Goal: Task Accomplishment & Management: Use online tool/utility

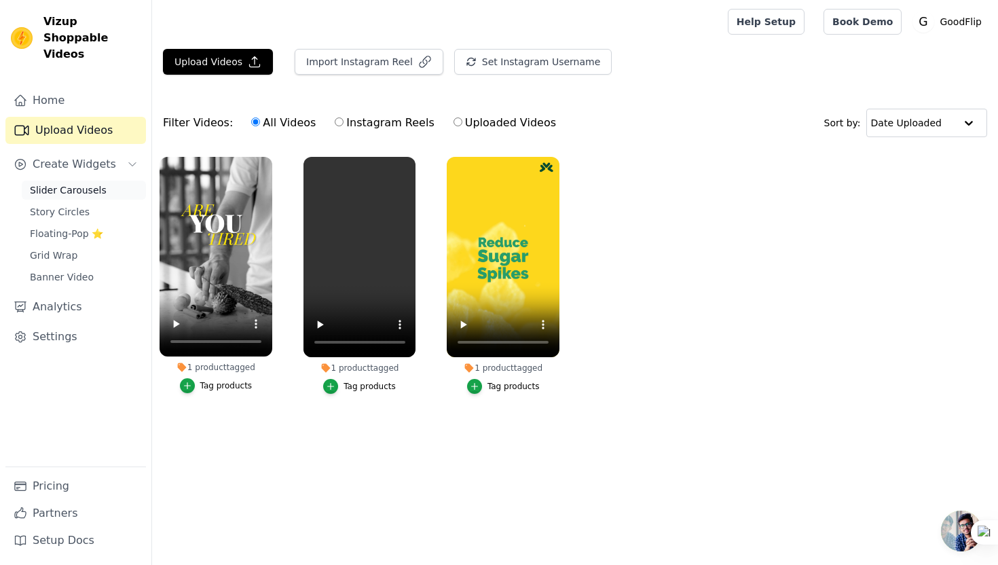
click at [115, 181] on link "Slider Carousels" at bounding box center [84, 190] width 124 height 19
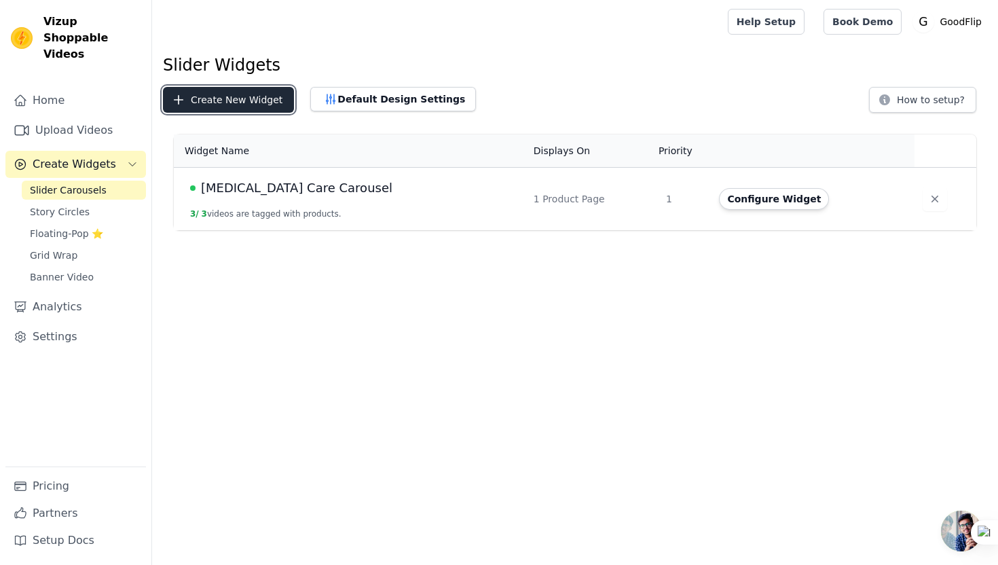
click at [217, 96] on button "Create New Widget" at bounding box center [228, 100] width 131 height 26
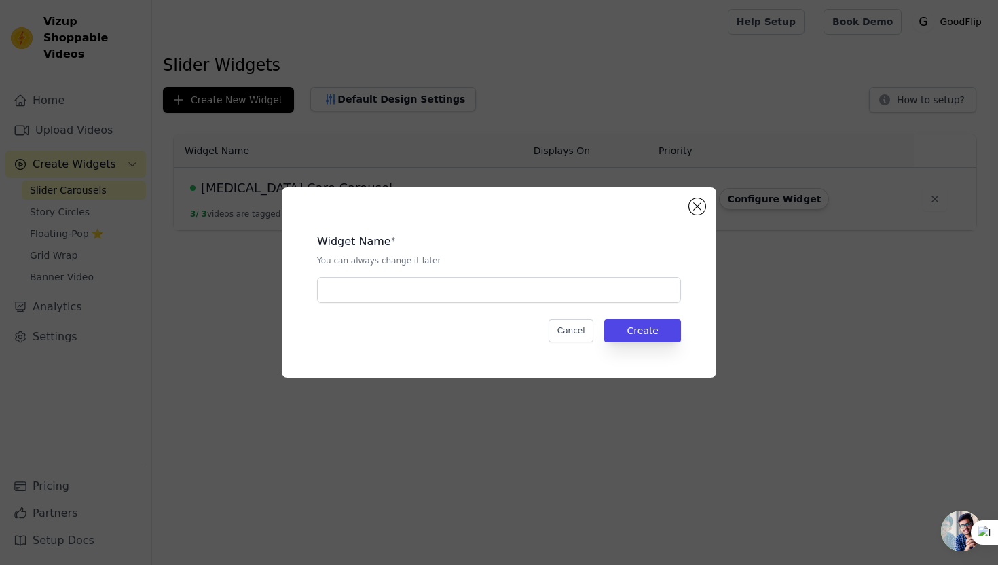
click at [377, 304] on div "Widget Name * You can always change it later Cancel Create" at bounding box center [498, 282] width 391 height 147
click at [376, 300] on input "text" at bounding box center [499, 290] width 364 height 26
type input "C"
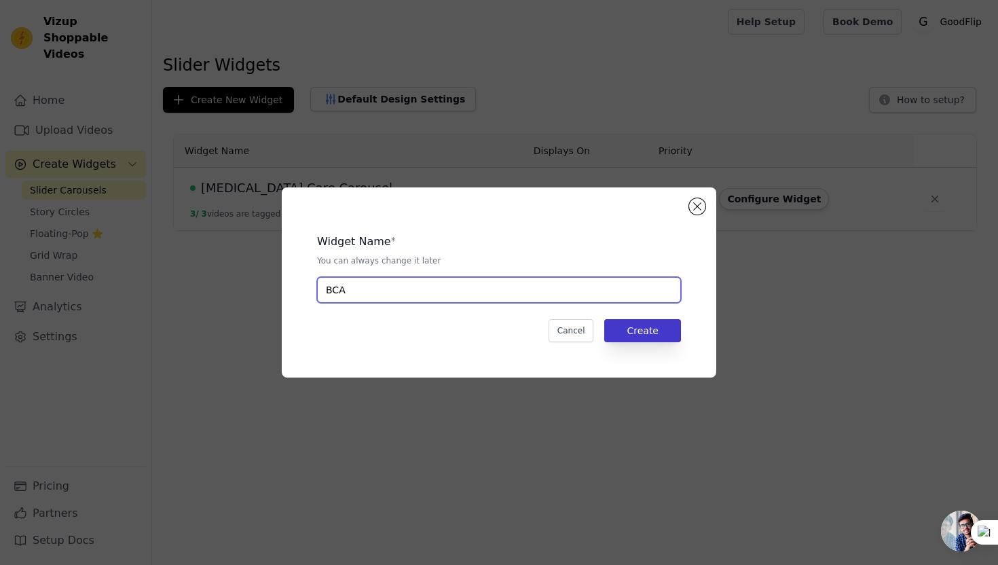
type input "BCA"
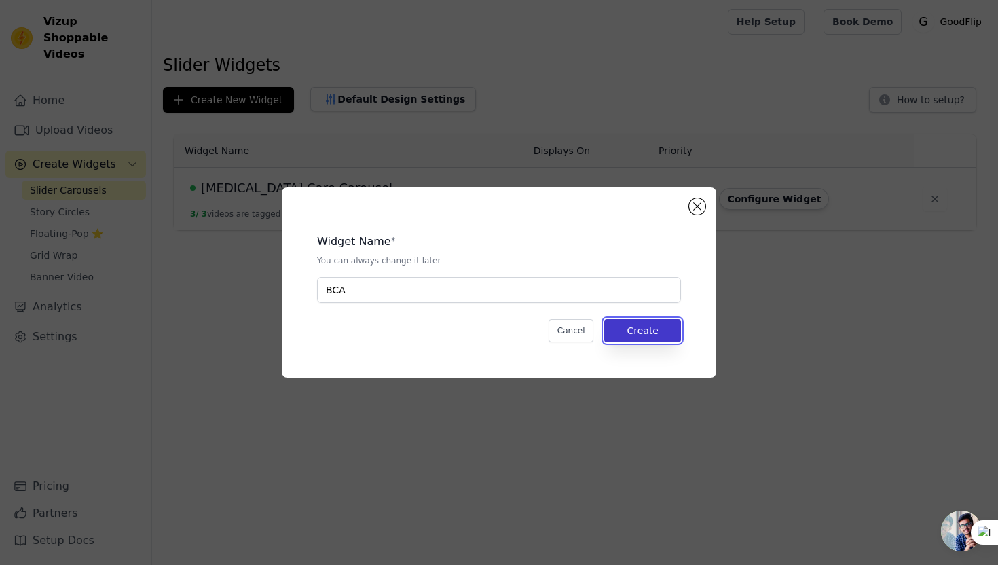
click at [634, 335] on button "Create" at bounding box center [642, 330] width 77 height 23
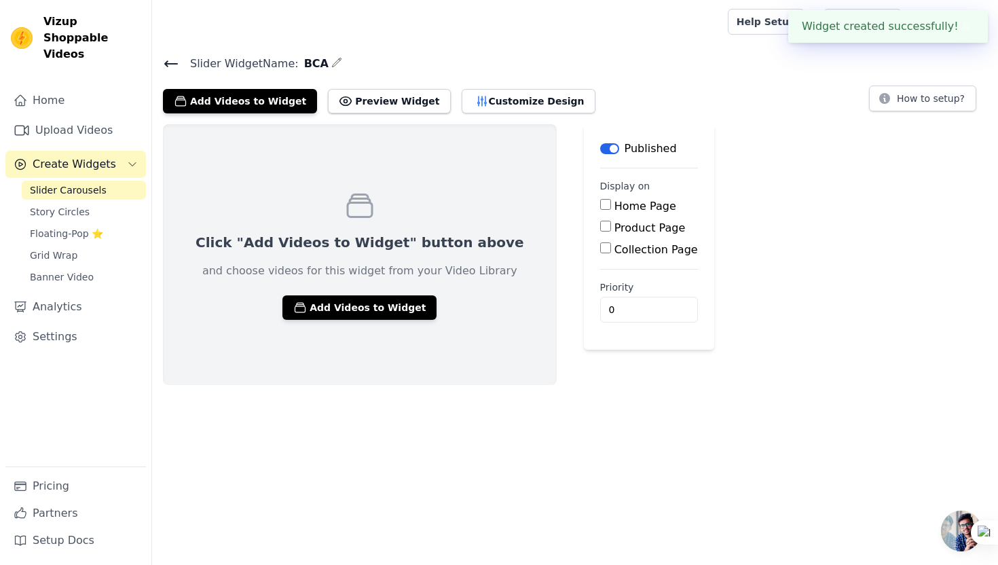
click at [614, 231] on label "Product Page" at bounding box center [649, 227] width 71 height 13
click at [600, 231] on input "Product Page" at bounding box center [605, 226] width 11 height 11
checkbox input "true"
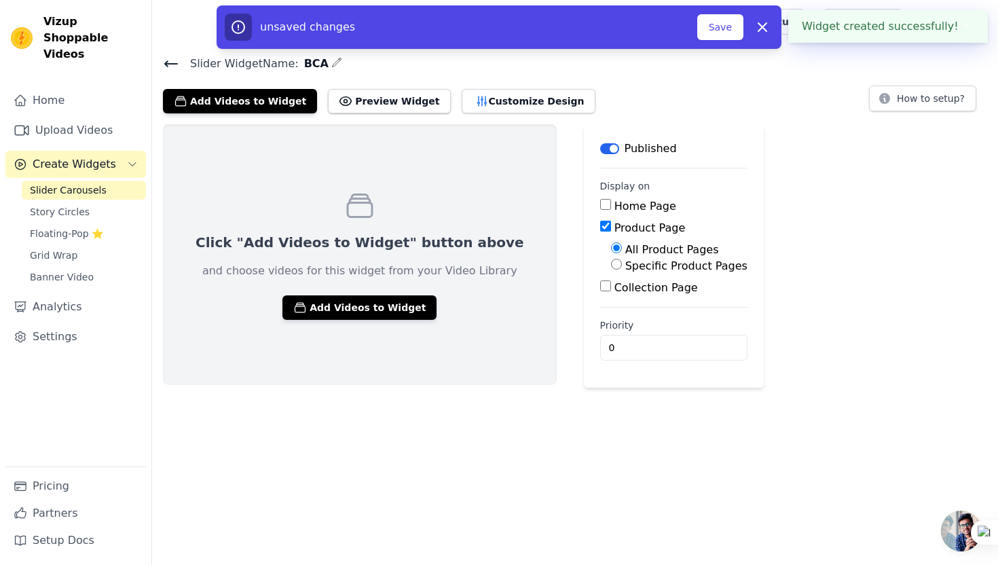
click at [611, 257] on div "All Product Pages" at bounding box center [679, 250] width 136 height 16
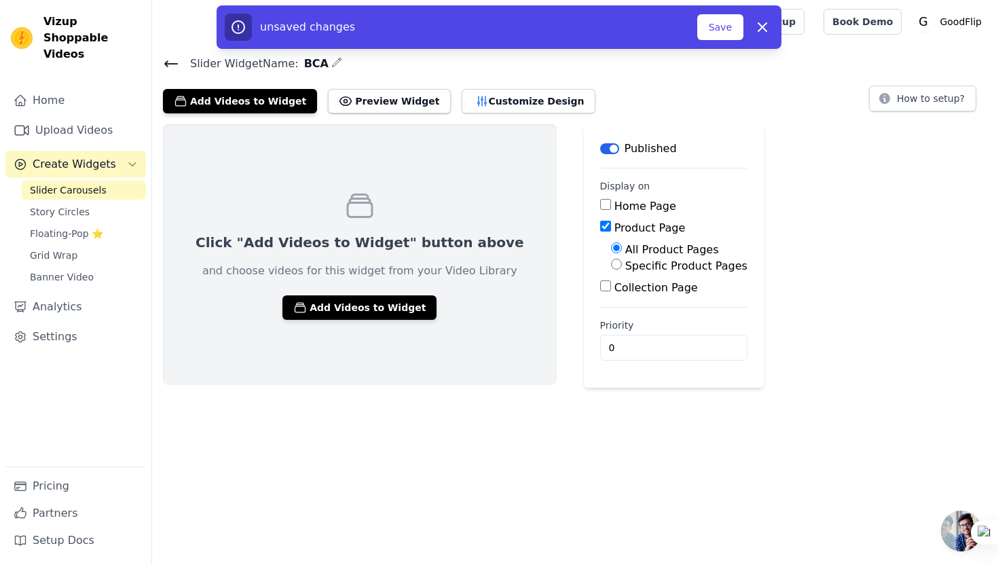
click at [625, 260] on label "Specific Product Pages" at bounding box center [686, 265] width 122 height 13
click at [611, 260] on input "Specific Product Pages" at bounding box center [616, 264] width 11 height 11
radio input "true"
click at [611, 290] on button "Select Products" at bounding box center [656, 296] width 91 height 23
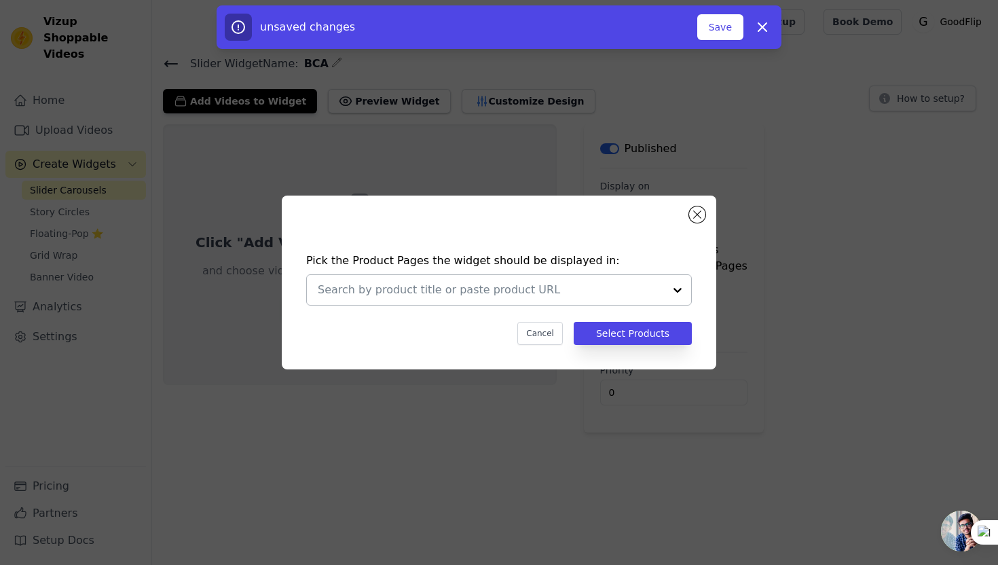
click at [588, 282] on input "text" at bounding box center [491, 290] width 346 height 16
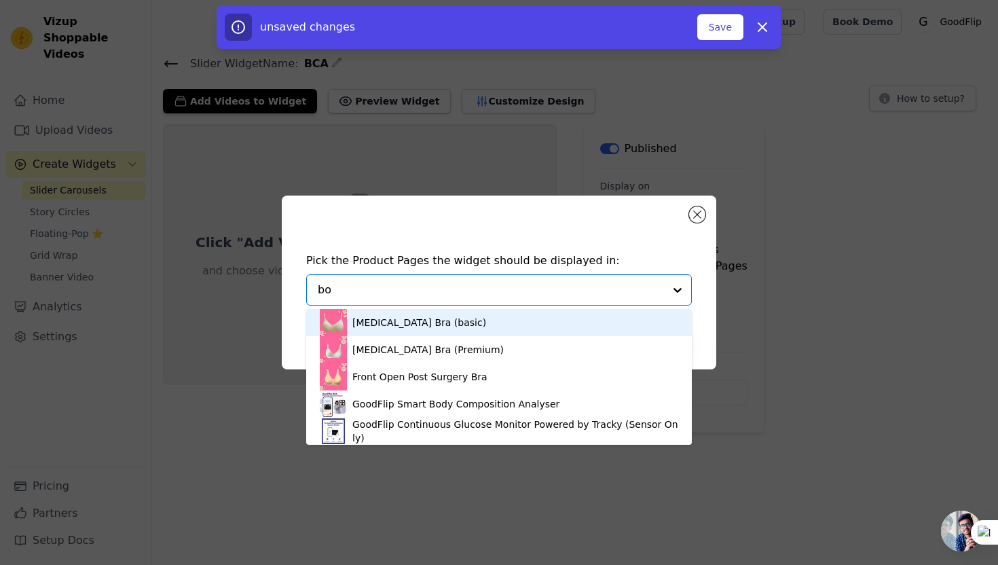
type input "bod"
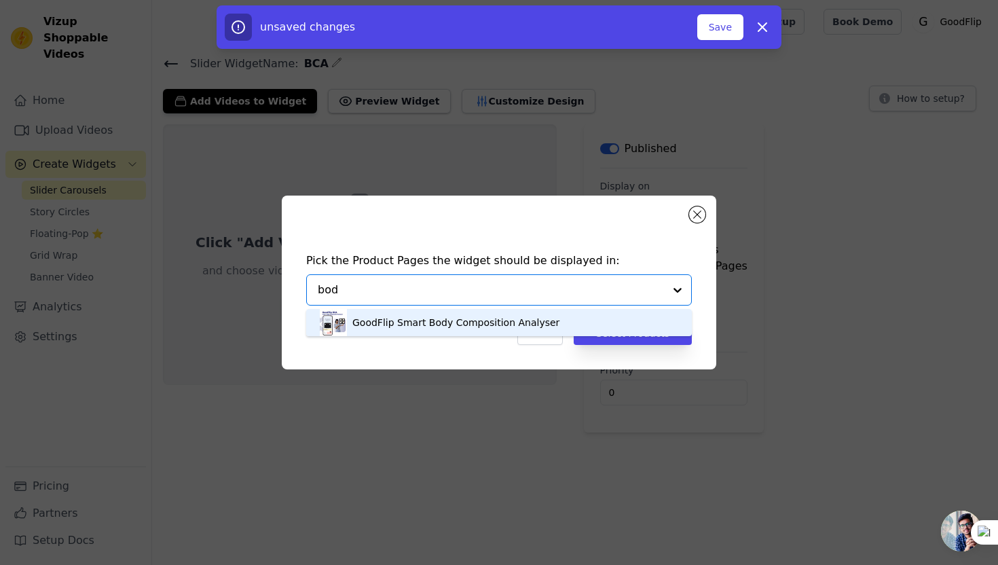
click at [552, 322] on div "GoodFlip Smart Body Composition Analyser" at bounding box center [499, 322] width 358 height 27
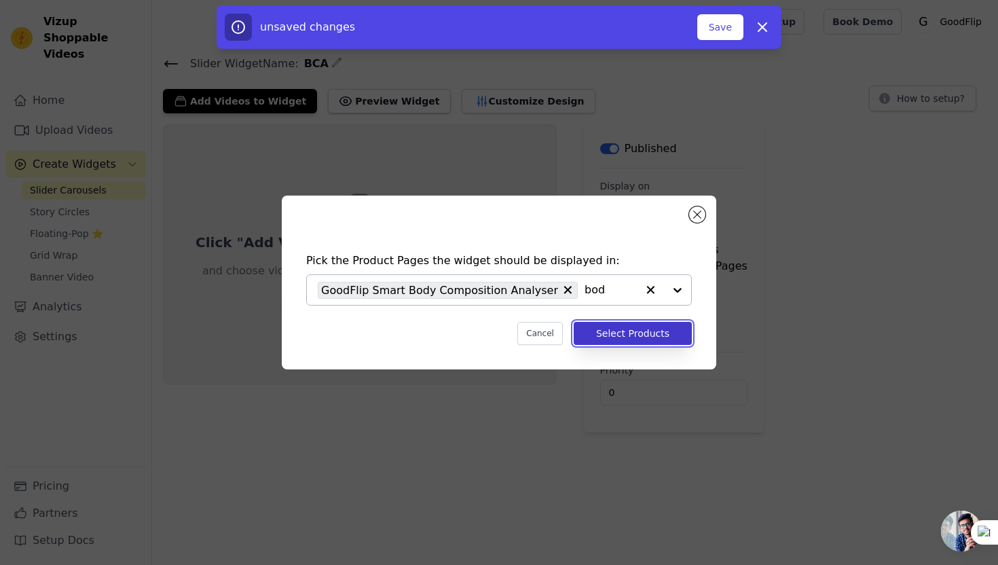
click at [631, 336] on button "Select Products" at bounding box center [633, 333] width 118 height 23
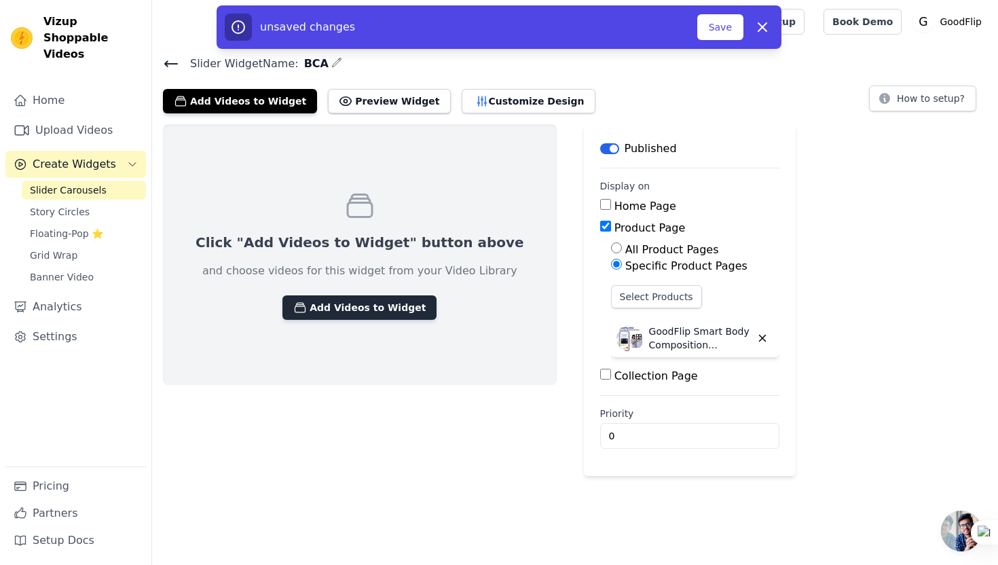
click at [357, 306] on button "Add Videos to Widget" at bounding box center [359, 307] width 154 height 24
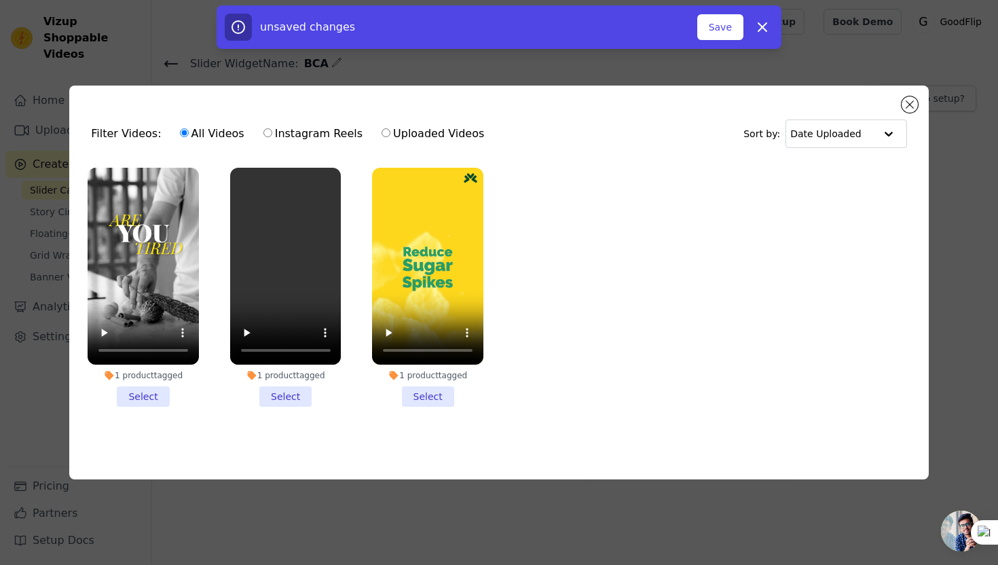
click at [155, 397] on li "1 product tagged Select" at bounding box center [143, 288] width 111 height 240
click at [0, 0] on input "1 product tagged Select" at bounding box center [0, 0] width 0 height 0
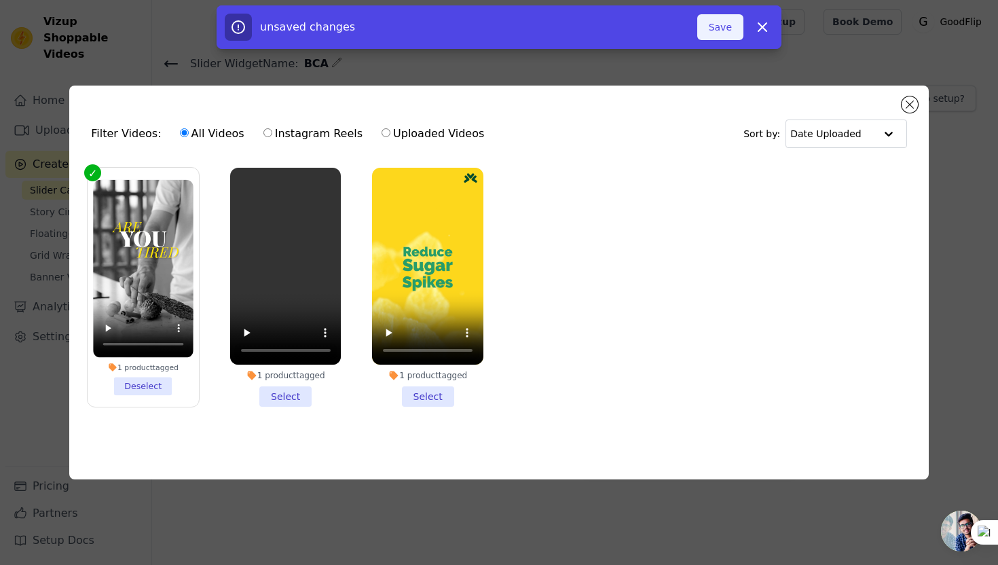
click at [732, 37] on button "Save" at bounding box center [720, 27] width 46 height 26
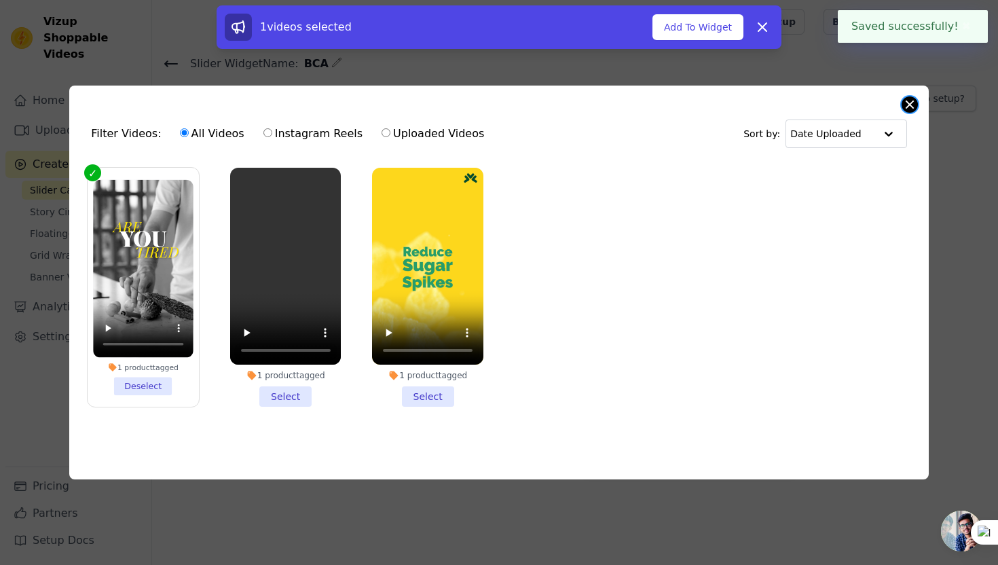
click at [907, 104] on button "Close modal" at bounding box center [909, 104] width 16 height 16
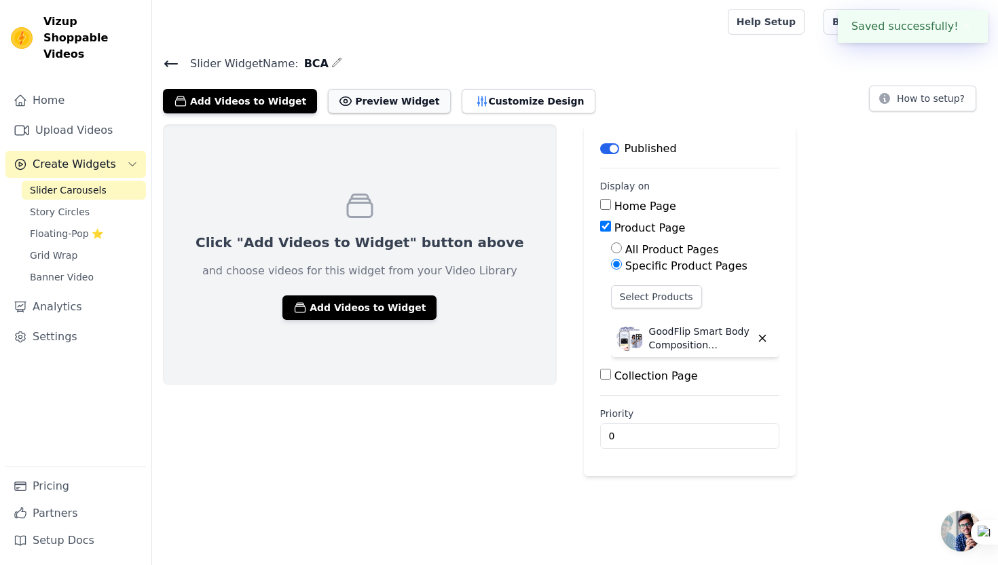
click at [348, 103] on button "Preview Widget" at bounding box center [389, 101] width 122 height 24
click at [378, 105] on button "Preview Widget" at bounding box center [389, 101] width 122 height 24
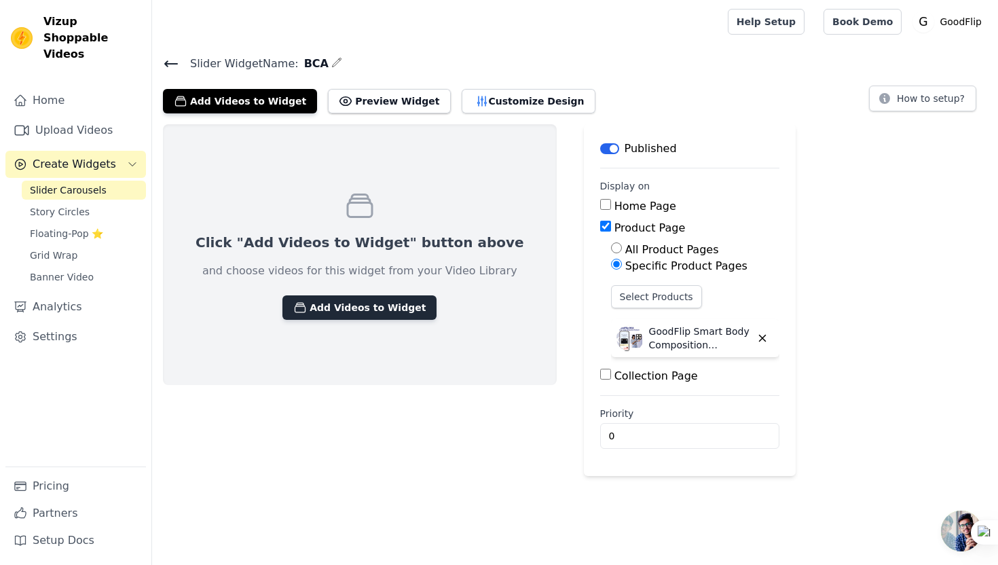
click at [379, 307] on button "Add Videos to Widget" at bounding box center [359, 307] width 154 height 24
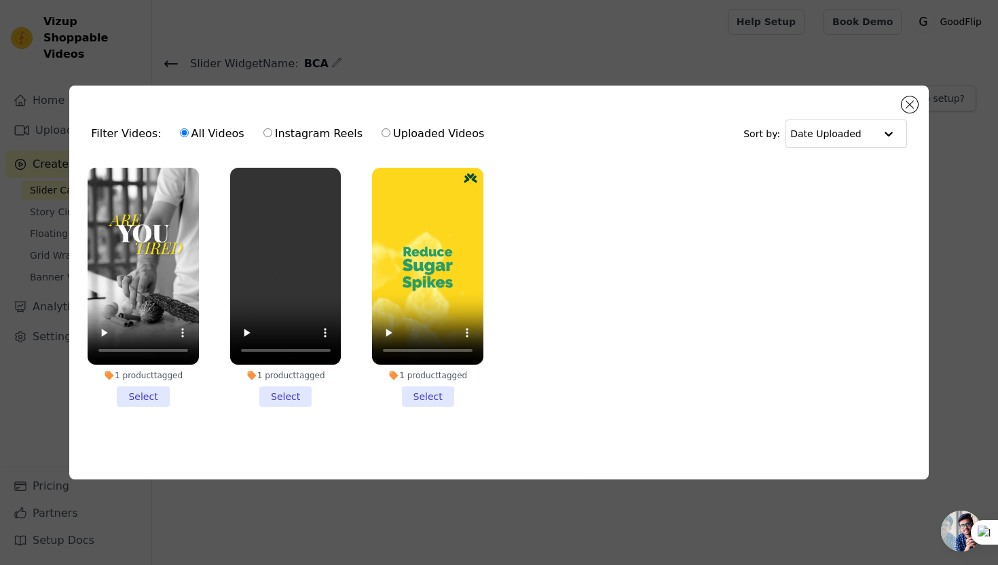
click at [164, 390] on li "1 product tagged Select" at bounding box center [143, 288] width 111 height 240
click at [0, 0] on input "1 product tagged Select" at bounding box center [0, 0] width 0 height 0
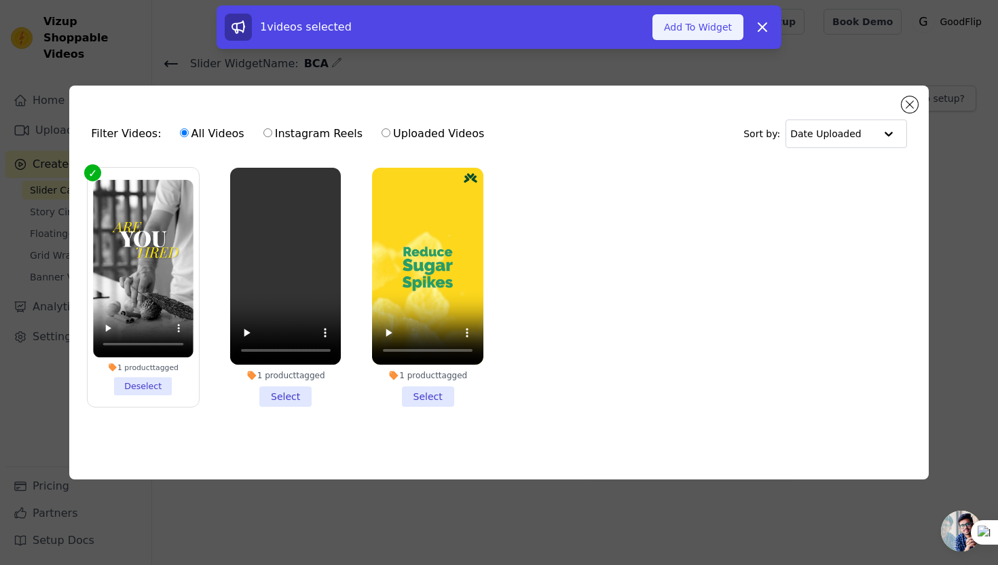
click at [674, 33] on button "Add To Widget" at bounding box center [697, 27] width 91 height 26
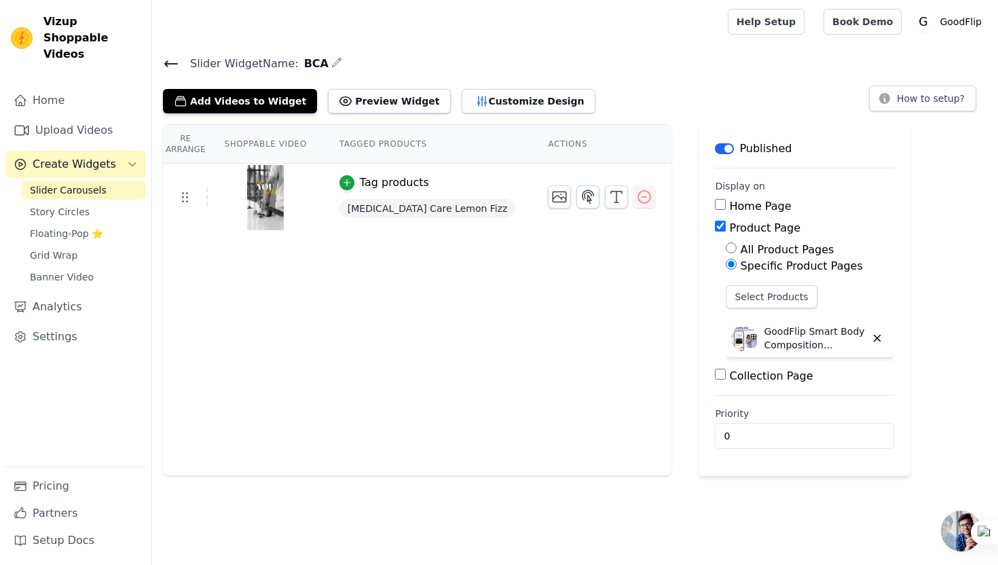
click at [726, 337] on div "GoodFlip Smart Body Composition Analyser" at bounding box center [810, 338] width 168 height 38
click at [895, 107] on button "How to setup?" at bounding box center [922, 99] width 107 height 26
click at [225, 94] on button "Add Videos to Widget" at bounding box center [240, 101] width 154 height 24
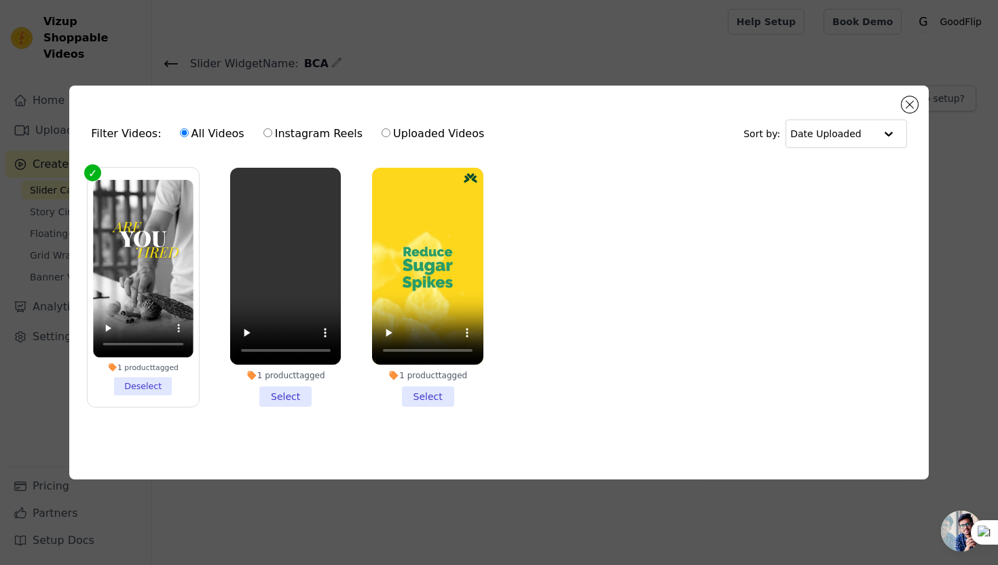
click at [331, 132] on label "Instagram Reels" at bounding box center [313, 134] width 100 height 18
click at [272, 132] on input "Instagram Reels" at bounding box center [267, 132] width 9 height 9
radio input "true"
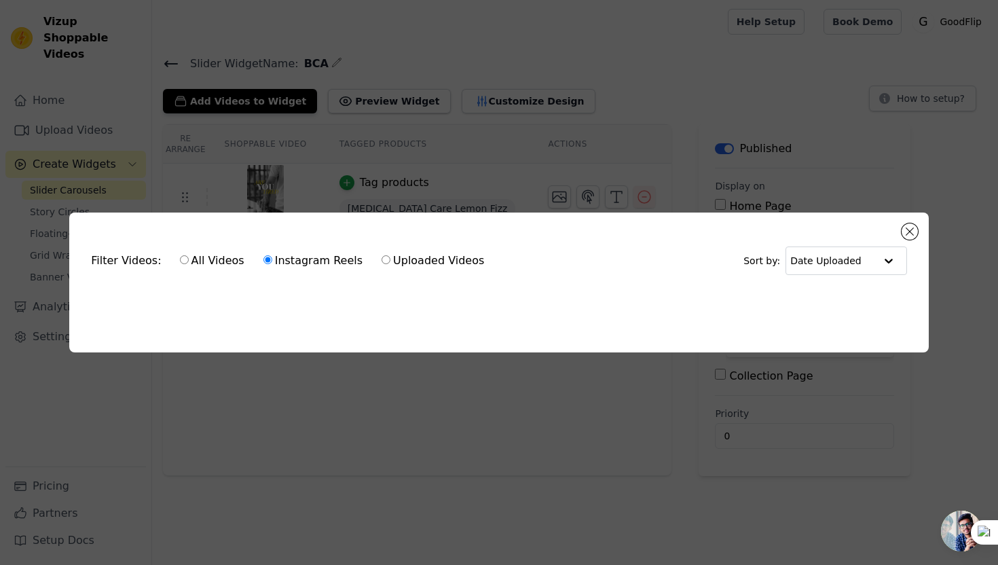
click at [909, 242] on div "Filter Videos: All Videos Instagram Reels Uploaded Videos Sort by: Date Uploaded" at bounding box center [498, 260] width 837 height 53
click at [909, 240] on div "Filter Videos: All Videos Instagram Reels Uploaded Videos Sort by: Date Uploaded" at bounding box center [498, 260] width 837 height 53
click at [905, 239] on div "Filter Videos: All Videos Instagram Reels Uploaded Videos Sort by: Date Uploaded" at bounding box center [498, 260] width 837 height 53
click at [908, 235] on button "Close modal" at bounding box center [909, 231] width 16 height 16
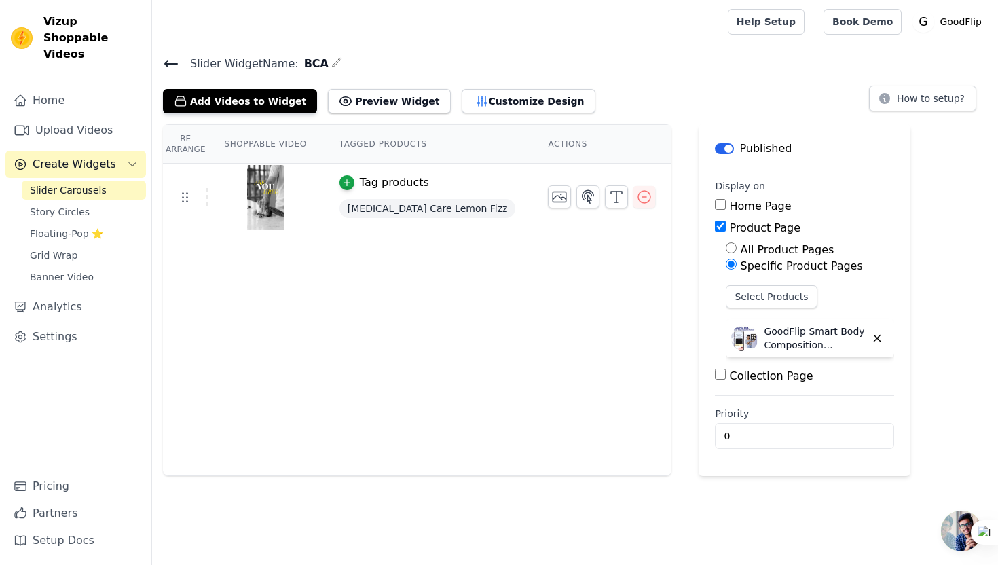
click at [172, 59] on icon at bounding box center [171, 64] width 16 height 16
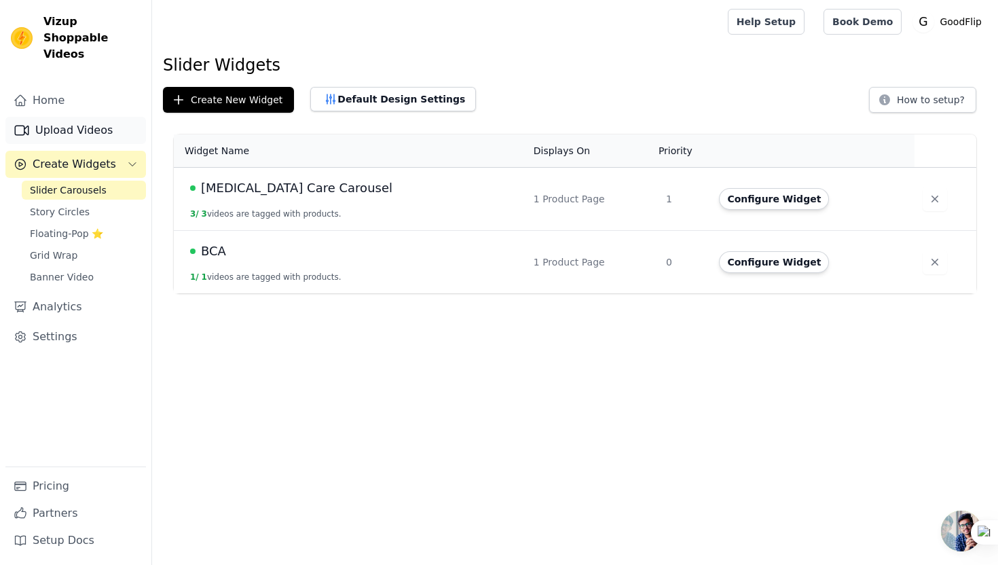
click at [64, 120] on link "Upload Videos" at bounding box center [75, 130] width 140 height 27
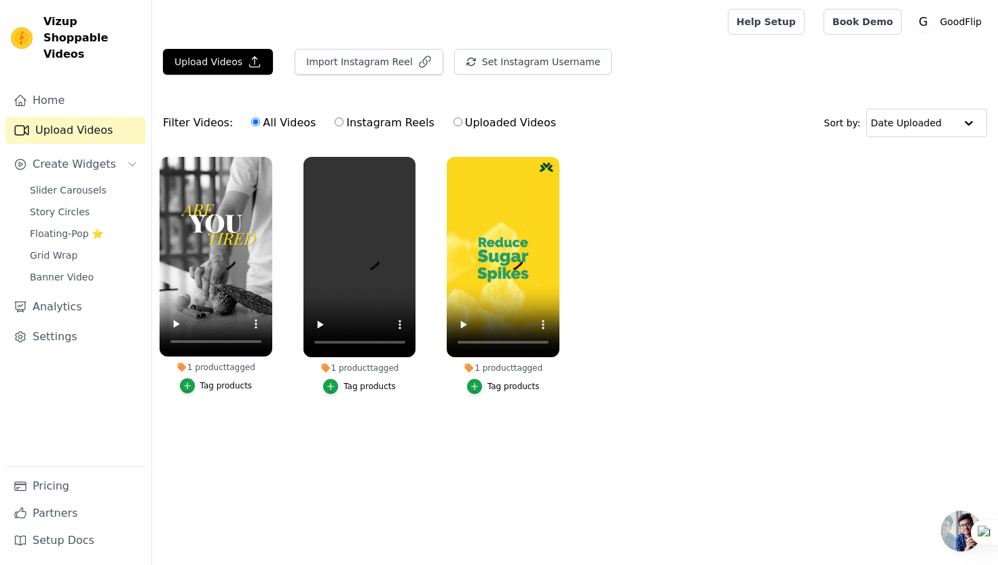
click at [347, 121] on label "Instagram Reels" at bounding box center [384, 123] width 100 height 18
click at [343, 121] on input "Instagram Reels" at bounding box center [339, 121] width 9 height 9
radio input "true"
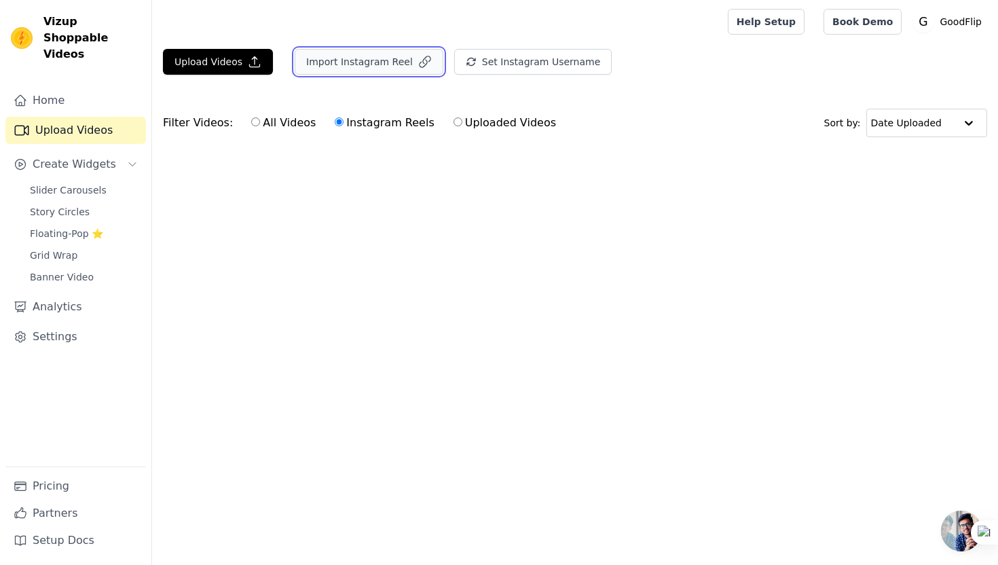
click at [362, 55] on button "Import Instagram Reel" at bounding box center [369, 62] width 149 height 26
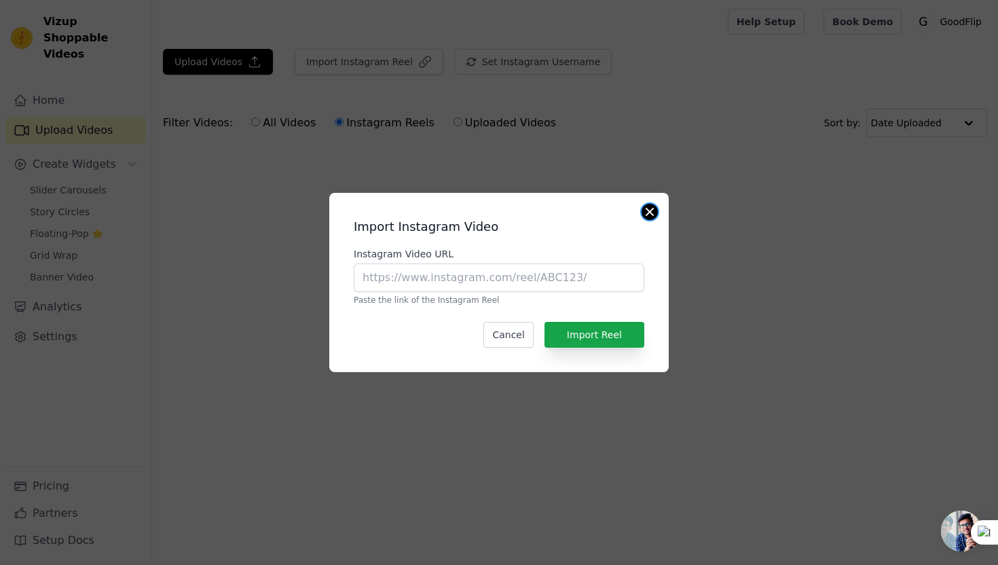
click at [654, 211] on button "Close modal" at bounding box center [649, 212] width 16 height 16
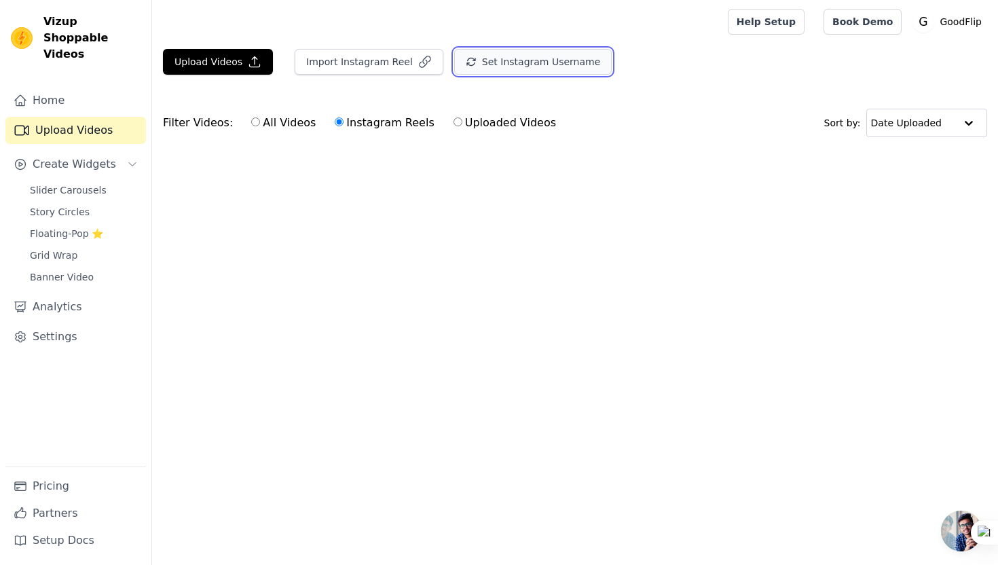
click at [537, 53] on button "Set Instagram Username" at bounding box center [532, 62] width 157 height 26
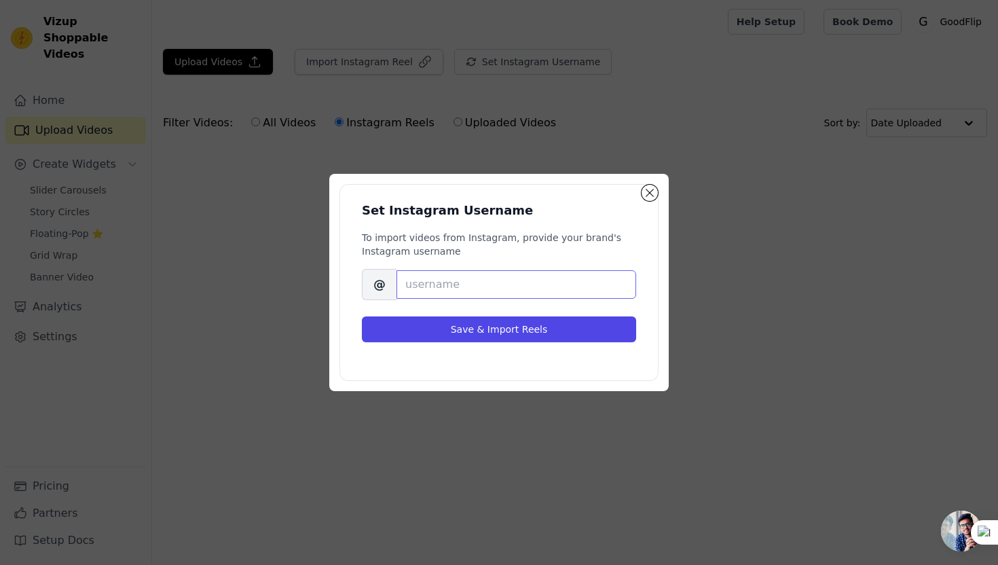
click at [491, 293] on input "Brand's Instagram Username" at bounding box center [516, 284] width 240 height 29
paste input "[DOMAIN_NAME]"
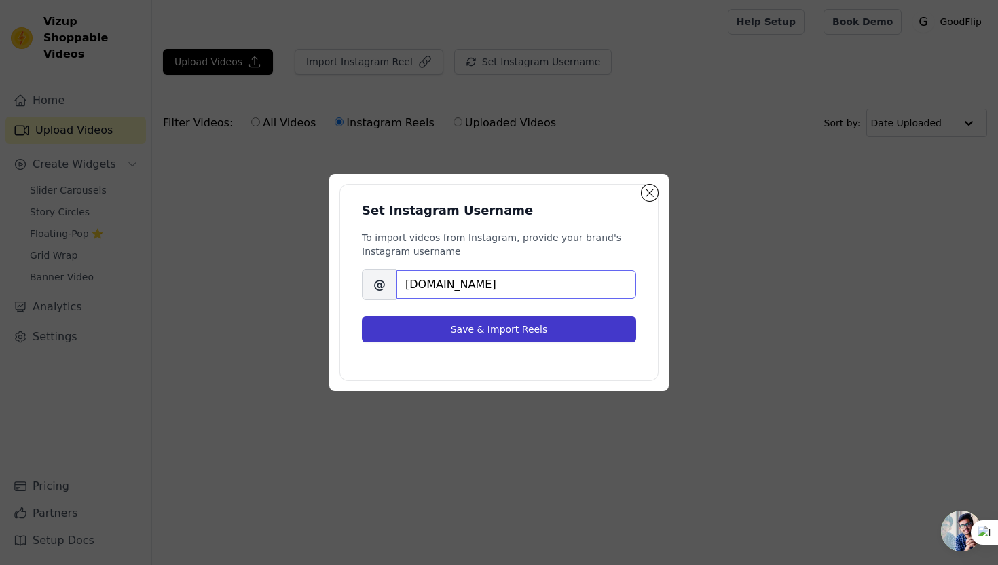
type input "[DOMAIN_NAME]"
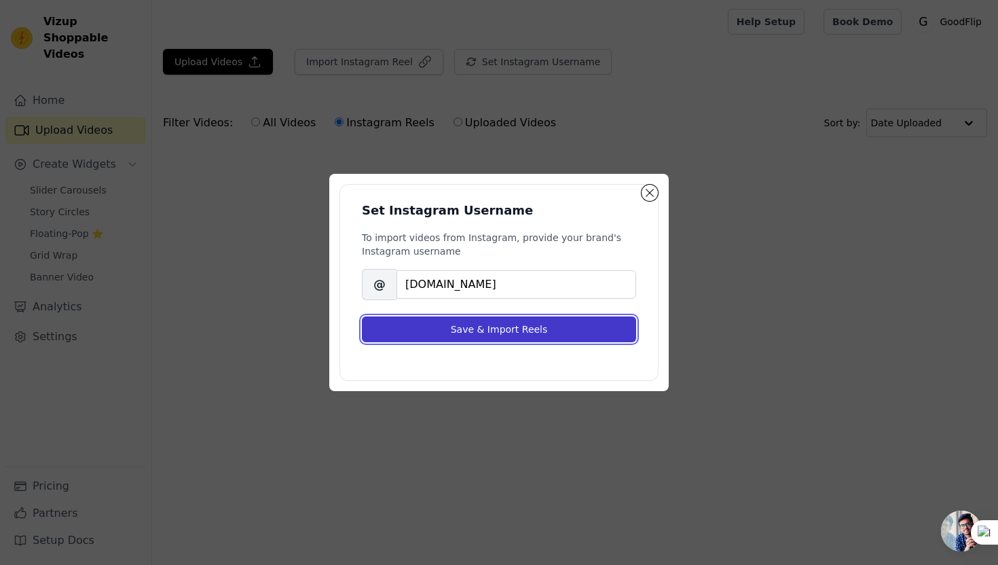
click at [461, 327] on button "Save & Import Reels" at bounding box center [499, 329] width 274 height 26
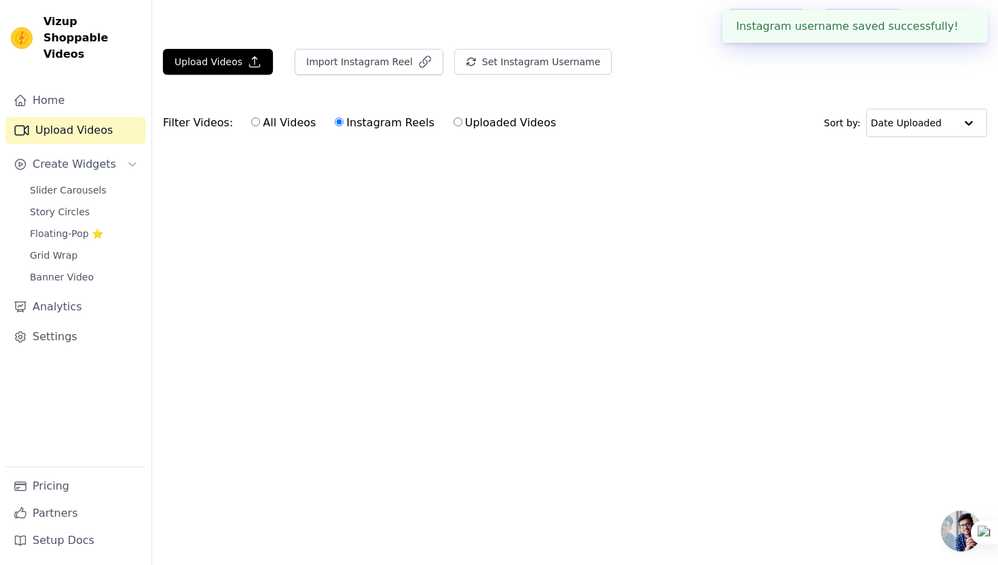
click at [293, 125] on label "All Videos" at bounding box center [283, 123] width 66 height 18
click at [260, 125] on input "All Videos" at bounding box center [255, 121] width 9 height 9
radio input "true"
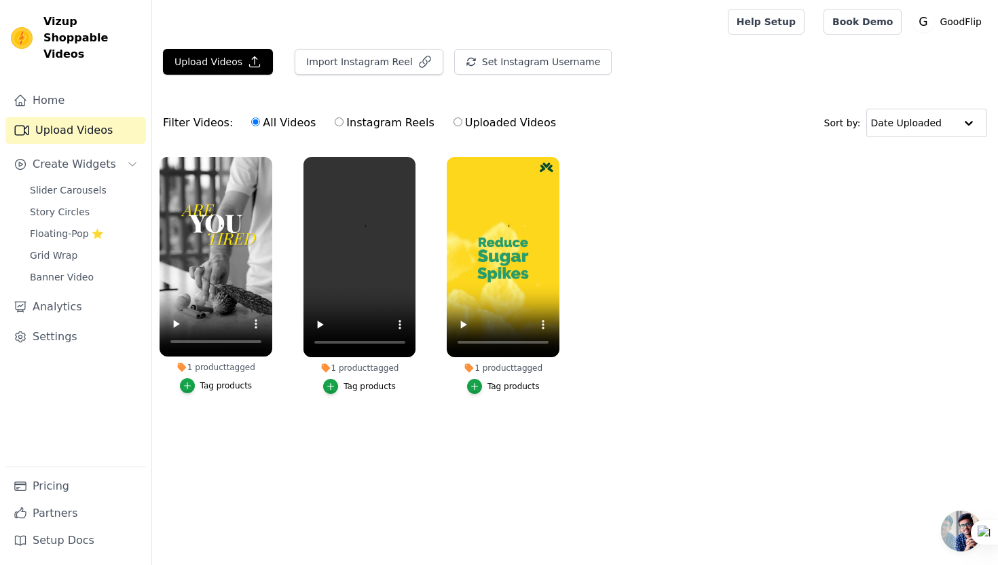
click at [360, 124] on label "Instagram Reels" at bounding box center [384, 123] width 100 height 18
click at [343, 124] on input "Instagram Reels" at bounding box center [339, 121] width 9 height 9
radio input "true"
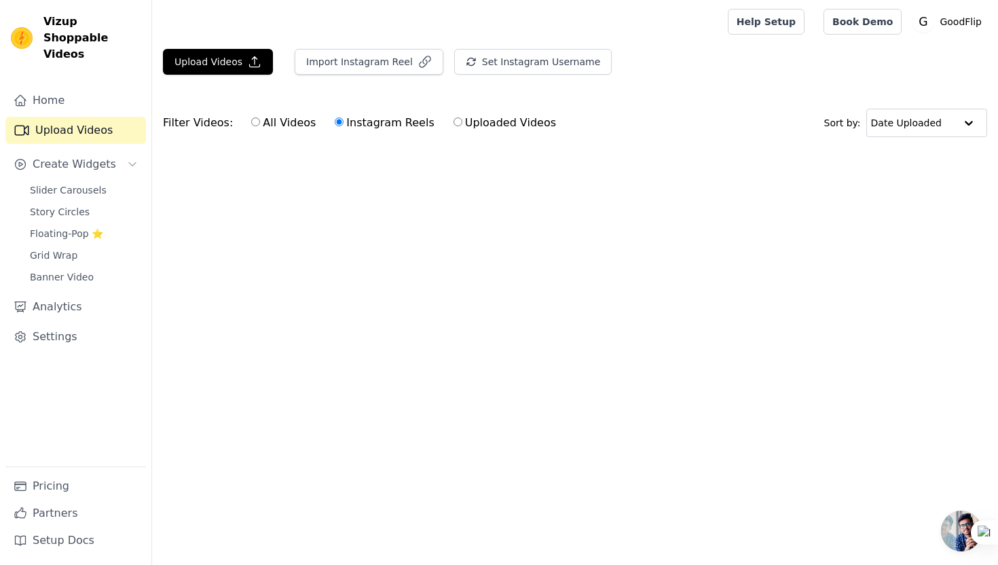
click at [489, 119] on label "Uploaded Videos" at bounding box center [505, 123] width 104 height 18
click at [462, 119] on input "Uploaded Videos" at bounding box center [457, 121] width 9 height 9
radio input "true"
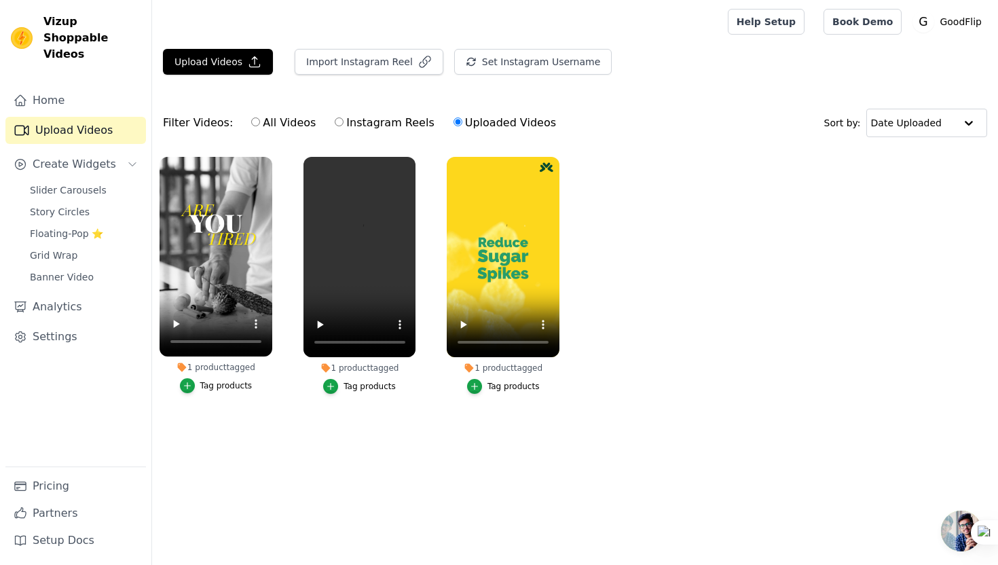
click at [373, 125] on label "Instagram Reels" at bounding box center [384, 123] width 100 height 18
click at [343, 125] on input "Instagram Reels" at bounding box center [339, 121] width 9 height 9
radio input "true"
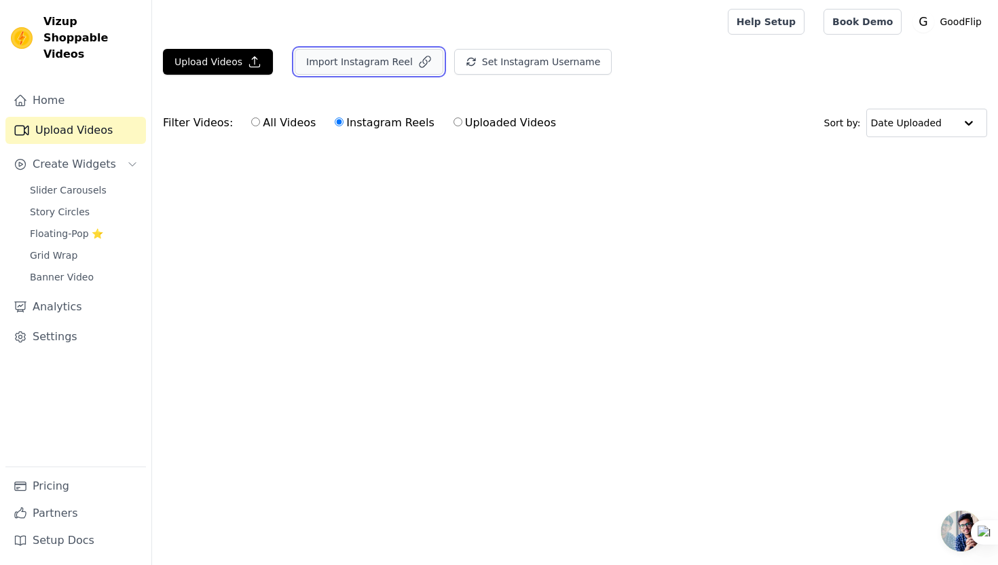
click at [323, 67] on button "Import Instagram Reel" at bounding box center [369, 62] width 149 height 26
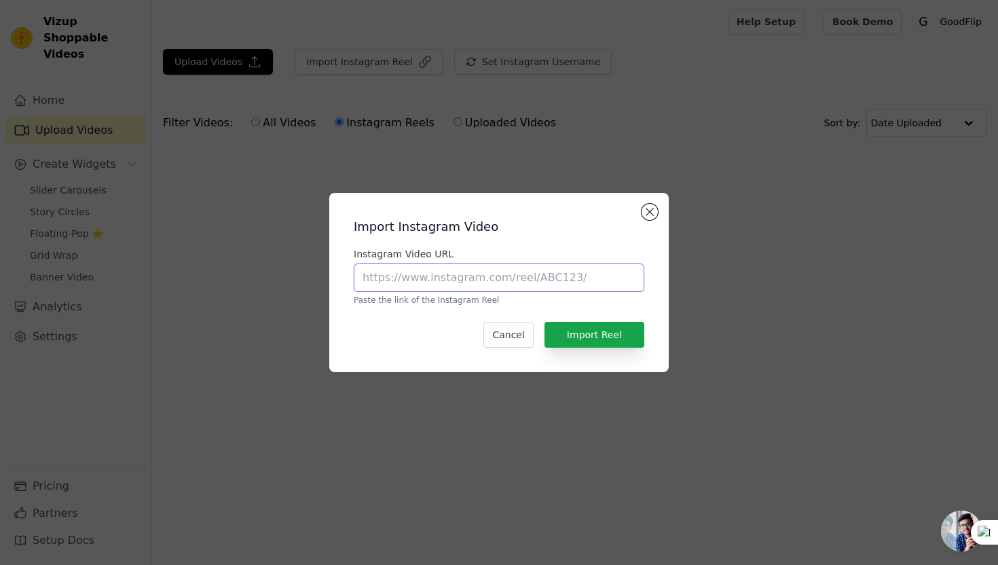
click at [427, 278] on input "Instagram Video URL" at bounding box center [499, 277] width 290 height 29
paste input "https://www.instagram.com/goodflip.in/reel/DNF96lXqKZH/"
type input "https://www.instagram.com/goodflip.in/reel/DNF96lXqKZH/"
click at [576, 331] on button "Import Reel" at bounding box center [594, 335] width 100 height 26
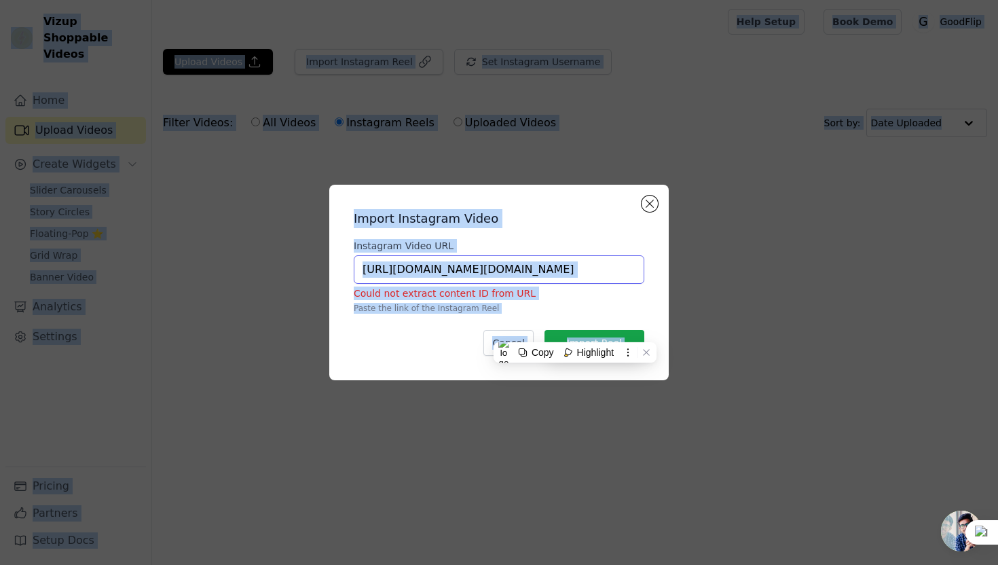
click at [581, 274] on input "https://www.instagram.com/goodflip.in/reel/DNF96lXqKZH/" at bounding box center [499, 269] width 290 height 29
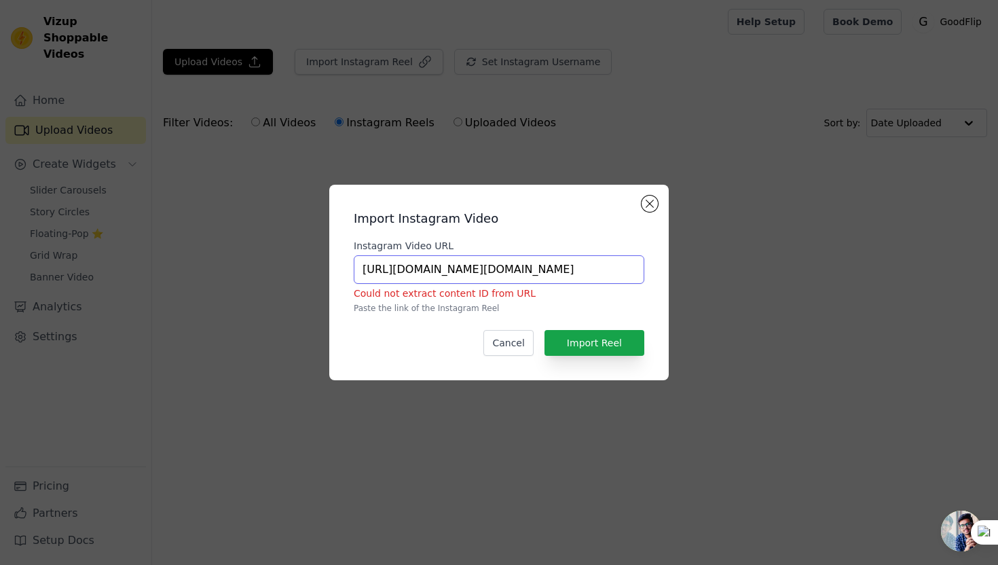
click at [581, 274] on input "https://www.instagram.com/goodflip.in/reel/DNF96lXqKZH/" at bounding box center [499, 269] width 290 height 29
click at [650, 208] on button "Close modal" at bounding box center [649, 203] width 16 height 16
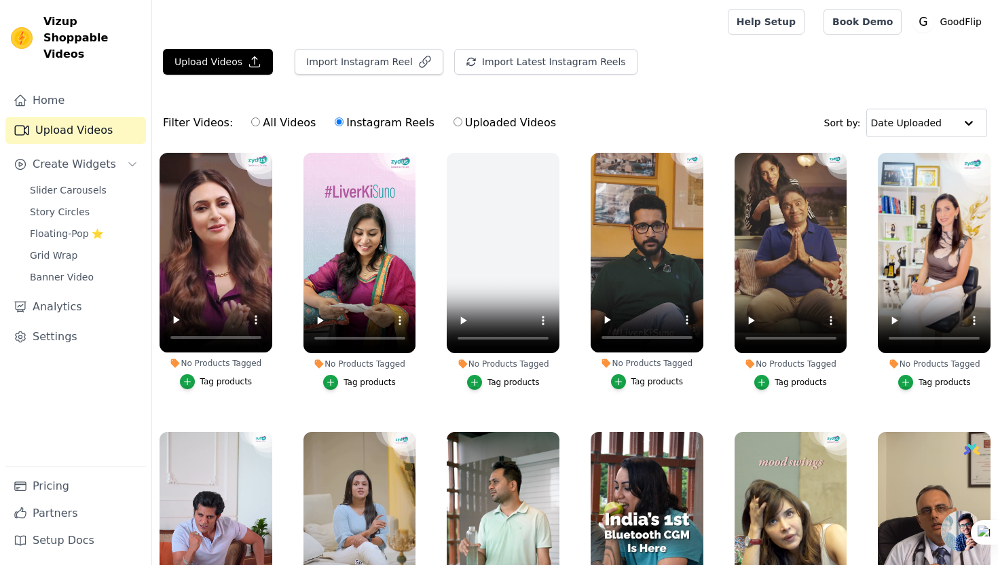
scroll to position [0, 0]
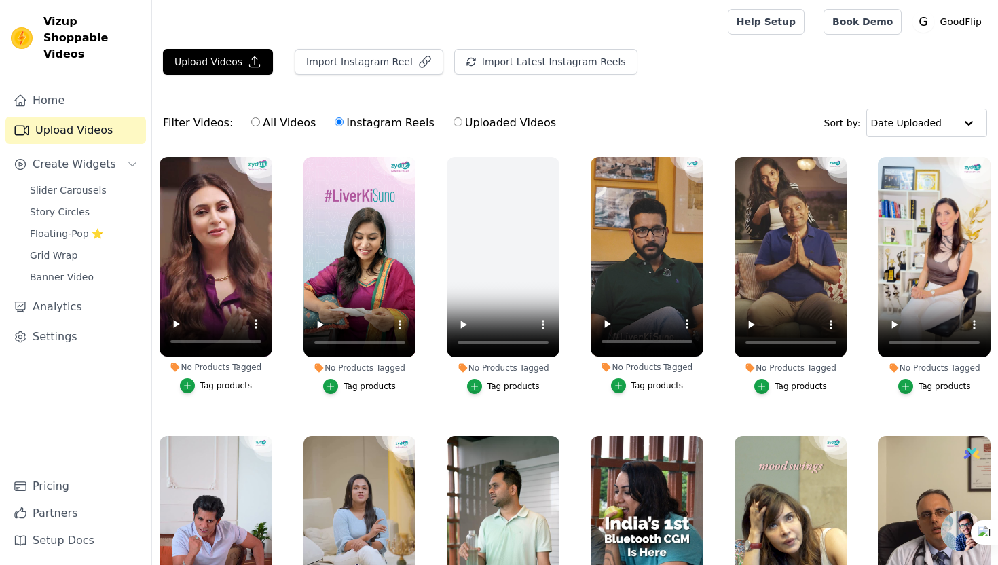
click at [258, 126] on label "All Videos" at bounding box center [283, 123] width 66 height 18
click at [258, 126] on input "All Videos" at bounding box center [255, 121] width 9 height 9
radio input "true"
click at [367, 127] on label "Instagram Reels" at bounding box center [384, 123] width 100 height 18
click at [343, 126] on input "Instagram Reels" at bounding box center [339, 121] width 9 height 9
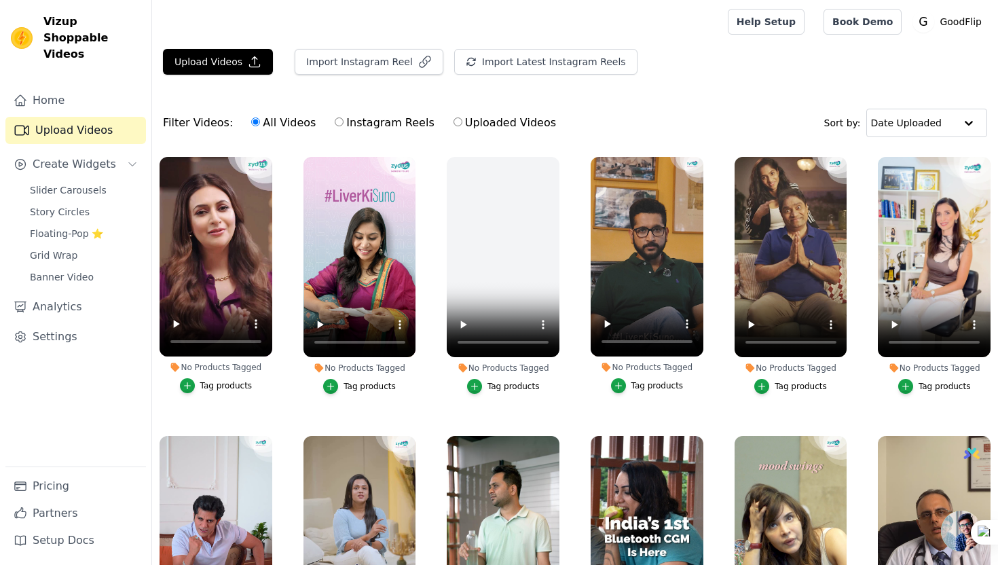
radio input "true"
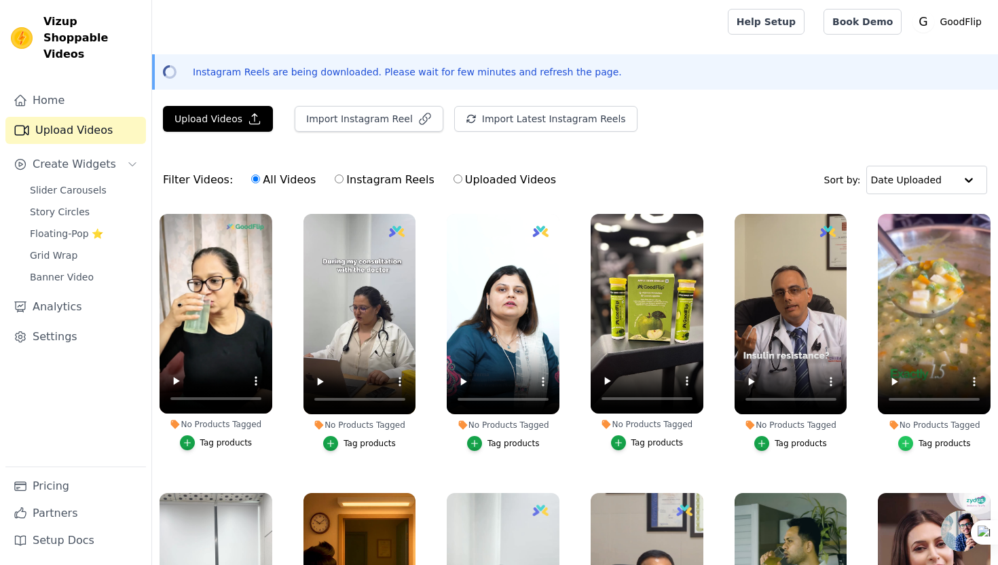
click at [909, 449] on div "button" at bounding box center [905, 443] width 15 height 15
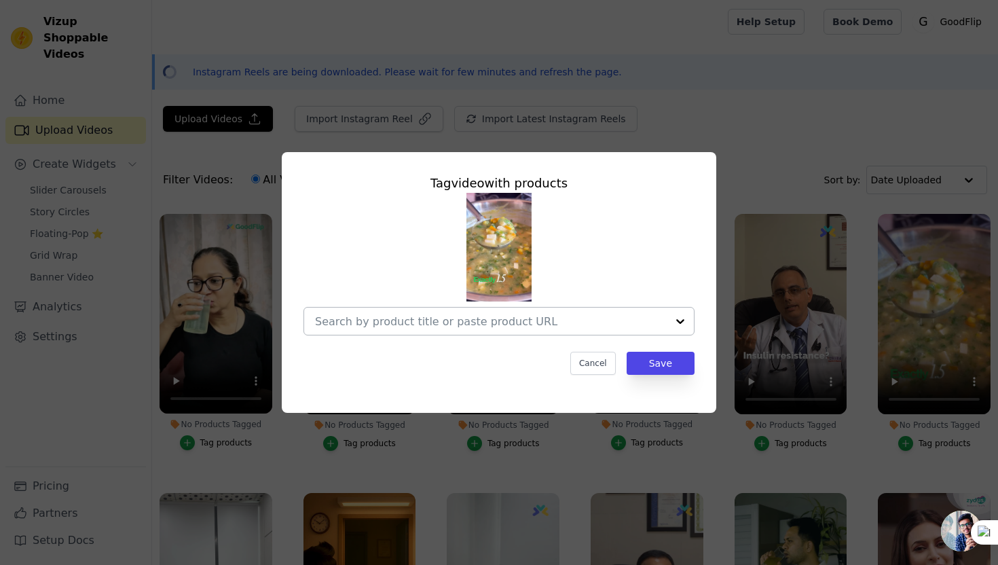
click at [608, 312] on div at bounding box center [491, 320] width 352 height 27
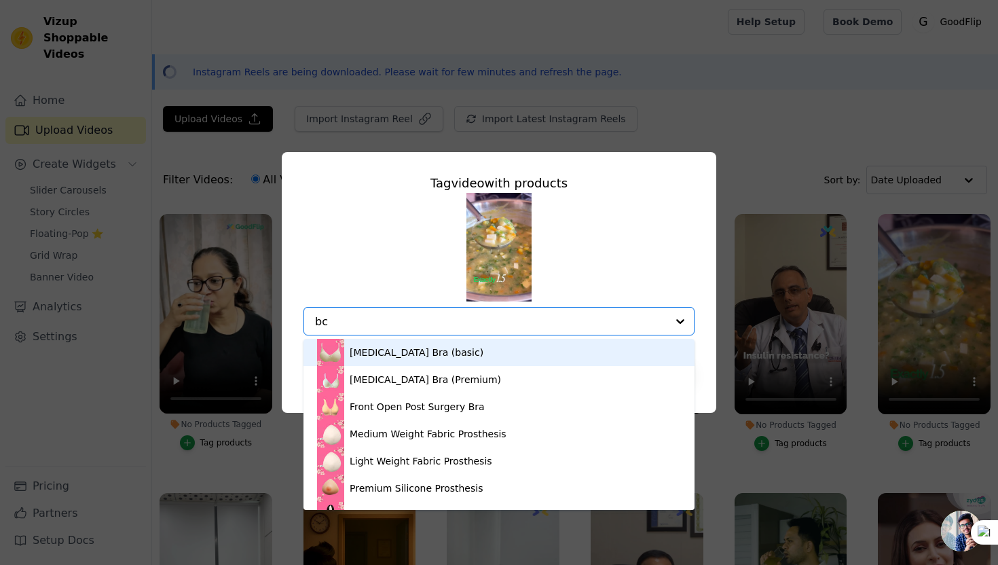
type input "b"
type input "body"
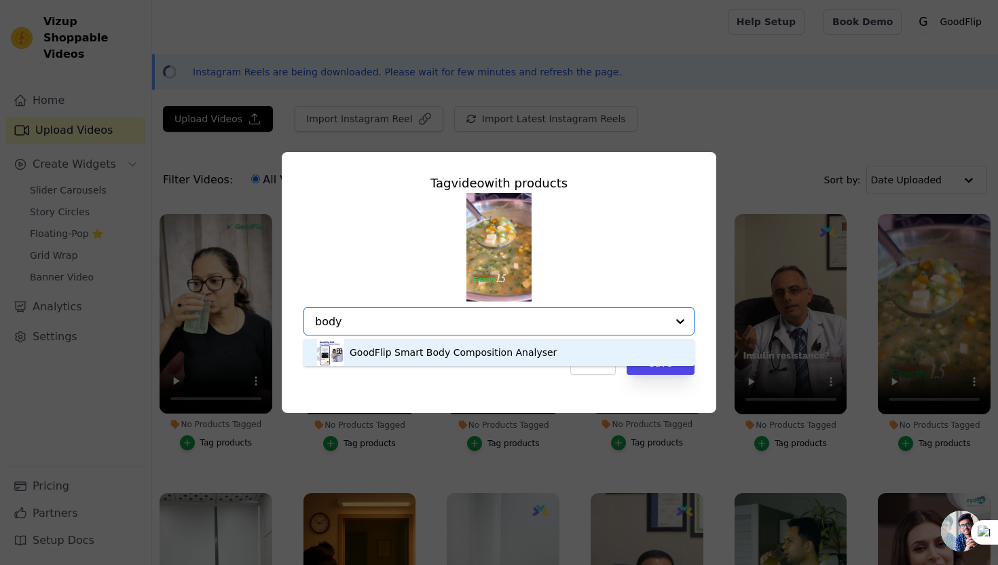
click at [472, 356] on div "GoodFlip Smart Body Composition Analyser" at bounding box center [453, 352] width 207 height 14
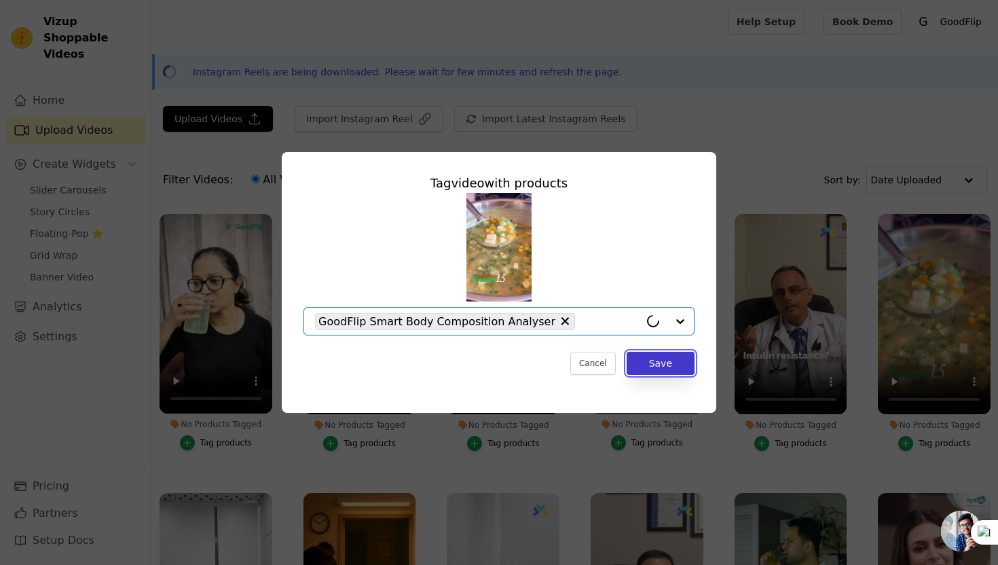
click at [660, 367] on button "Save" at bounding box center [660, 363] width 68 height 23
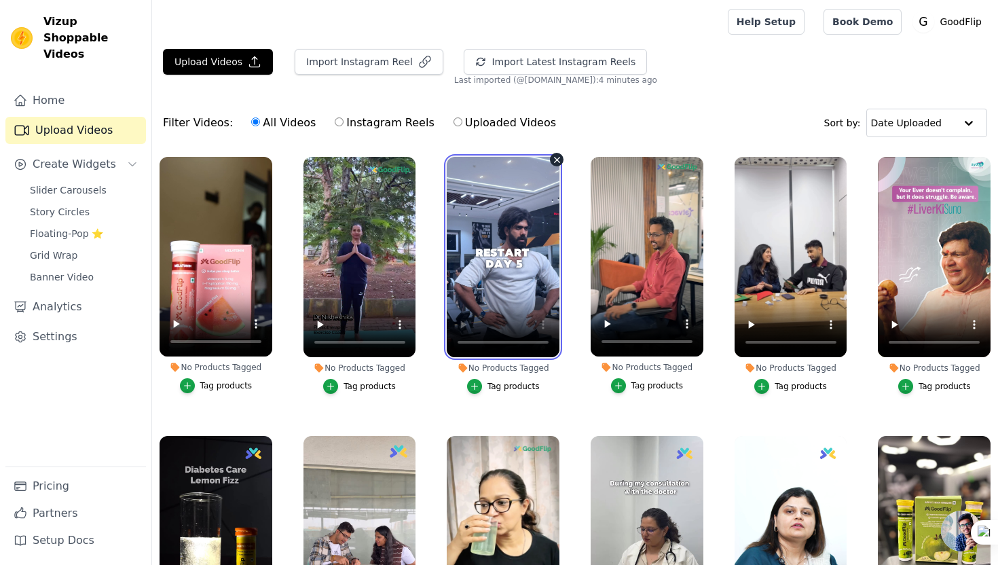
click at [517, 295] on video at bounding box center [503, 257] width 113 height 200
click at [494, 387] on div "Tag products" at bounding box center [513, 386] width 52 height 11
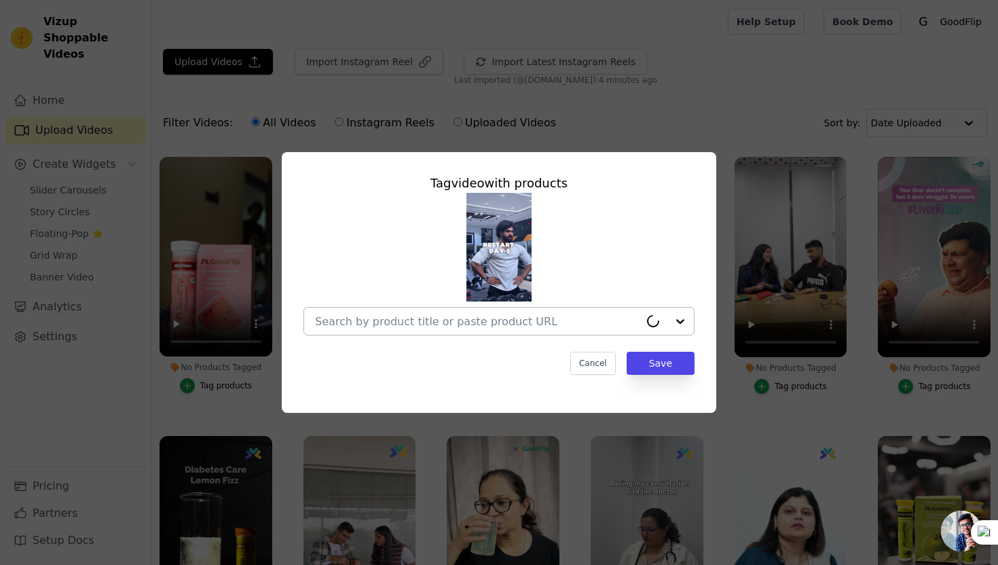
click at [459, 333] on div at bounding box center [477, 320] width 324 height 27
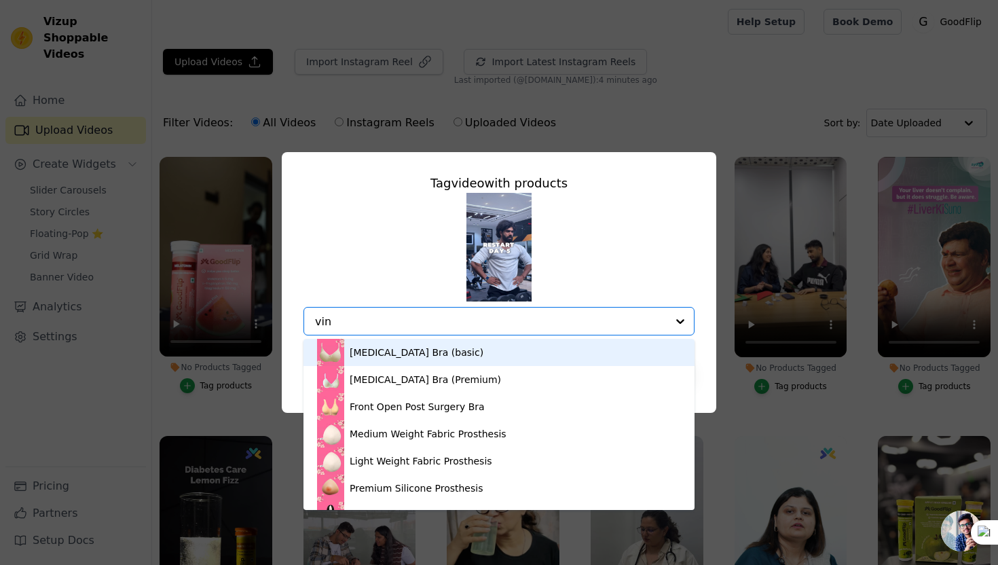
type input "vine"
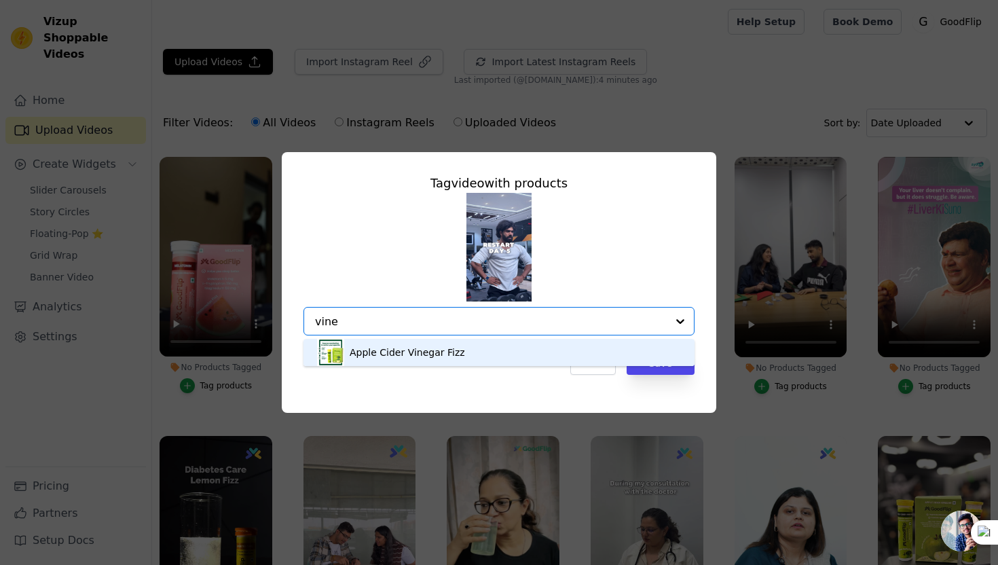
click at [419, 354] on div "Apple Cider Vinegar Fizz" at bounding box center [407, 352] width 115 height 14
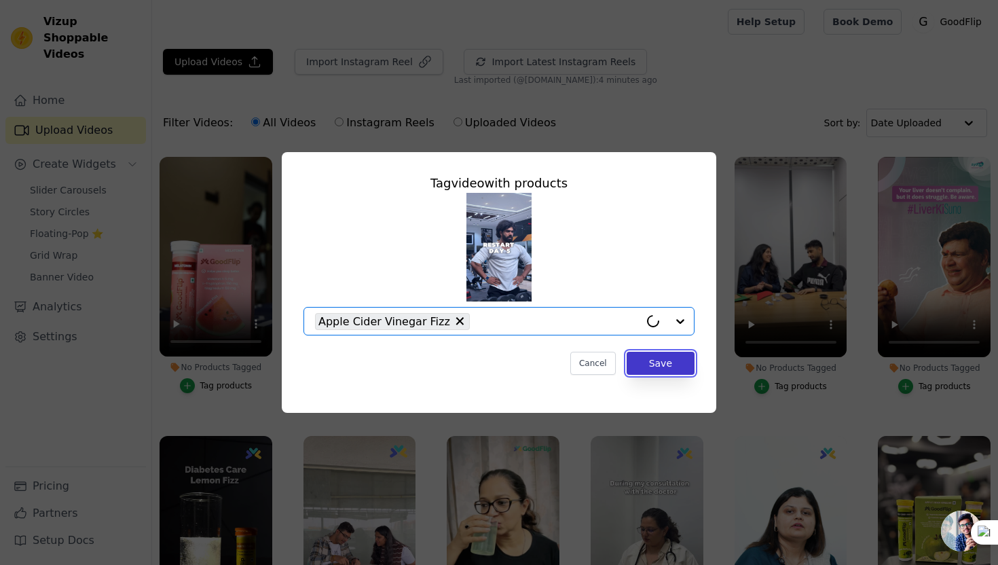
click at [657, 358] on button "Save" at bounding box center [660, 363] width 68 height 23
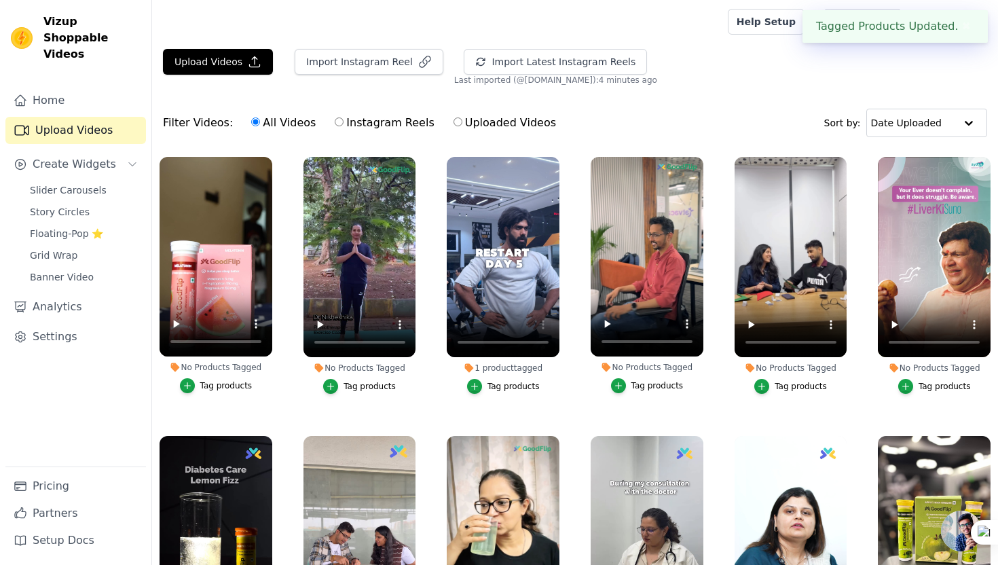
click at [204, 384] on div "Tag products" at bounding box center [226, 385] width 52 height 11
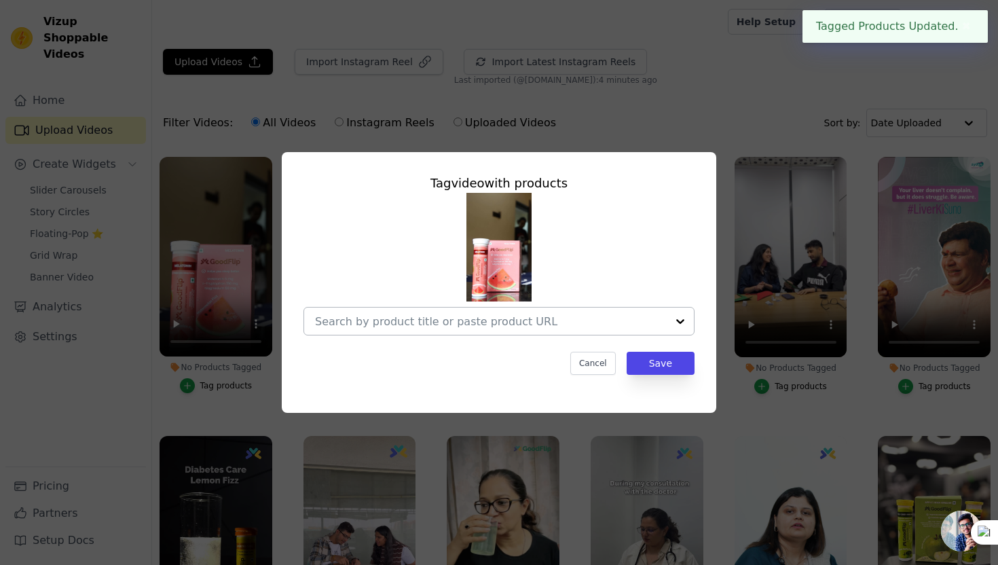
click at [419, 331] on div at bounding box center [491, 320] width 352 height 27
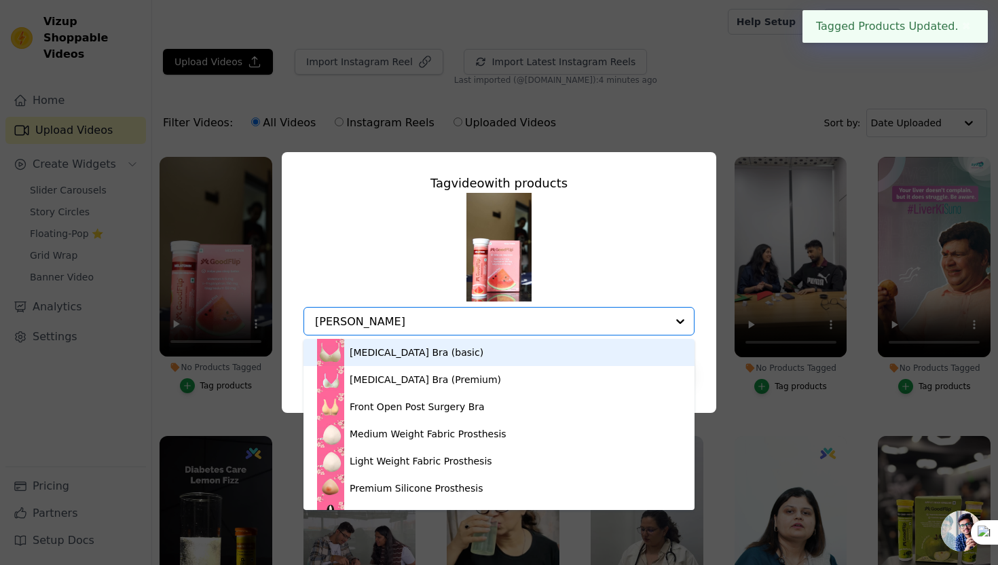
type input "mela"
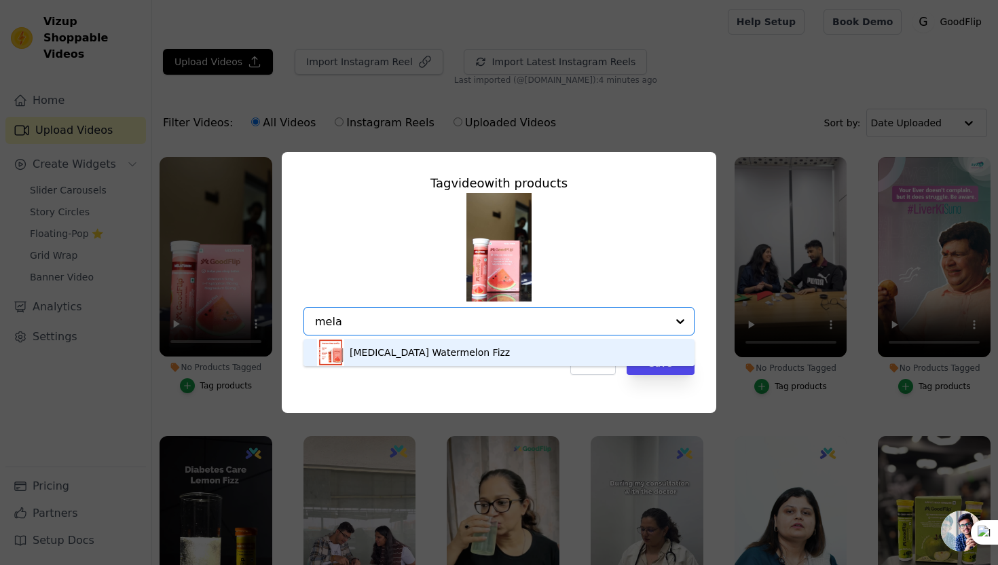
click at [400, 356] on div "[MEDICAL_DATA] Watermelon Fizz" at bounding box center [430, 352] width 160 height 14
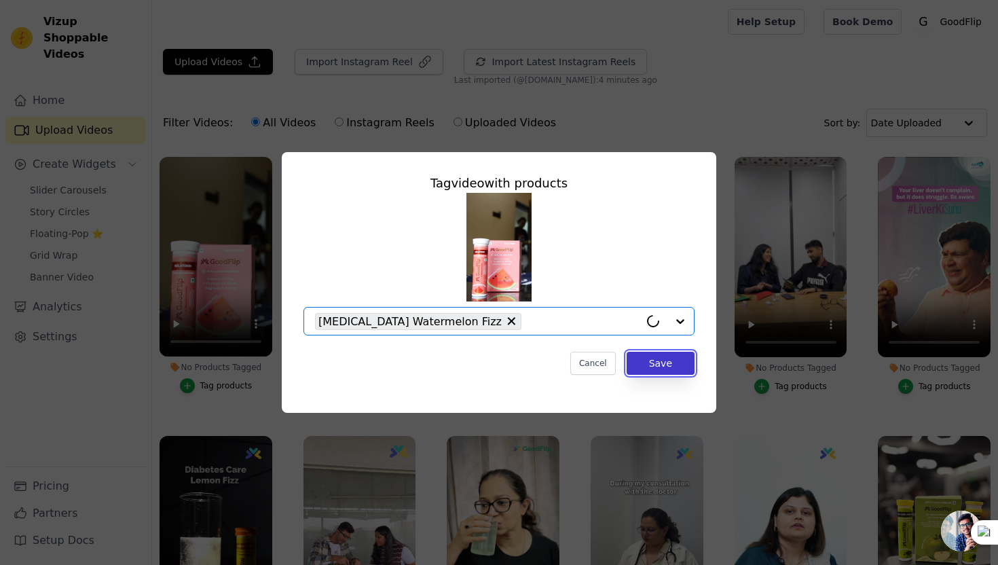
click at [645, 357] on button "Save" at bounding box center [660, 363] width 68 height 23
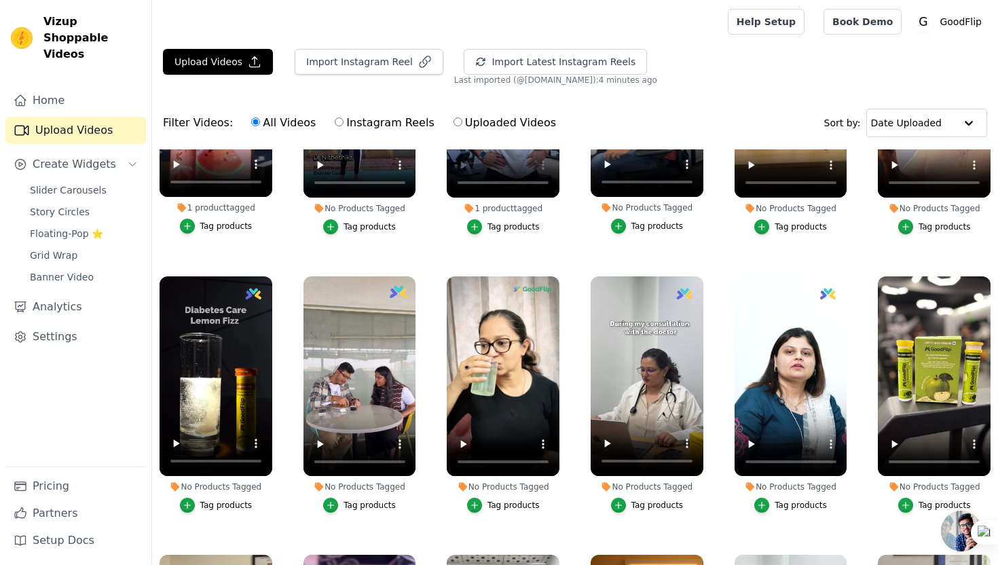
scroll to position [171, 0]
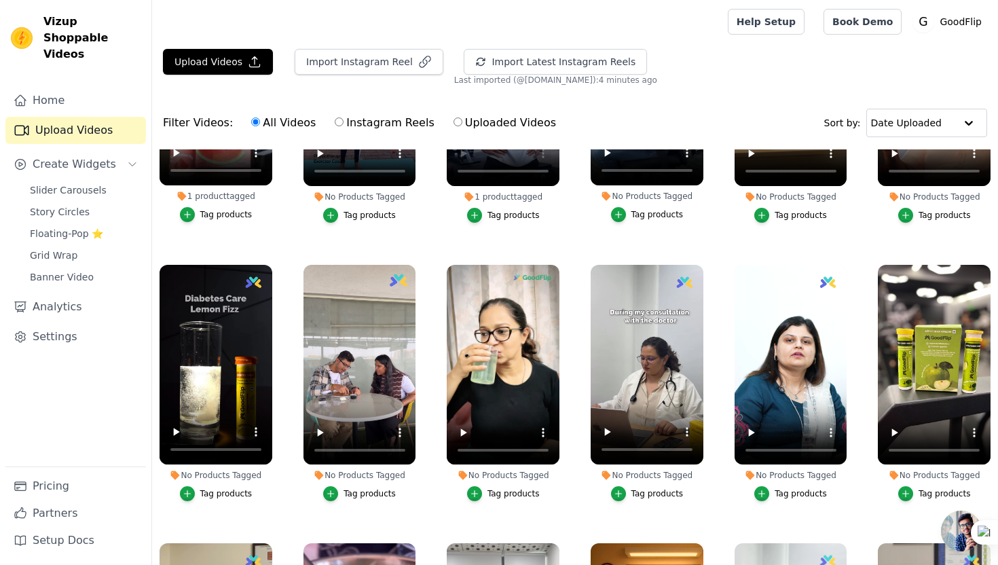
click at [944, 219] on div "Tag products" at bounding box center [944, 215] width 52 height 11
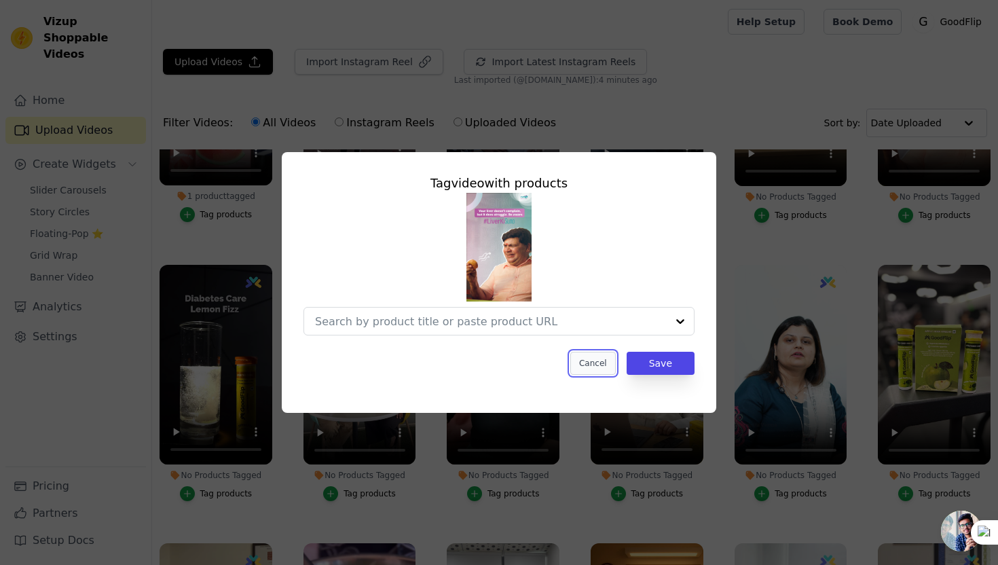
click at [604, 362] on button "Cancel" at bounding box center [592, 363] width 45 height 23
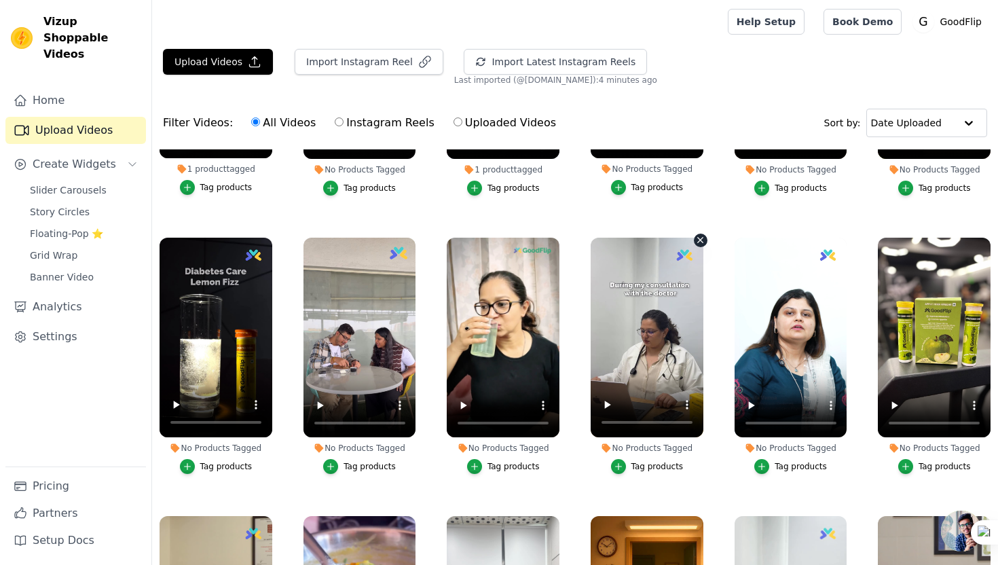
scroll to position [200, 0]
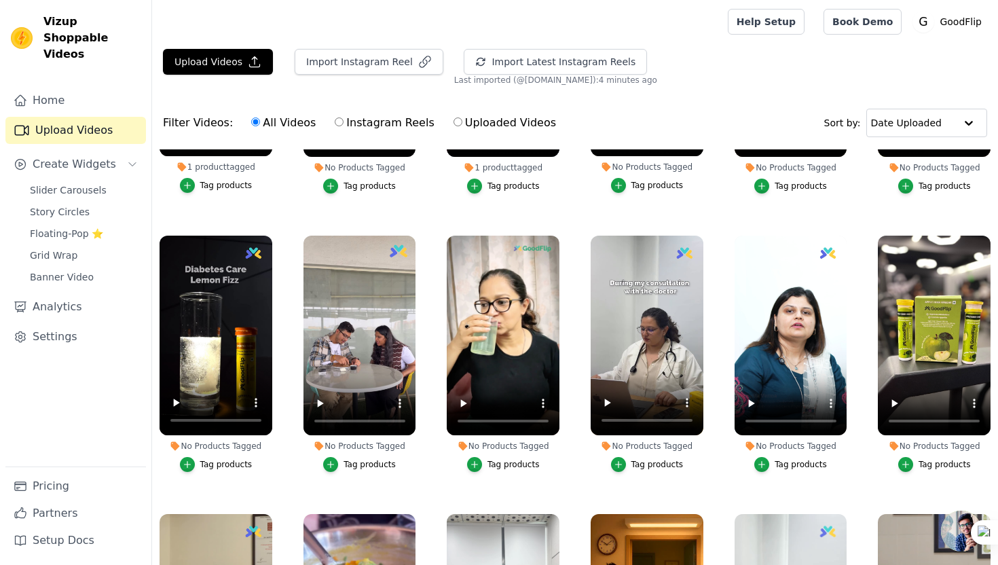
click at [498, 458] on button "Tag products" at bounding box center [503, 464] width 73 height 15
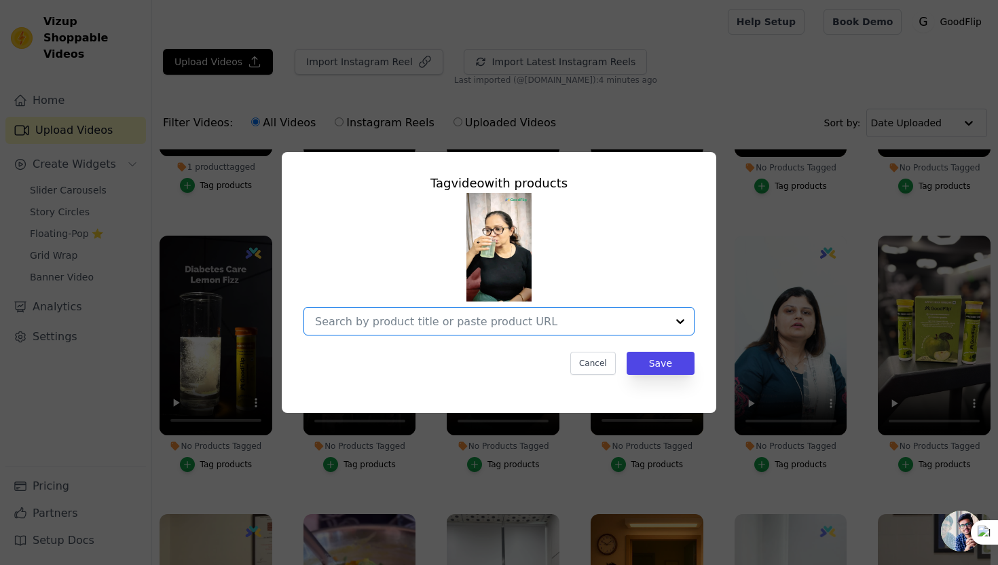
click at [498, 315] on input "No Products Tagged Tag video with products Option undefined, selected. Select i…" at bounding box center [491, 321] width 352 height 13
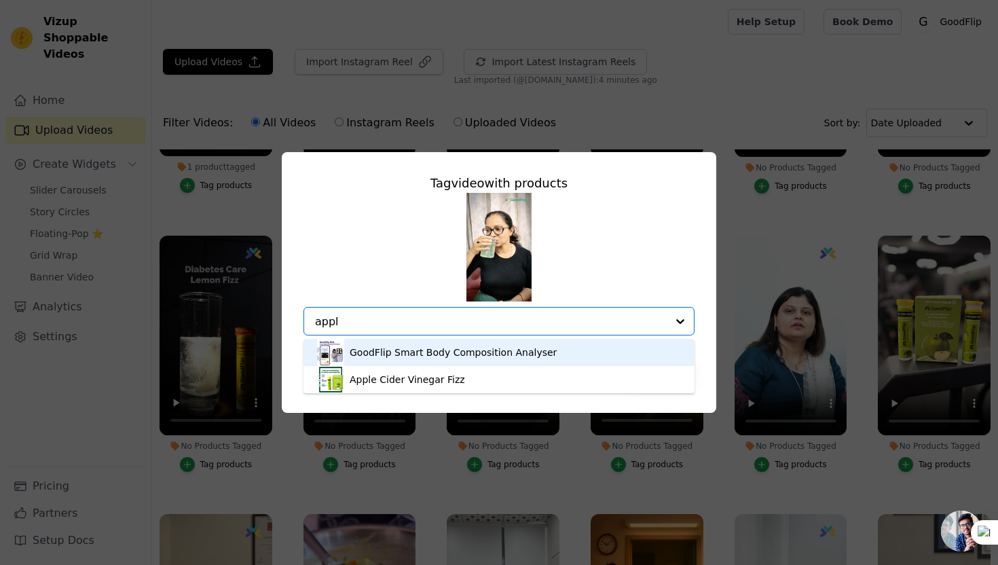
type input "apple"
drag, startPoint x: 447, startPoint y: 352, endPoint x: 457, endPoint y: 352, distance: 9.5
click at [447, 352] on div "Apple Cider Vinegar Fizz" at bounding box center [407, 352] width 115 height 14
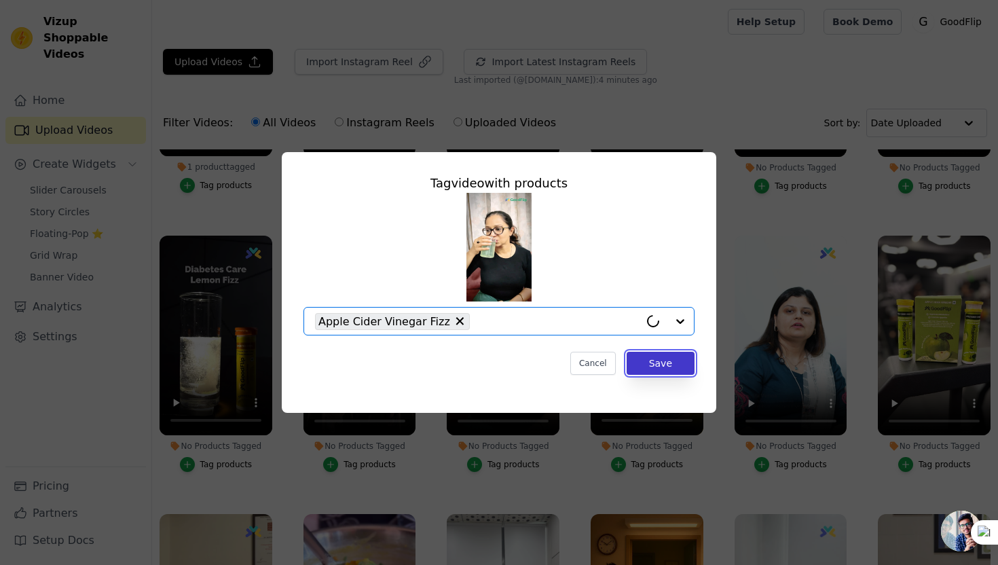
click at [656, 370] on button "Save" at bounding box center [660, 363] width 68 height 23
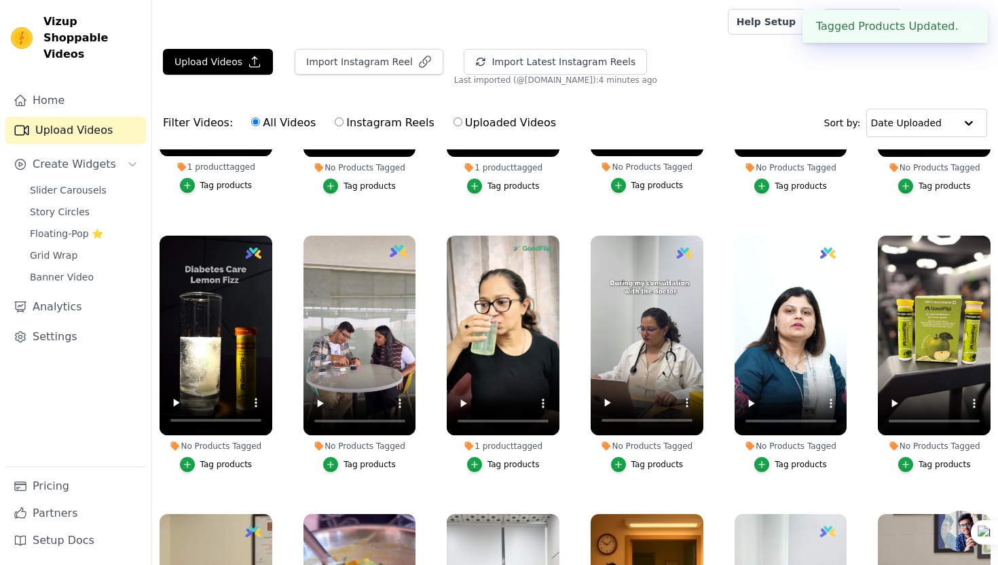
click at [224, 463] on div "Tag products" at bounding box center [226, 464] width 52 height 11
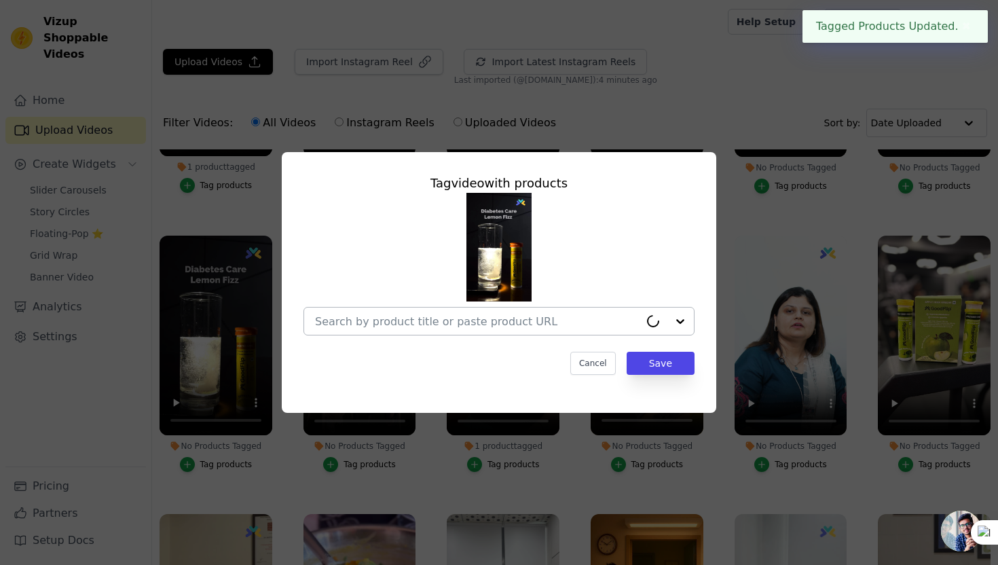
click at [456, 319] on input "No Products Tagged Tag video with products Cancel Save Tag products" at bounding box center [477, 321] width 324 height 13
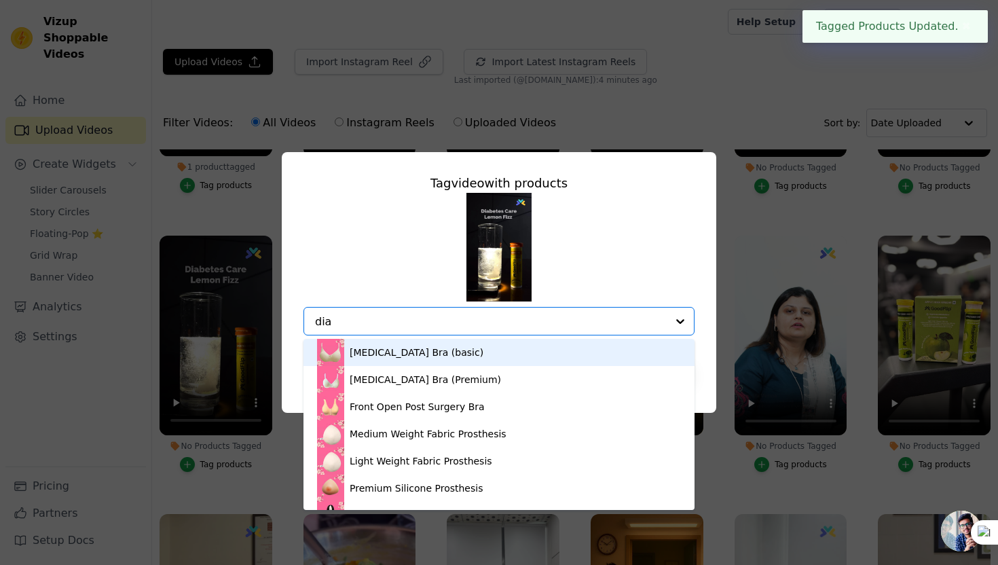
type input "diab"
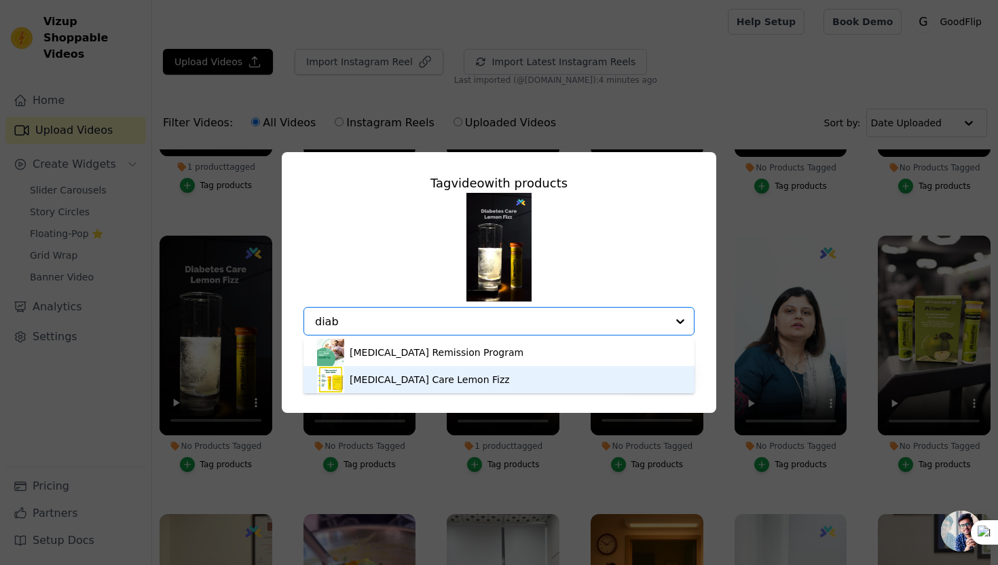
click at [388, 376] on div "[MEDICAL_DATA] Care Lemon Fizz" at bounding box center [430, 380] width 160 height 14
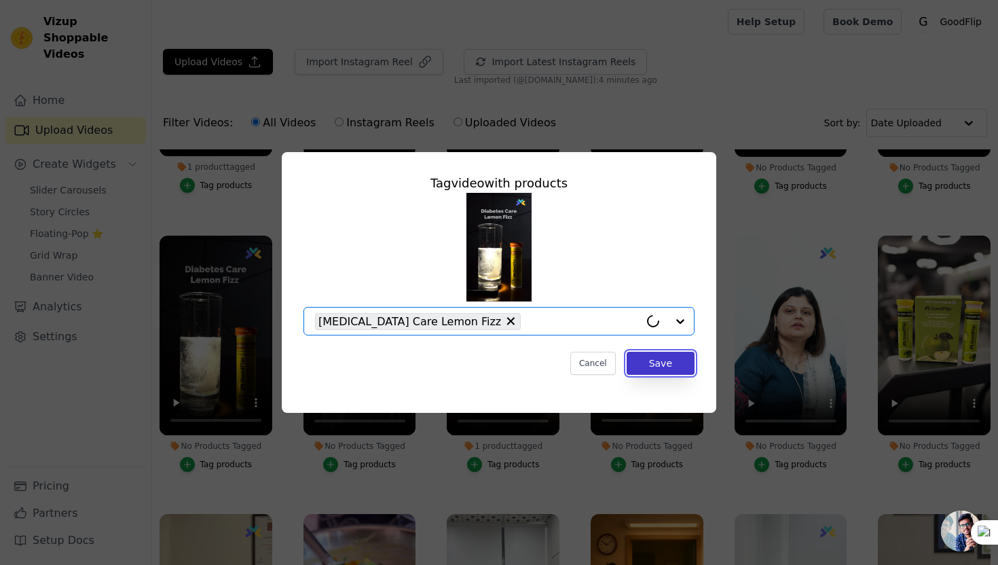
click at [643, 357] on button "Save" at bounding box center [660, 363] width 68 height 23
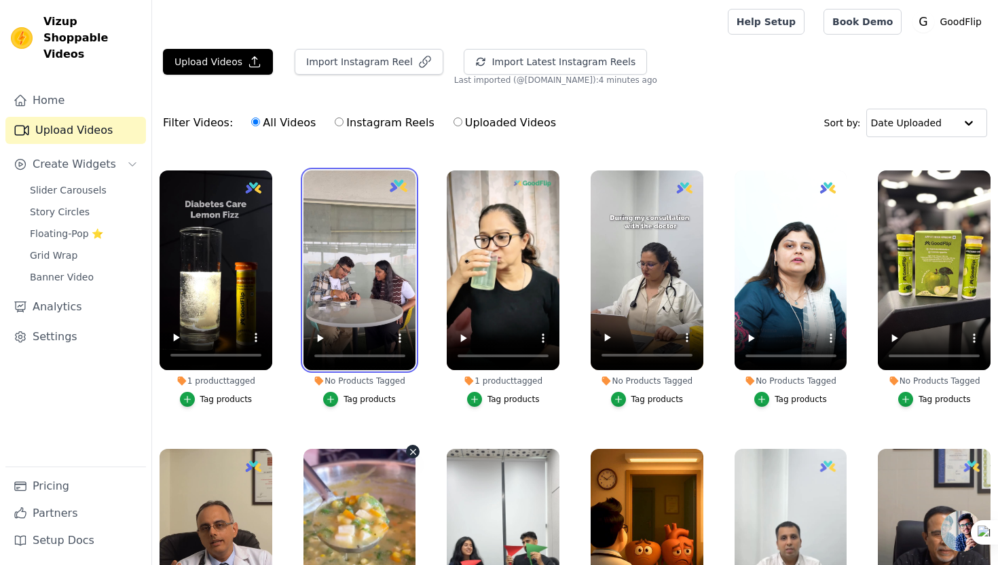
scroll to position [417, 0]
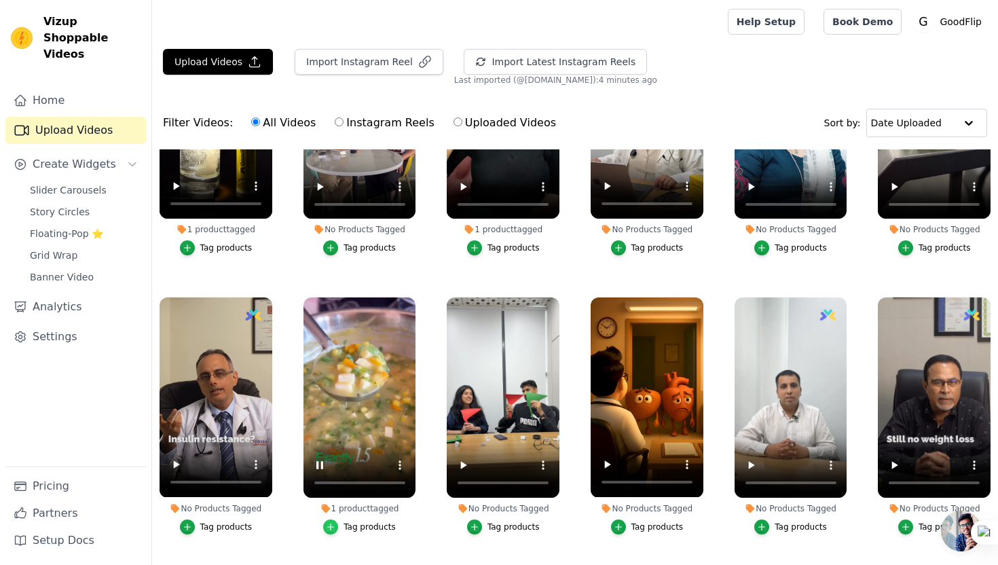
click at [335, 526] on icon "button" at bounding box center [331, 527] width 10 height 10
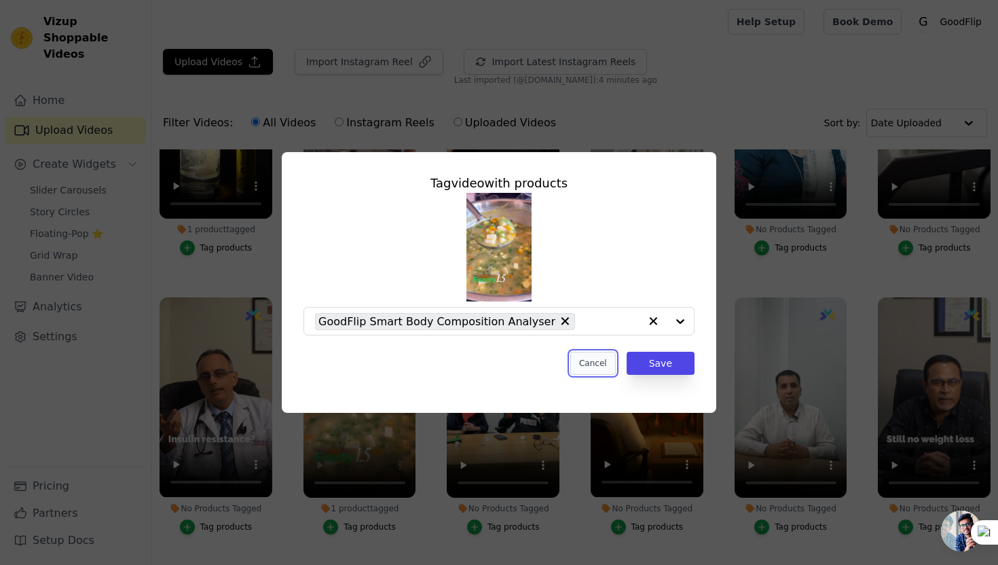
click at [598, 365] on button "Cancel" at bounding box center [592, 363] width 45 height 23
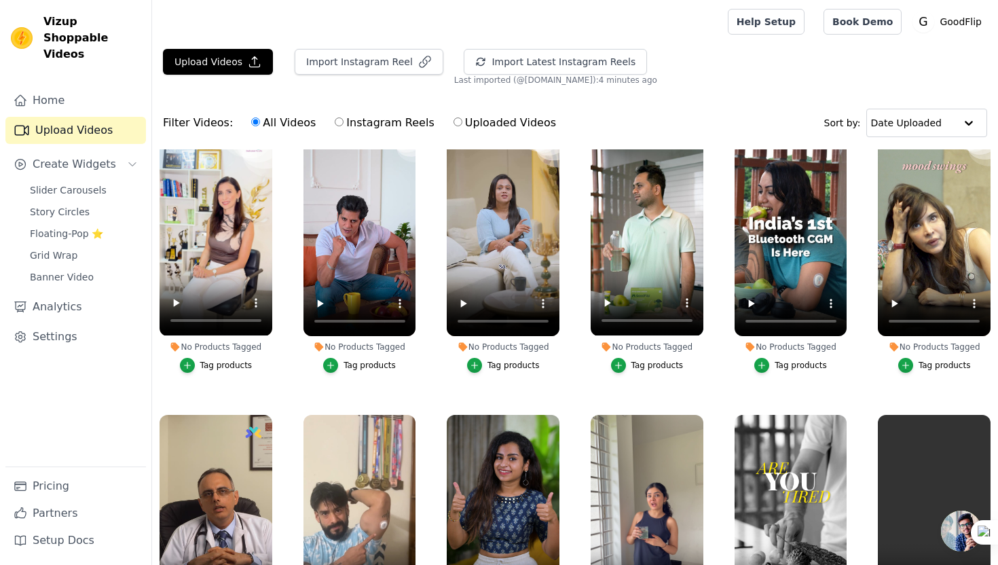
scroll to position [1140, 0]
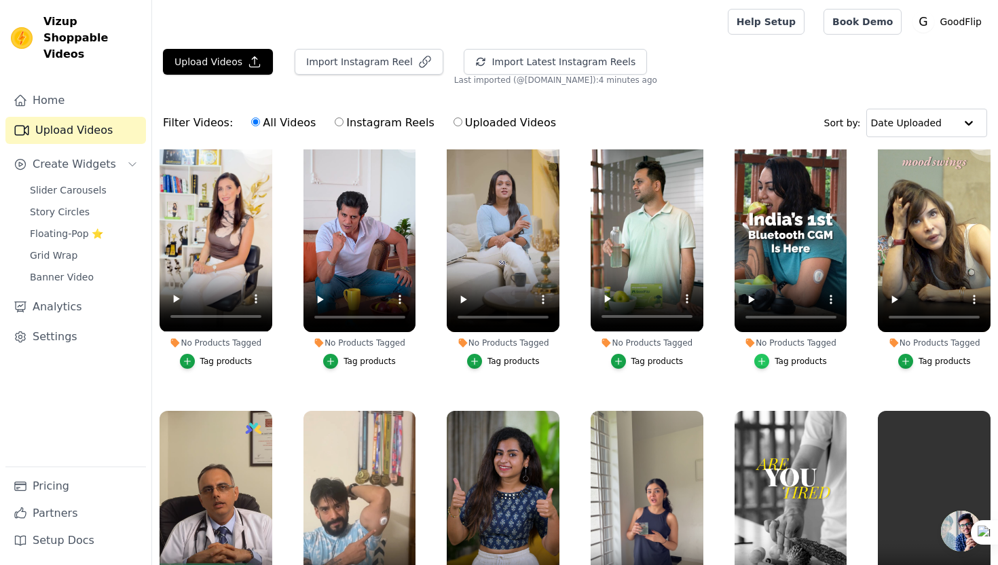
click at [769, 361] on div "button" at bounding box center [761, 361] width 15 height 15
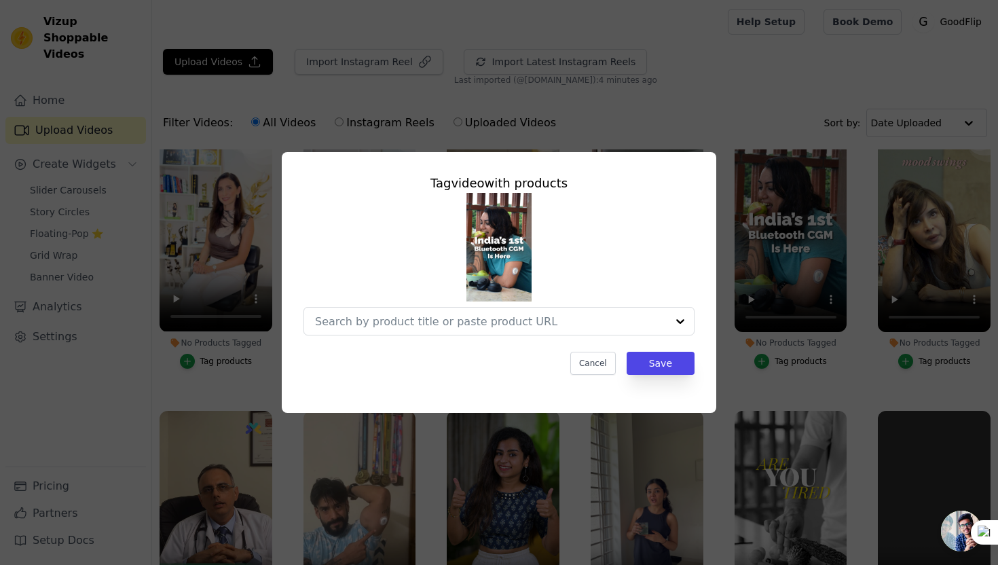
click at [538, 338] on div "Tag video with products Cancel Save" at bounding box center [499, 274] width 413 height 223
click at [538, 326] on input "No Products Tagged Tag video with products Option undefined, selected. Select i…" at bounding box center [491, 321] width 352 height 13
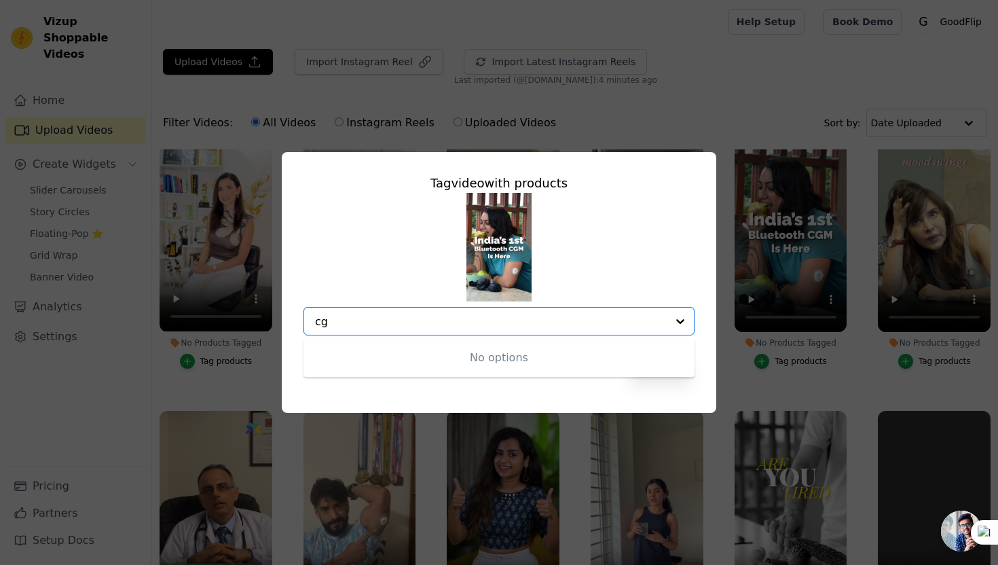
type input "c"
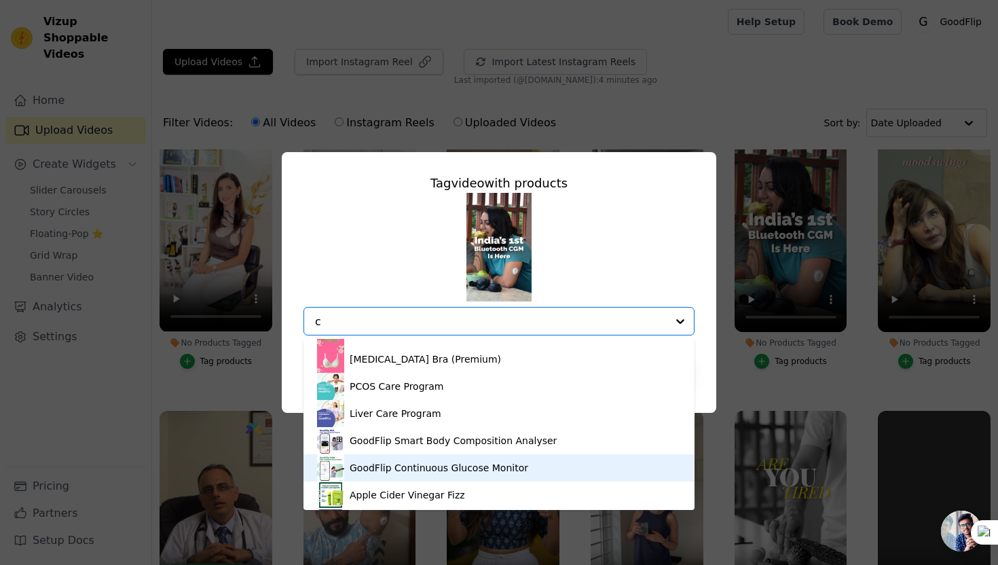
scroll to position [22, 0]
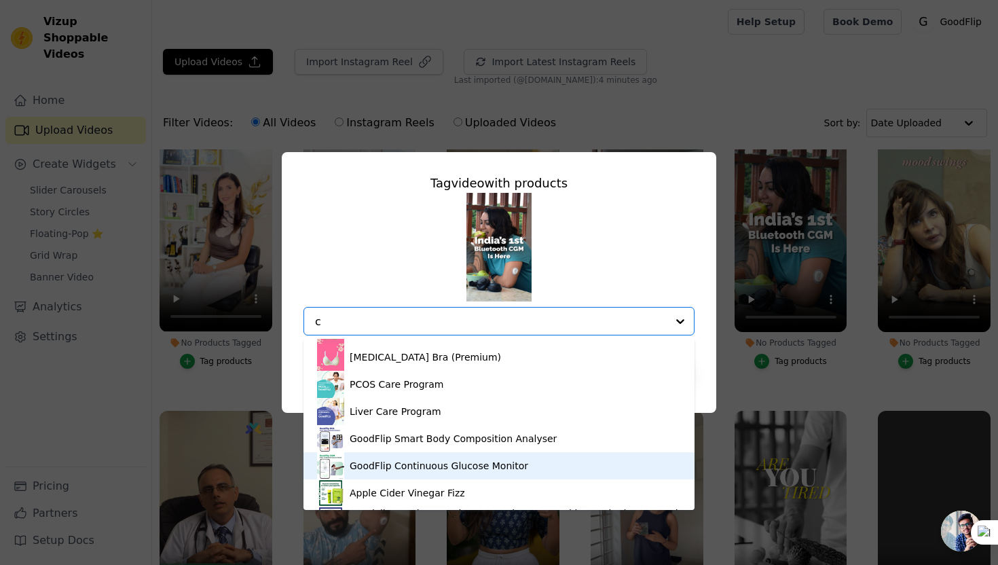
click at [428, 469] on div "GoodFlip Continuous Glucose Monitor" at bounding box center [439, 466] width 179 height 14
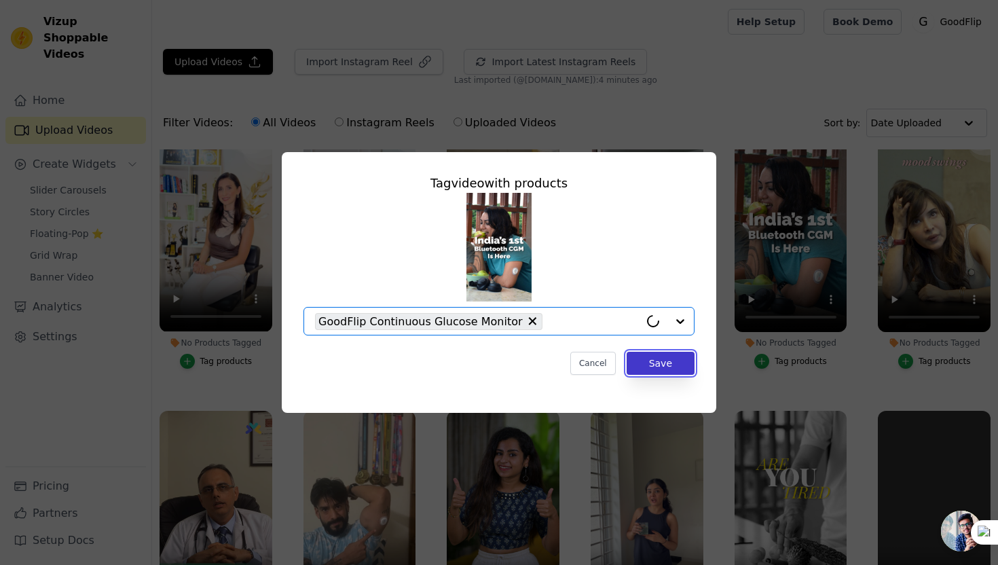
click at [665, 361] on button "Save" at bounding box center [660, 363] width 68 height 23
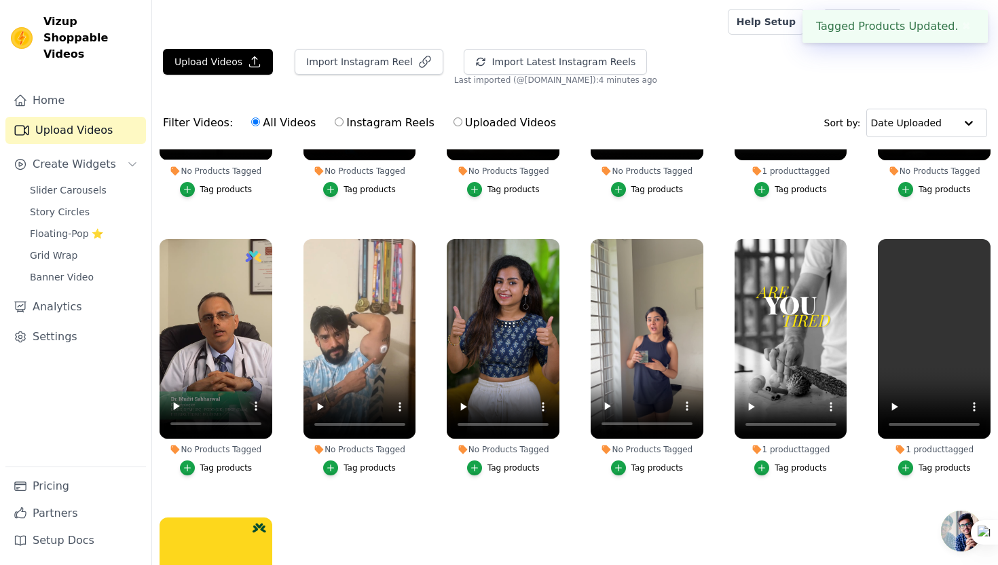
scroll to position [1334, 0]
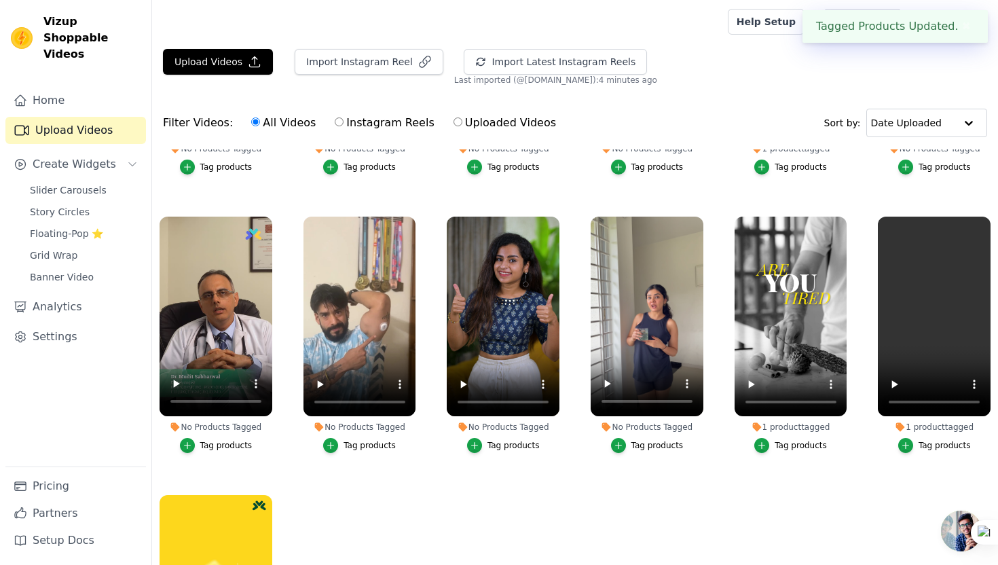
click at [358, 447] on div "Tag products" at bounding box center [369, 445] width 52 height 11
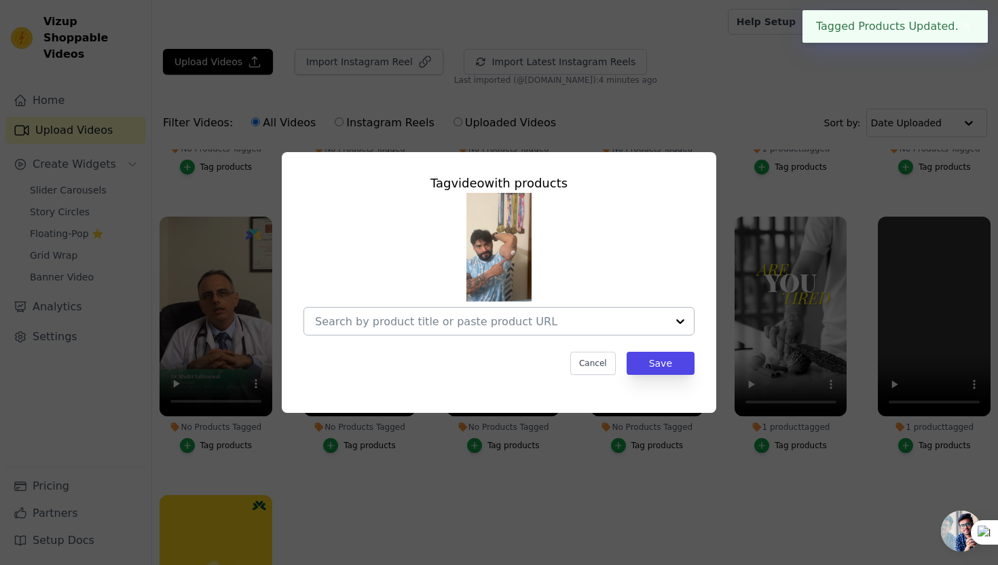
click at [399, 316] on input "No Products Tagged Tag video with products Cancel Save Tag products" at bounding box center [491, 321] width 352 height 13
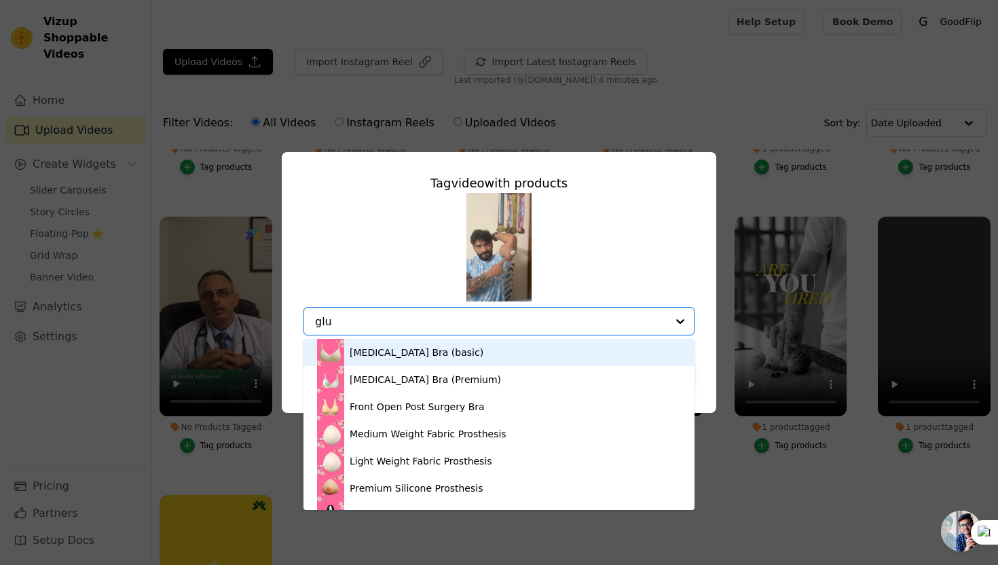
type input "gluc"
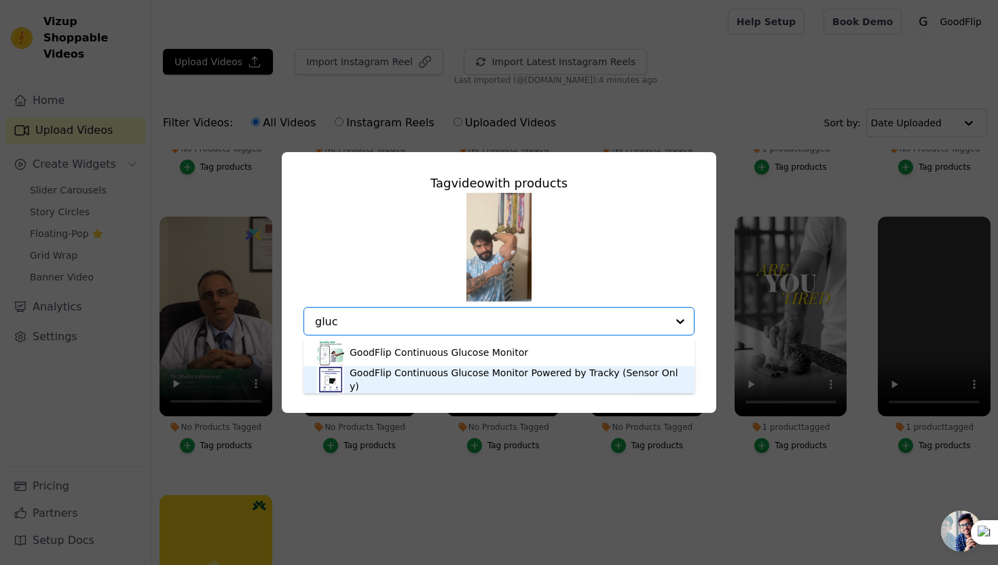
click at [379, 381] on div "GoodFlip Continuous Glucose Monitor Powered by Tracky (Sensor Only)" at bounding box center [515, 379] width 331 height 27
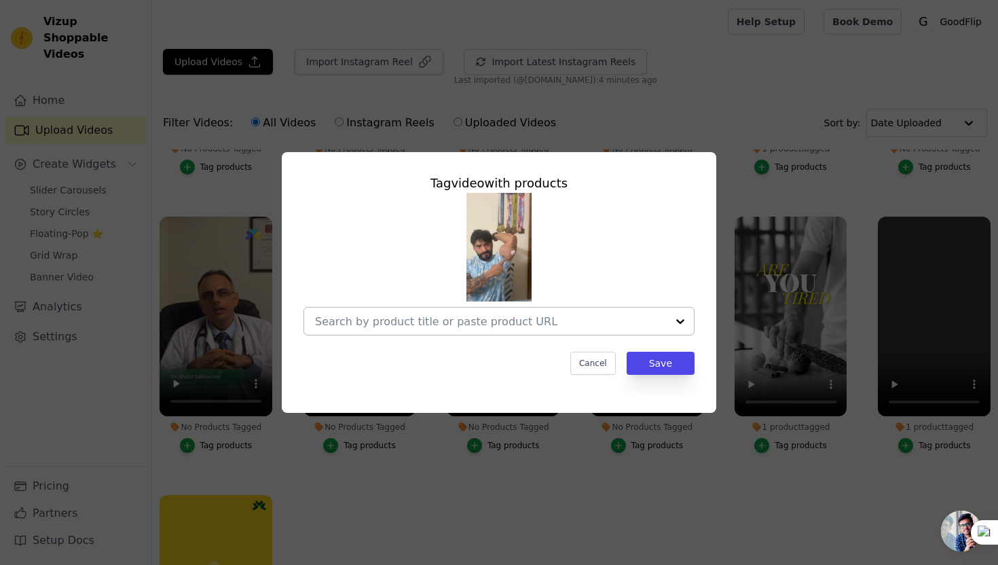
click at [559, 329] on div at bounding box center [491, 320] width 352 height 27
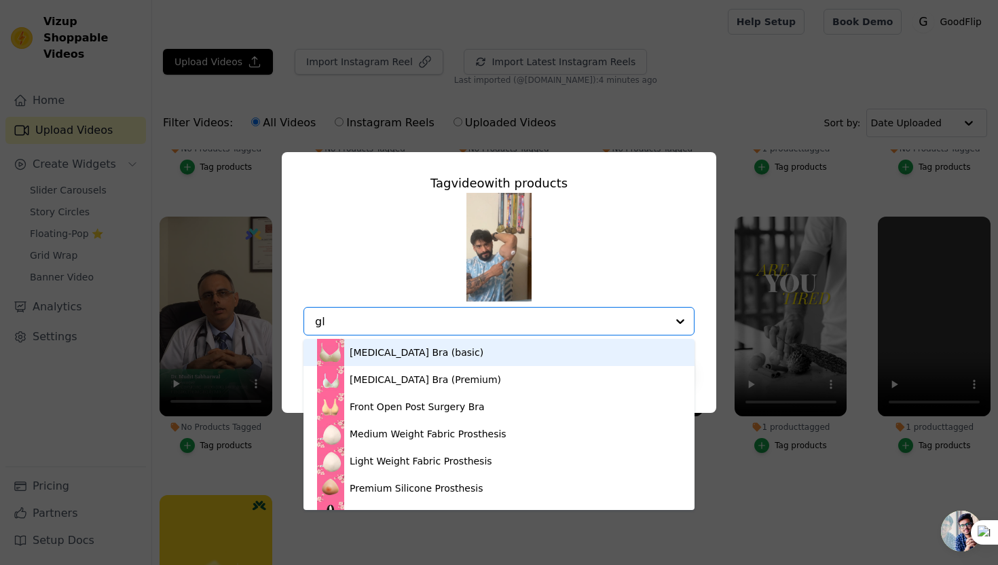
type input "glu"
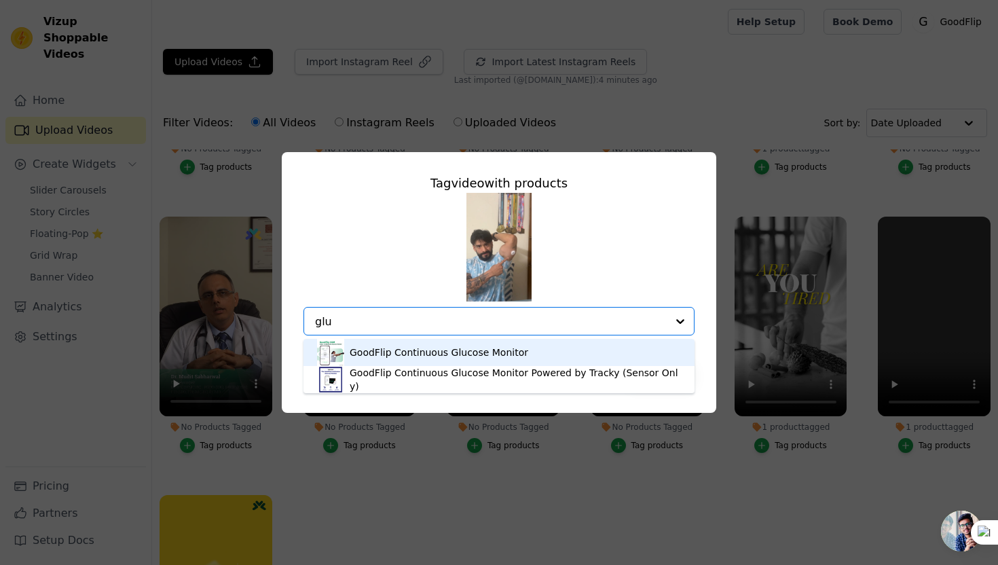
click at [474, 354] on div "GoodFlip Continuous Glucose Monitor" at bounding box center [439, 352] width 179 height 14
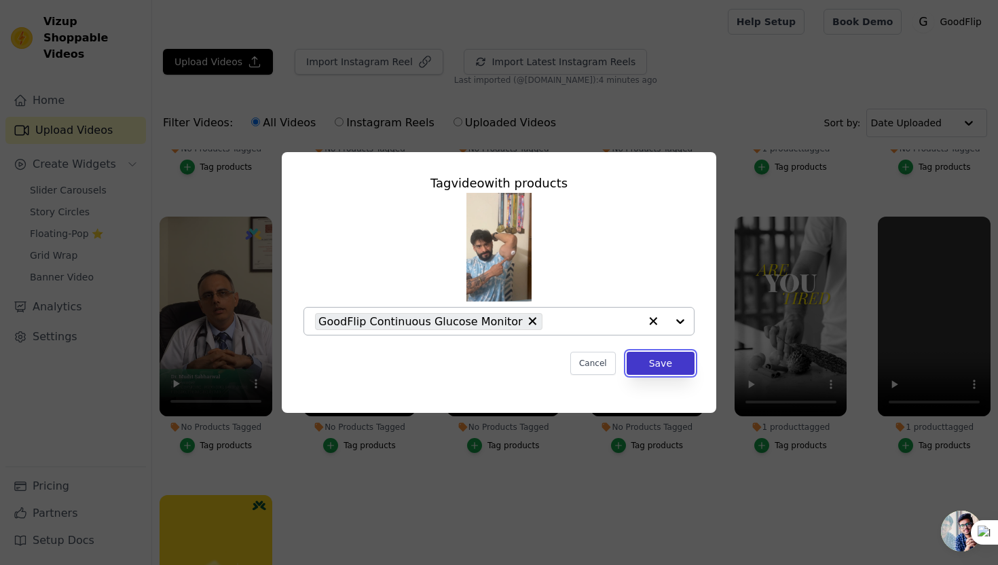
click at [643, 364] on button "Save" at bounding box center [660, 363] width 68 height 23
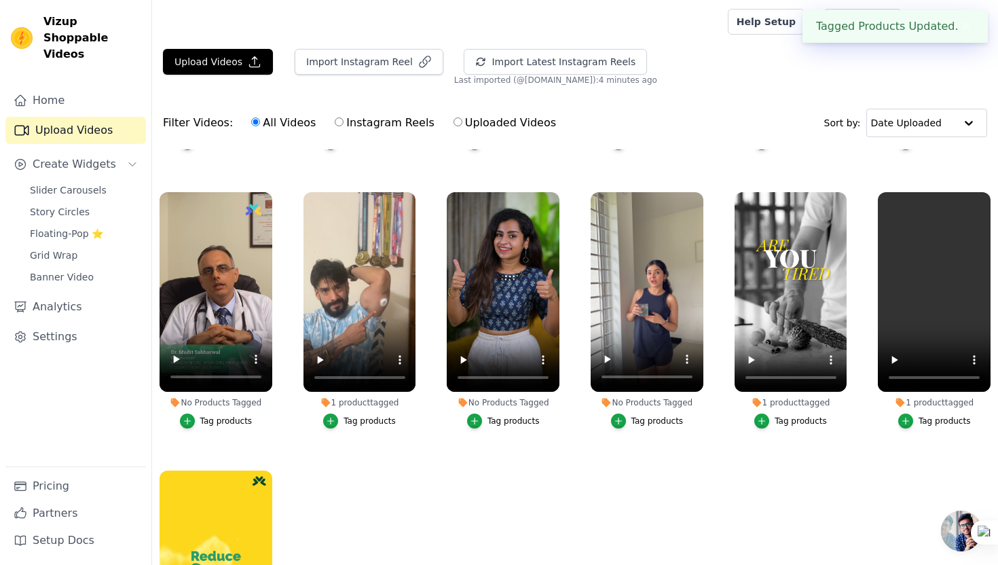
scroll to position [1361, 0]
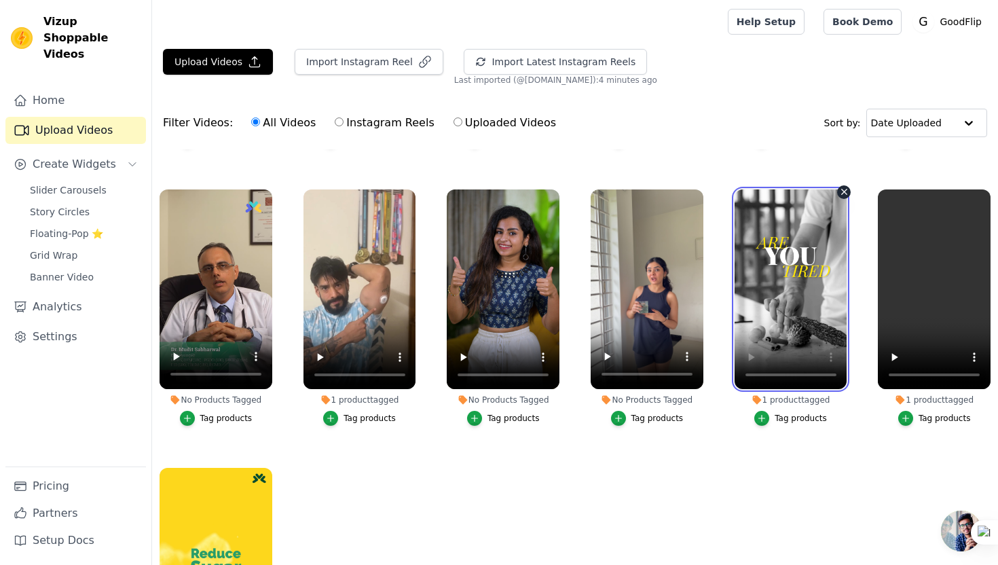
click at [788, 335] on video at bounding box center [790, 289] width 113 height 200
click at [781, 416] on div "Tag products" at bounding box center [800, 418] width 52 height 11
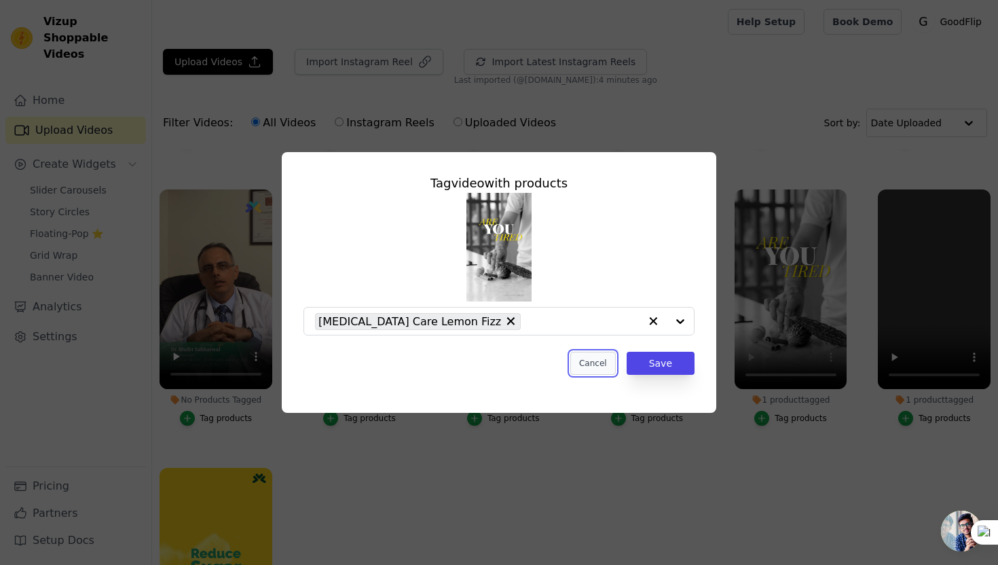
click at [590, 369] on button "Cancel" at bounding box center [592, 363] width 45 height 23
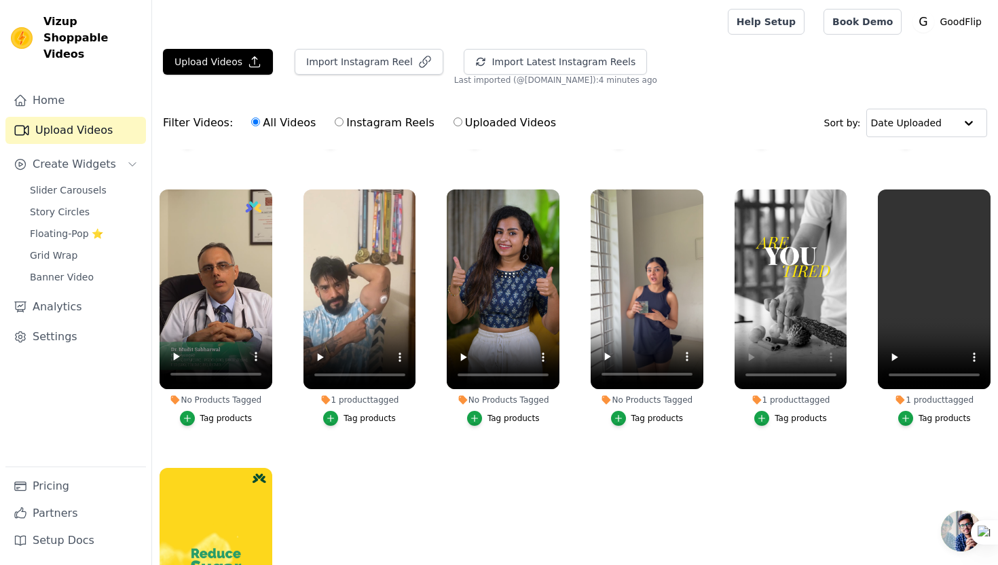
scroll to position [1429, 0]
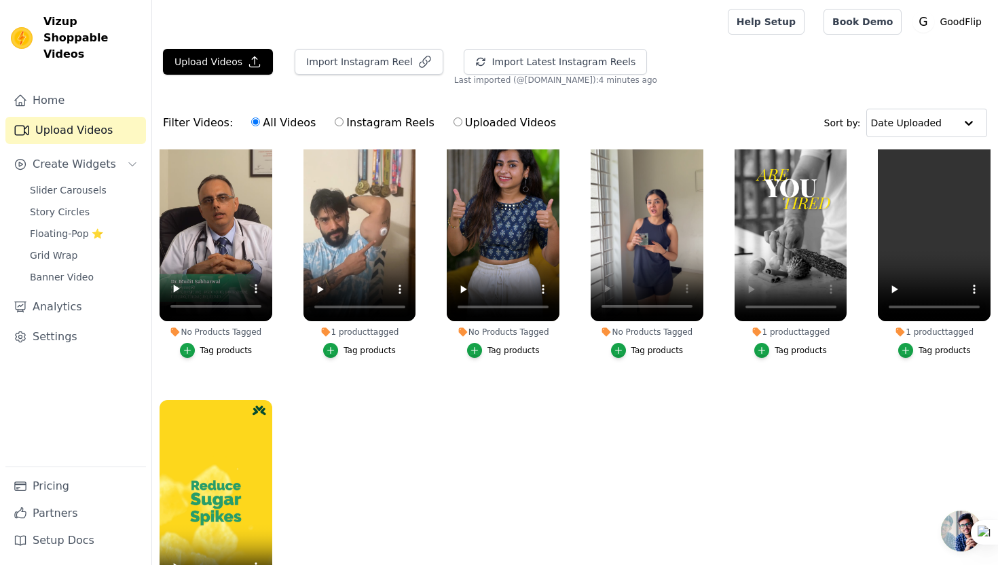
click at [629, 352] on button "Tag products" at bounding box center [647, 350] width 73 height 15
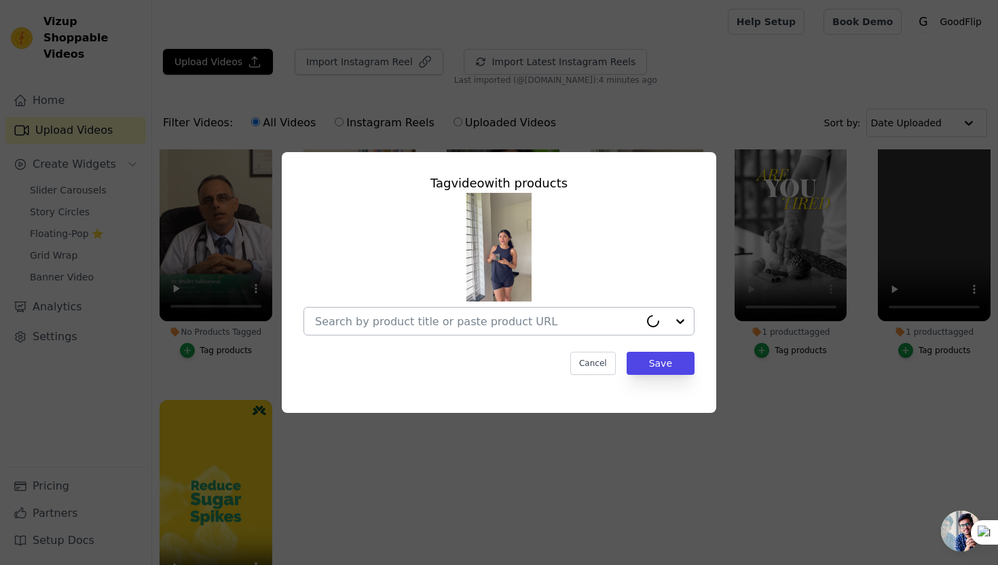
click at [548, 312] on div at bounding box center [477, 320] width 324 height 27
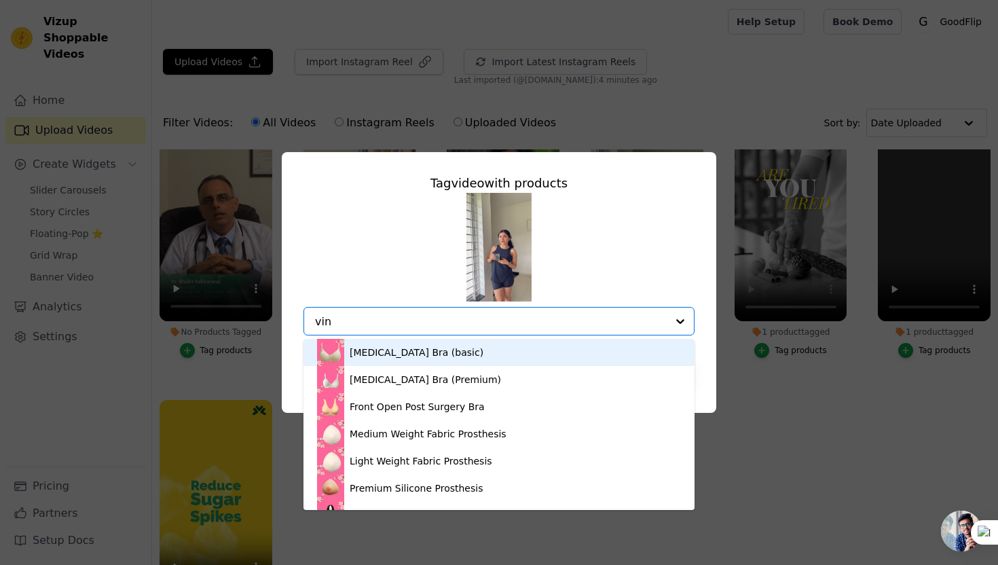
type input "vine"
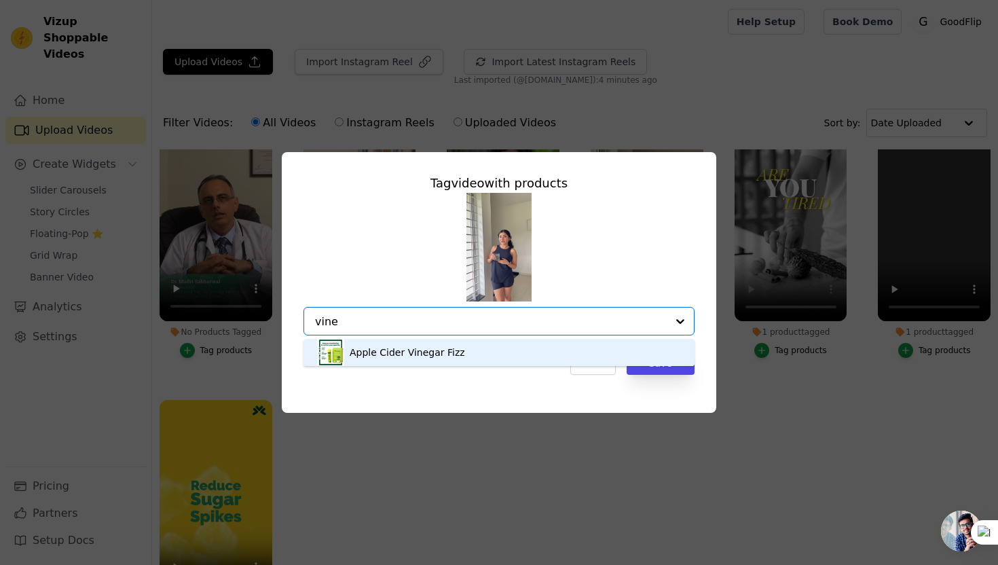
click at [419, 351] on div "Apple Cider Vinegar Fizz" at bounding box center [407, 352] width 115 height 14
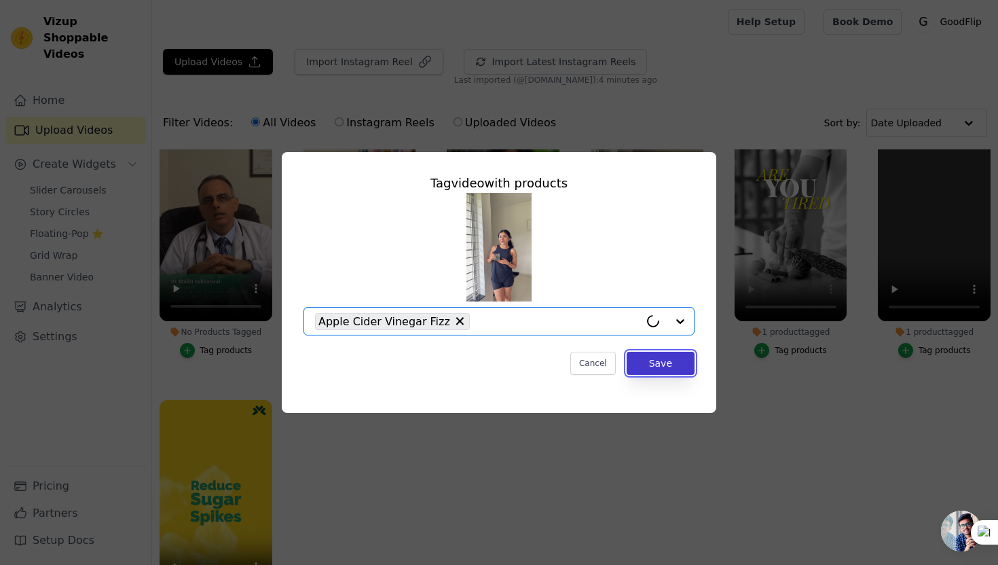
click at [638, 364] on button "Save" at bounding box center [660, 363] width 68 height 23
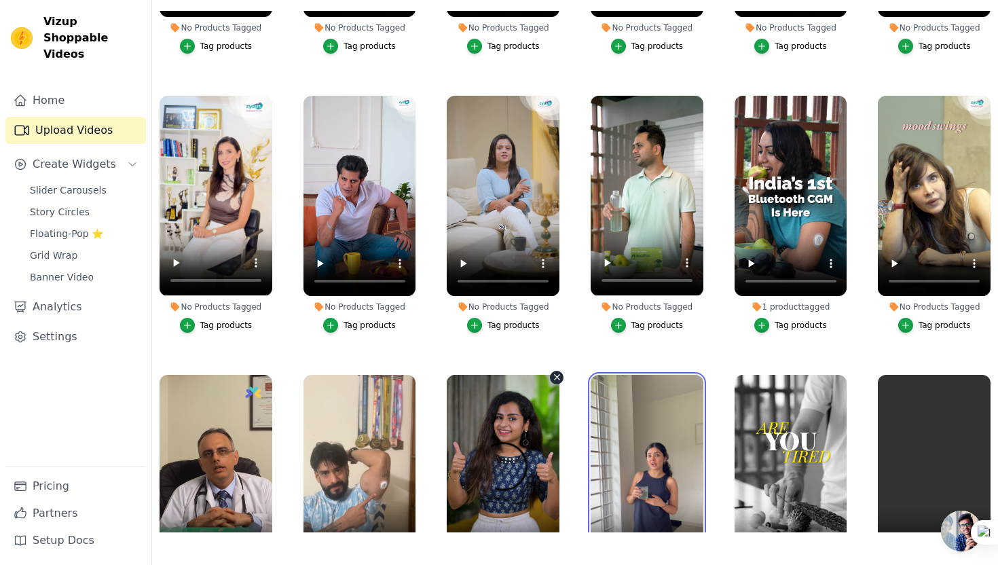
scroll to position [1009, 0]
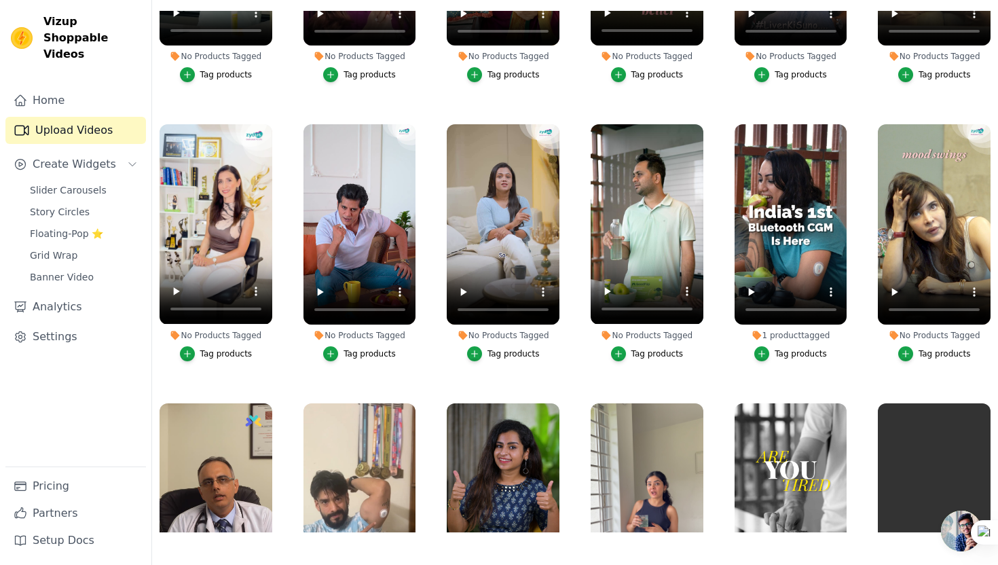
click at [643, 355] on div "Tag products" at bounding box center [657, 353] width 52 height 11
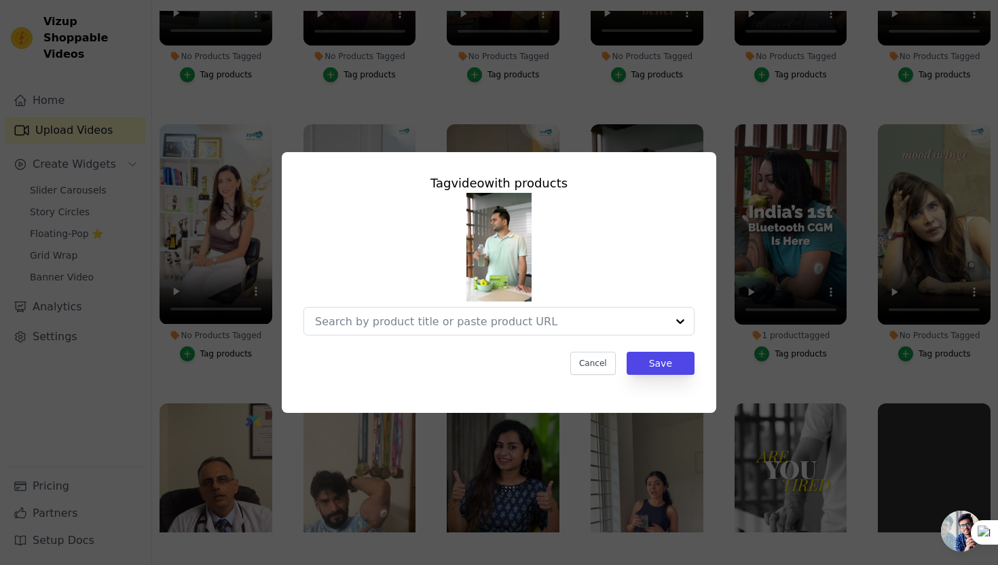
scroll to position [0, 0]
click at [561, 324] on input "No Products Tagged Tag video with products Cancel Save Tag products" at bounding box center [491, 321] width 352 height 13
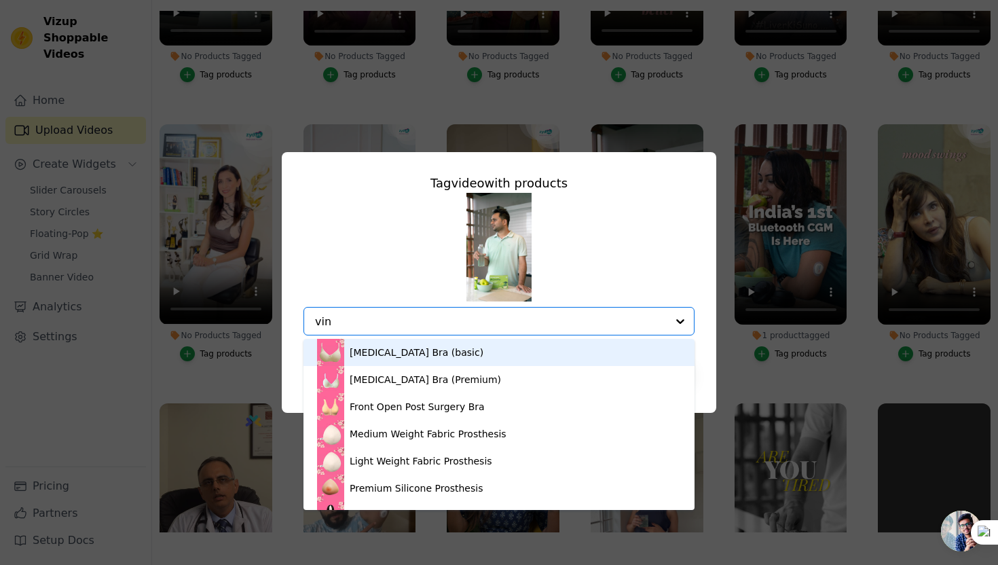
type input "vine"
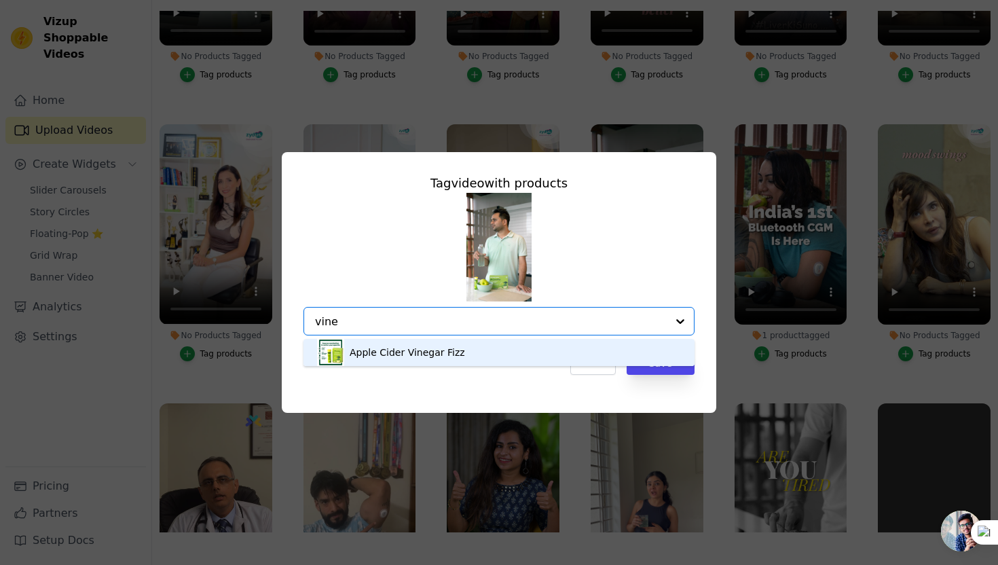
click at [417, 349] on div "Apple Cider Vinegar Fizz" at bounding box center [407, 352] width 115 height 14
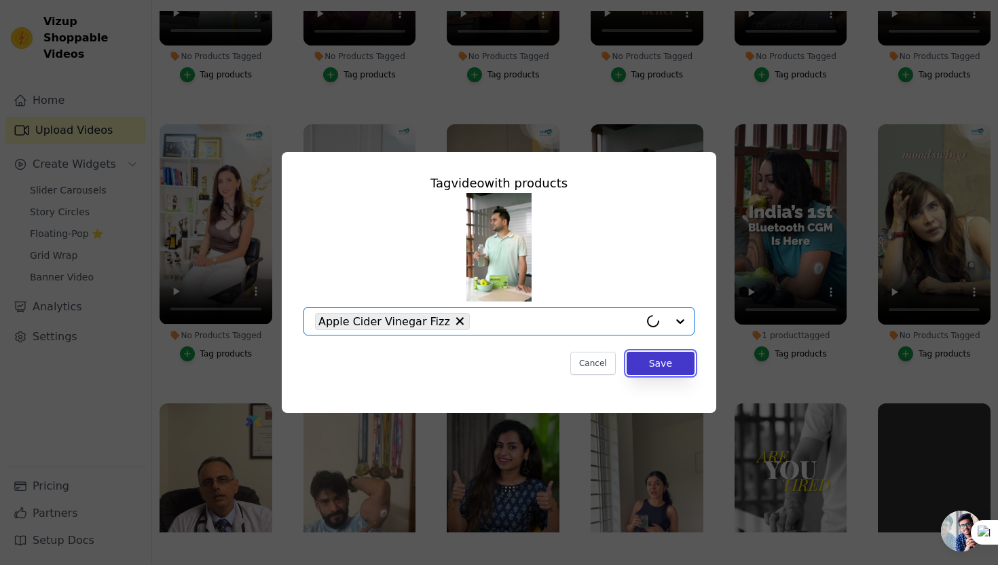
click at [661, 363] on button "Save" at bounding box center [660, 363] width 68 height 23
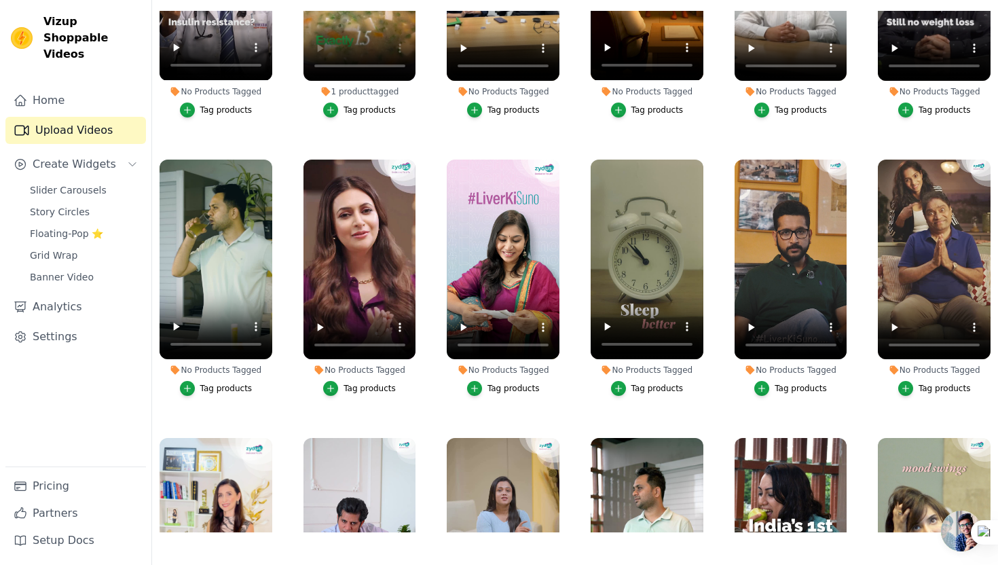
scroll to position [686, 0]
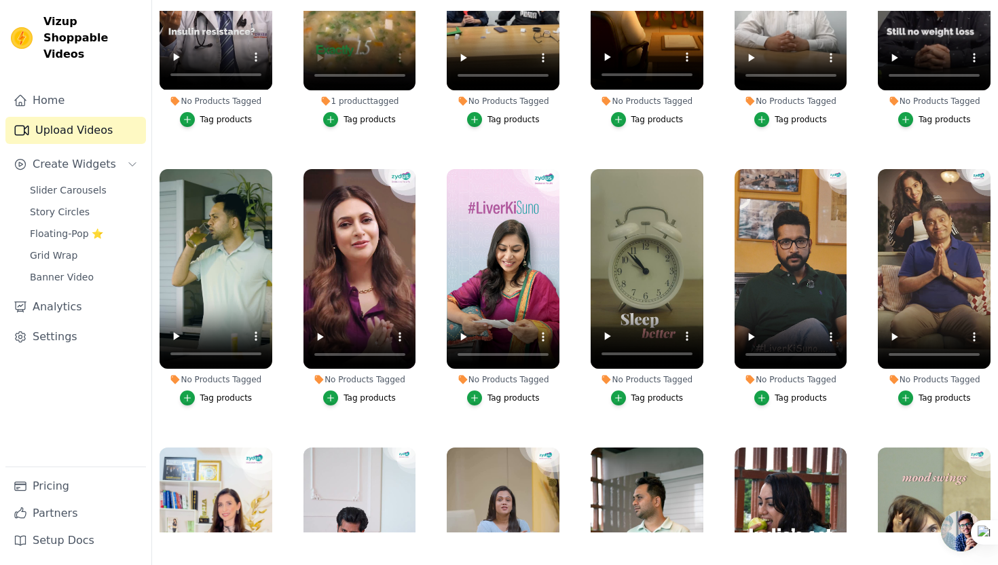
click at [643, 394] on div "Tag products" at bounding box center [657, 397] width 52 height 11
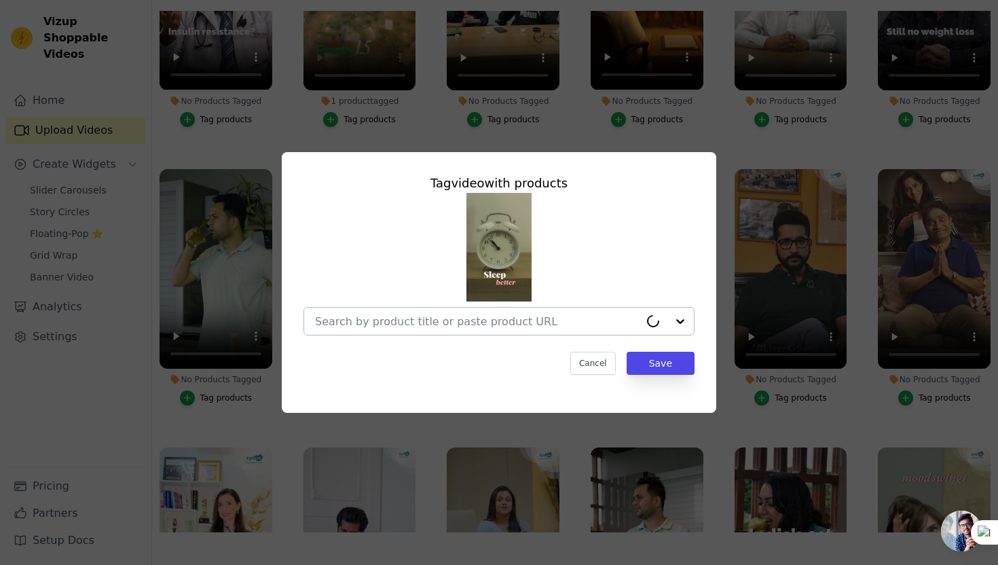
click at [556, 311] on div at bounding box center [477, 320] width 324 height 27
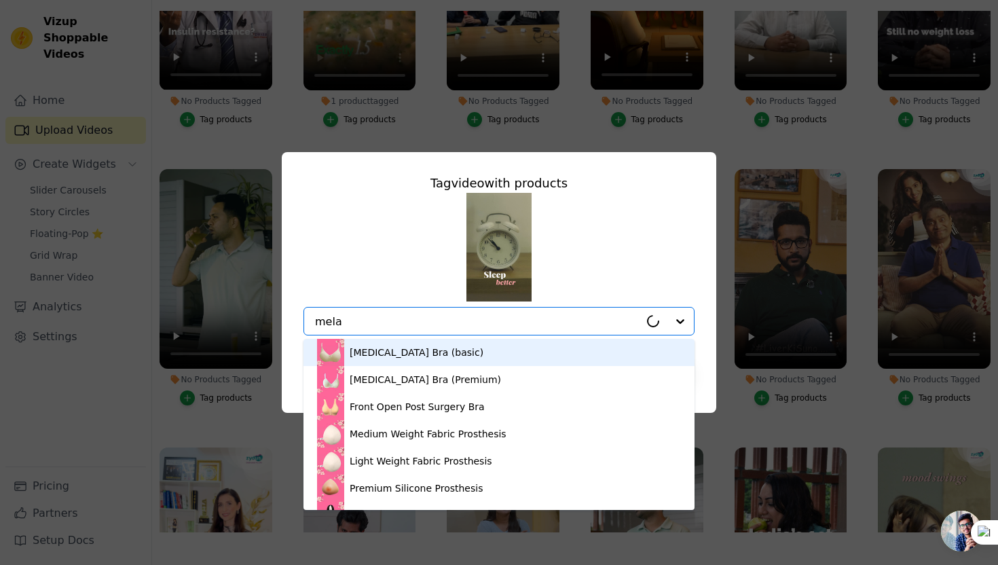
type input "melat"
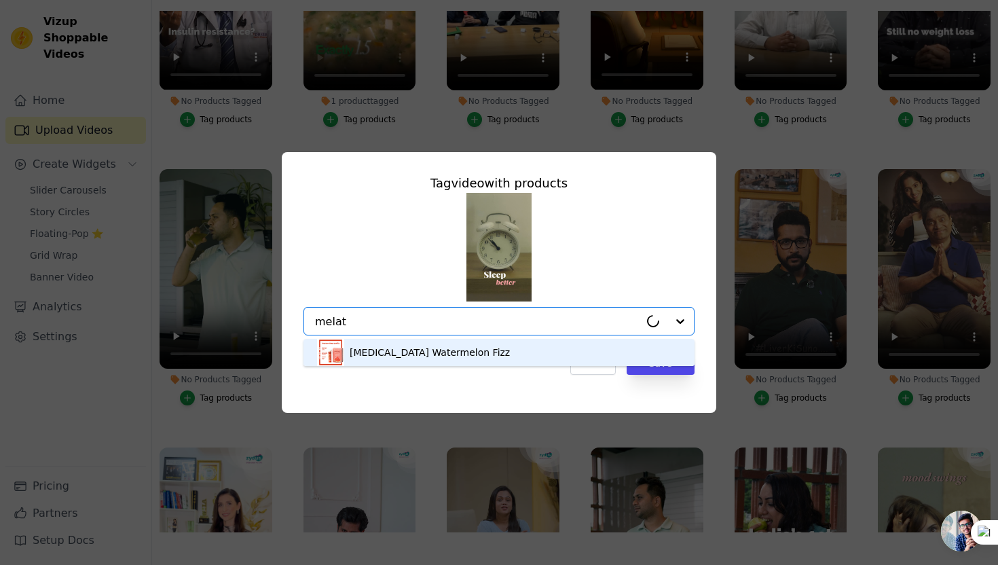
click at [377, 353] on div "[MEDICAL_DATA] Watermelon Fizz" at bounding box center [430, 352] width 160 height 14
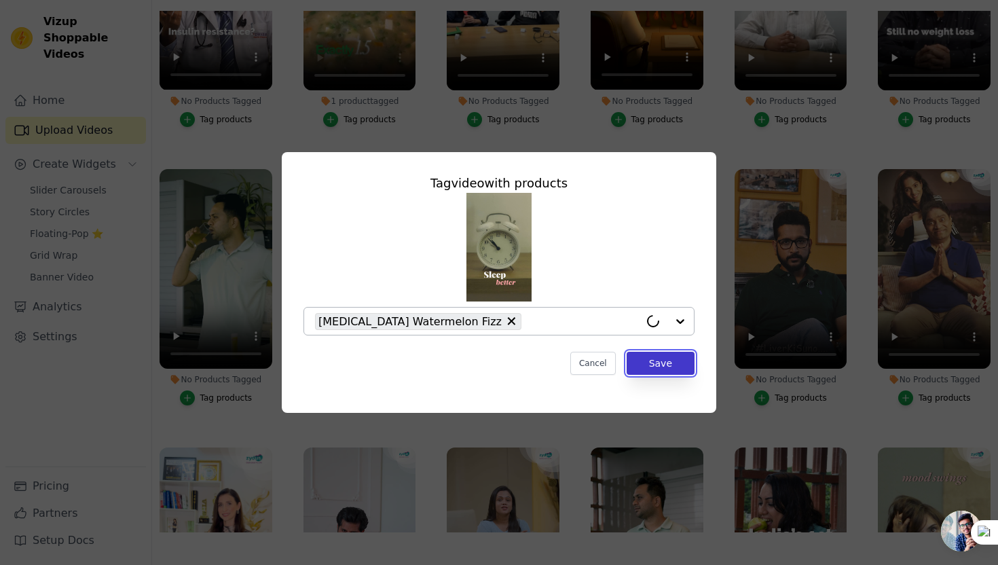
click at [638, 368] on button "Save" at bounding box center [660, 363] width 68 height 23
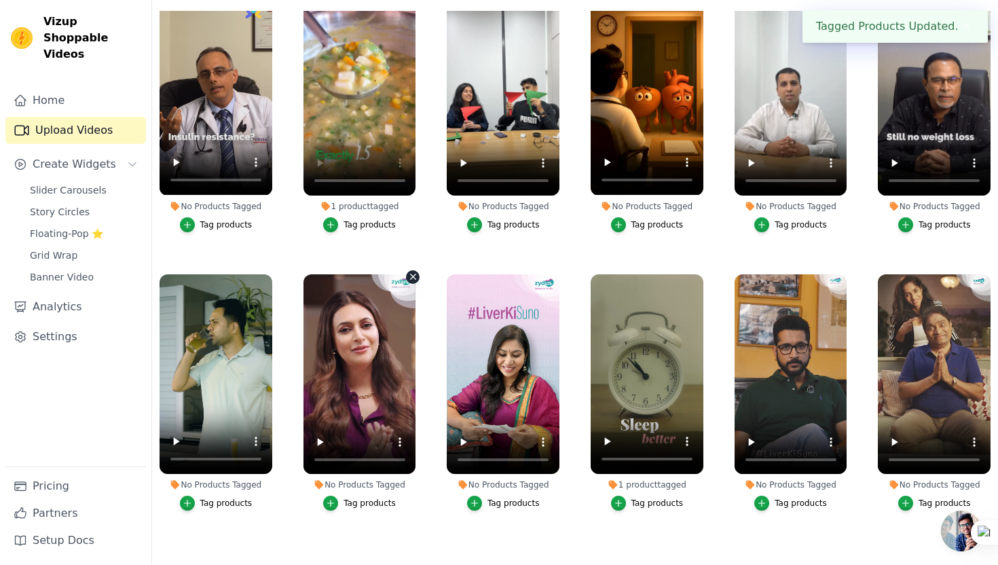
scroll to position [568, 0]
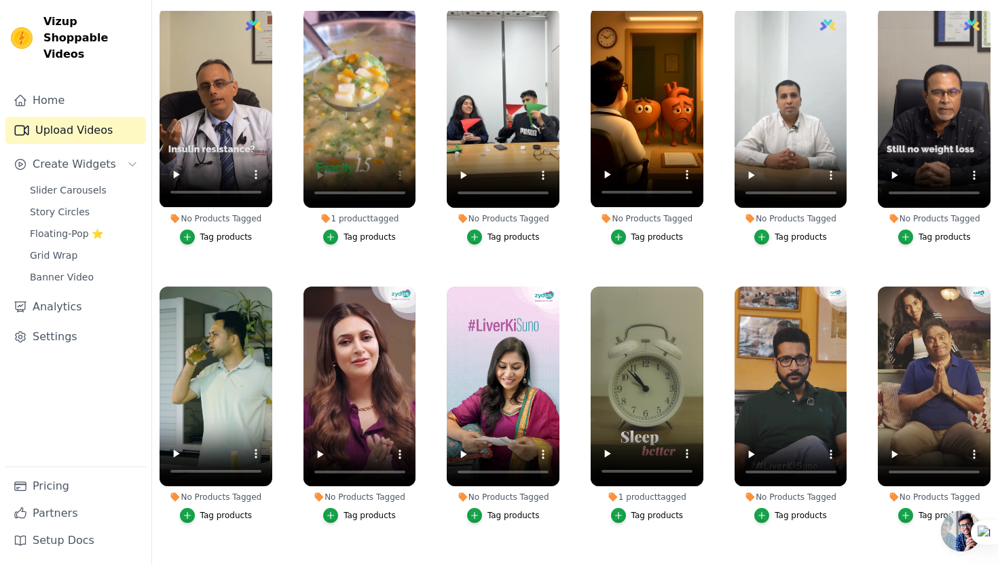
click at [206, 512] on div "Tag products" at bounding box center [226, 515] width 52 height 11
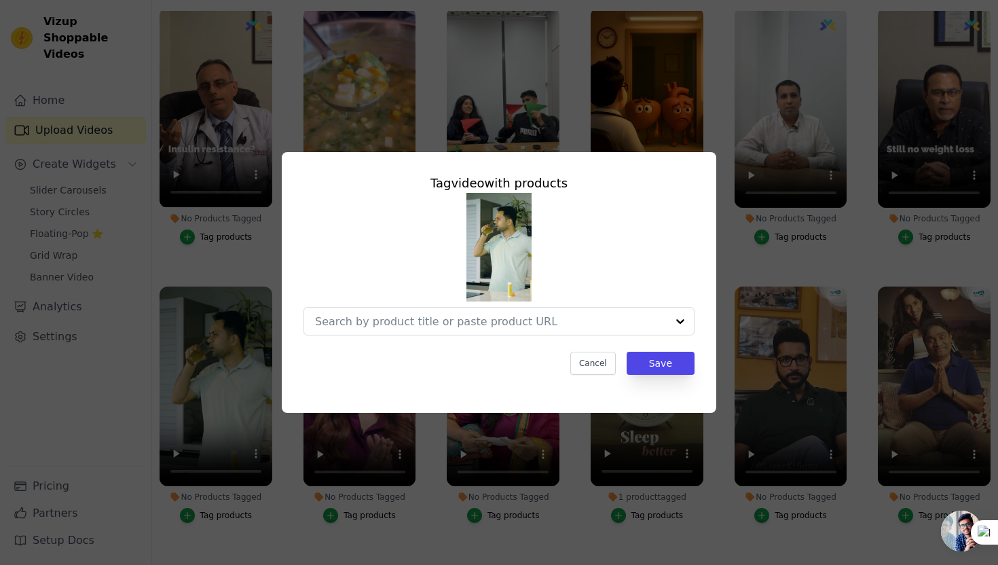
scroll to position [0, 0]
click at [358, 325] on input "No Products Tagged Tag video with products Cancel Save Tag products" at bounding box center [477, 321] width 324 height 13
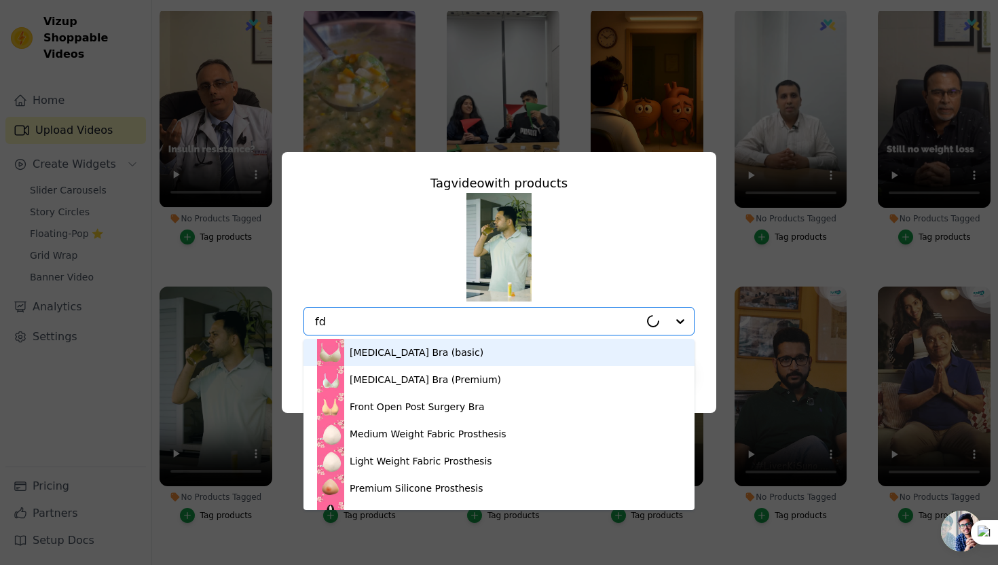
type input "f"
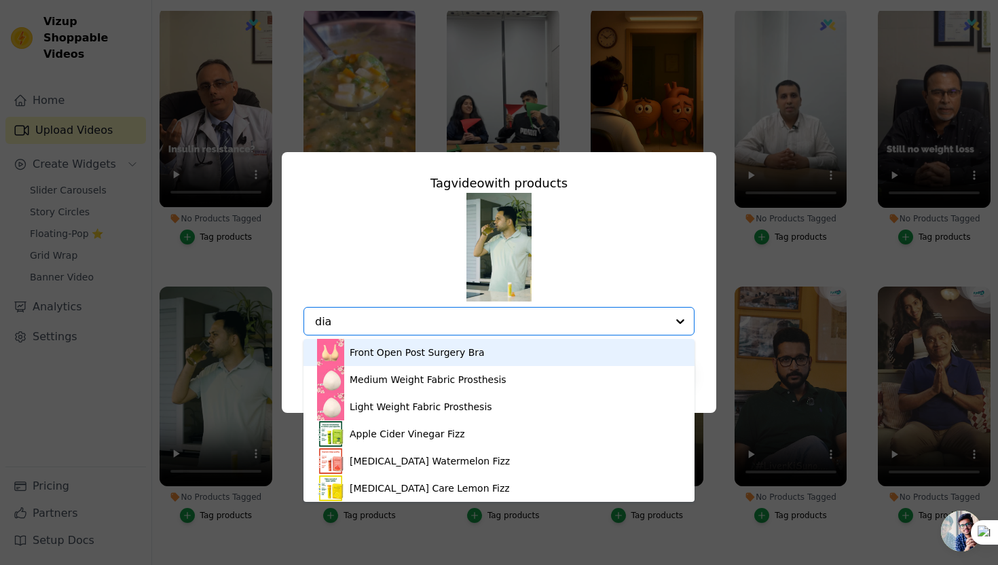
type input "diab"
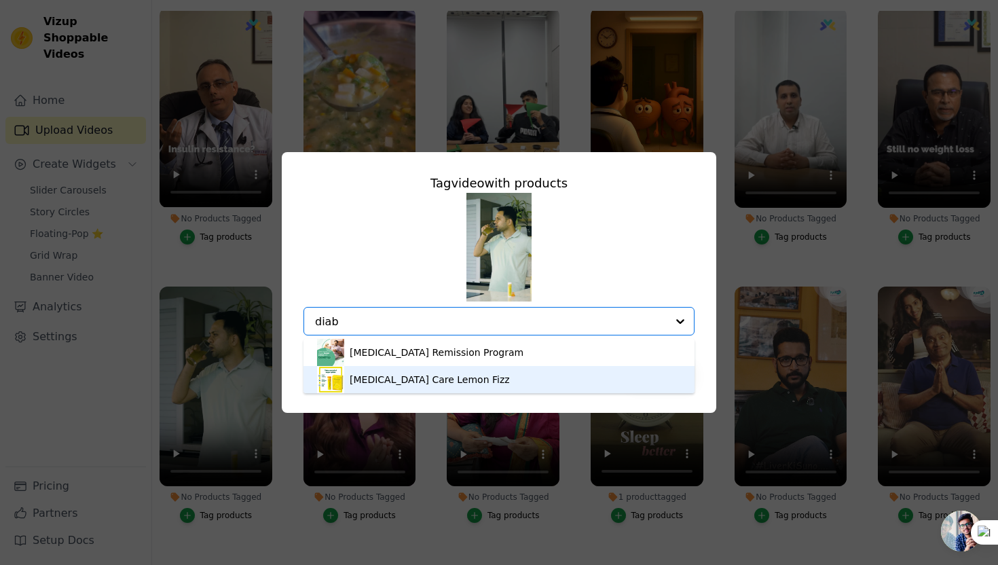
click at [383, 377] on div "[MEDICAL_DATA] Care Lemon Fizz" at bounding box center [430, 380] width 160 height 14
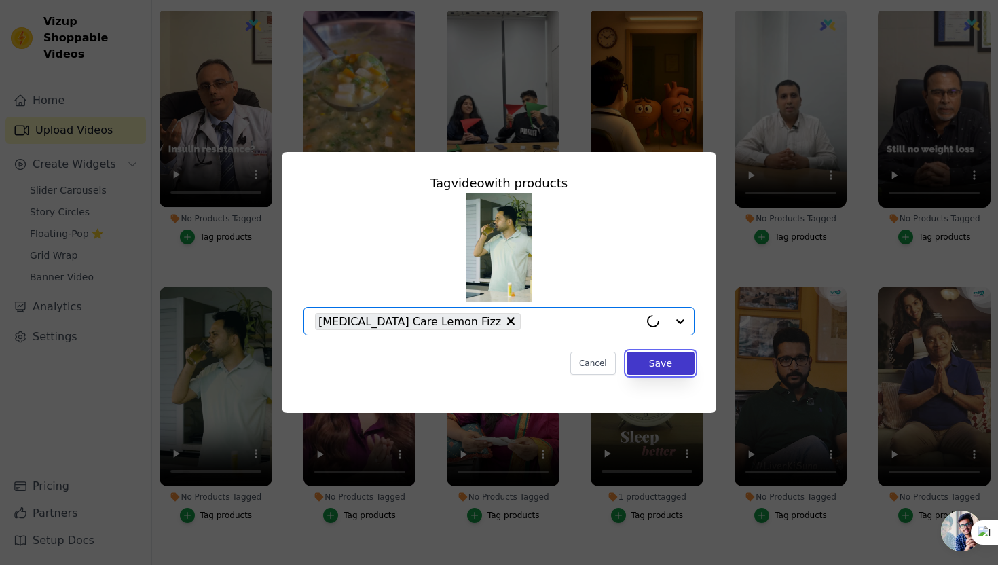
click at [660, 367] on button "Save" at bounding box center [660, 363] width 68 height 23
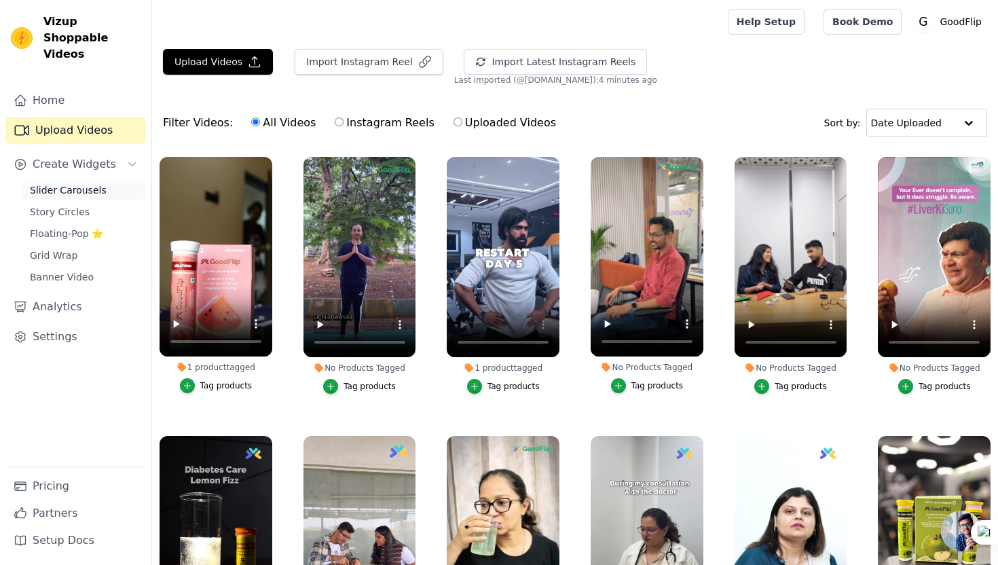
click at [69, 183] on span "Slider Carousels" at bounding box center [68, 190] width 77 height 14
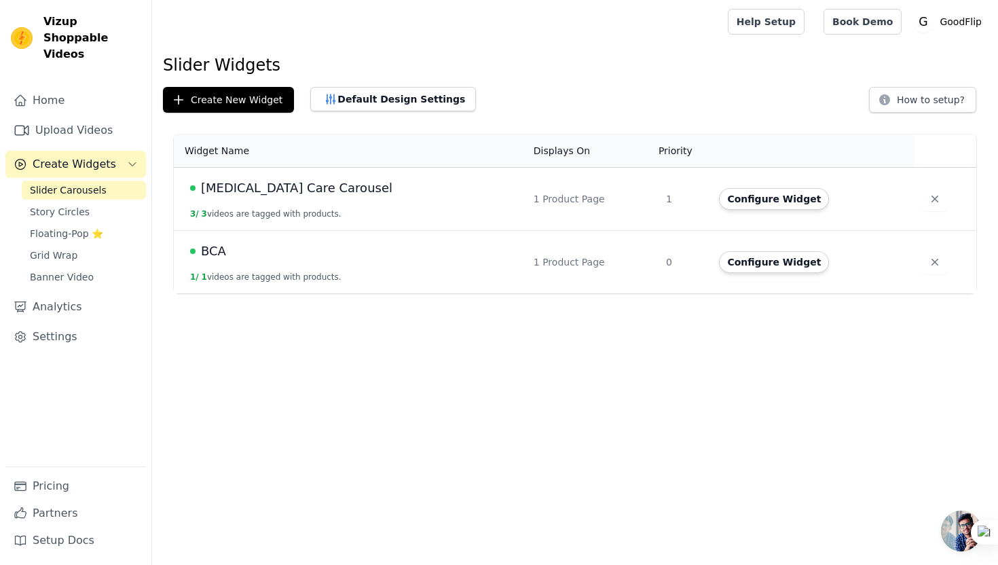
click at [220, 254] on span "BCA" at bounding box center [213, 251] width 25 height 19
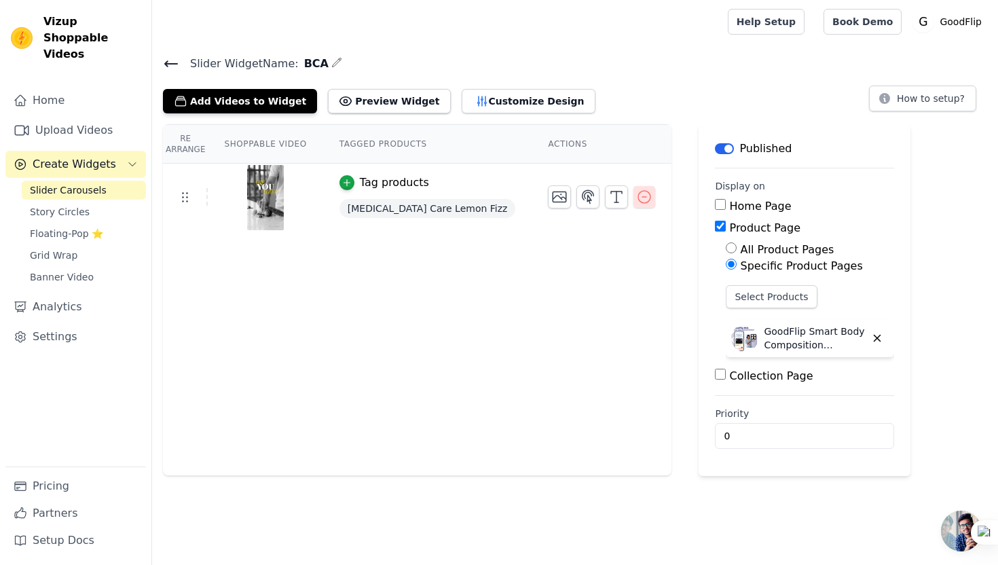
click at [638, 193] on icon "button" at bounding box center [644, 197] width 12 height 12
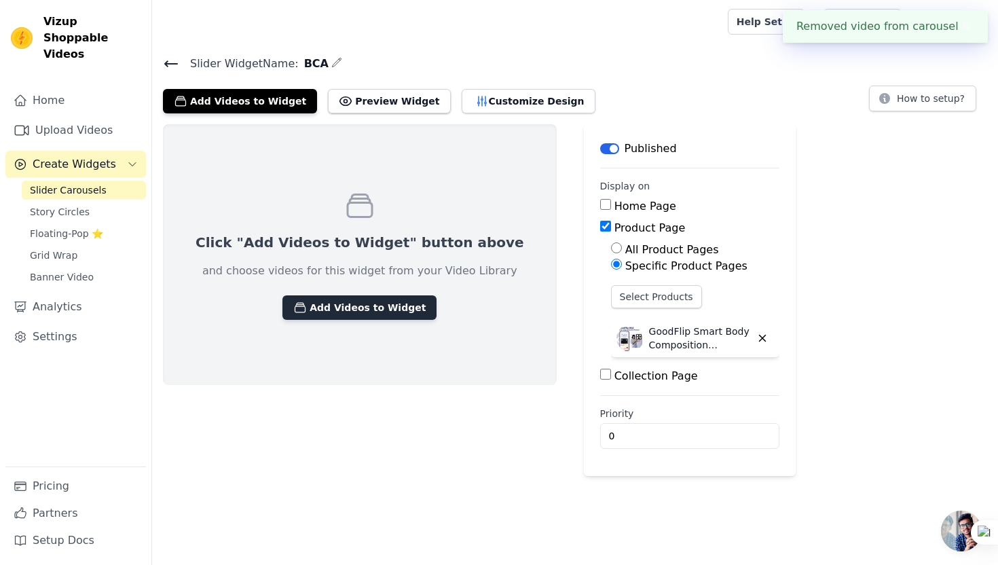
click at [369, 303] on button "Add Videos to Widget" at bounding box center [359, 307] width 154 height 24
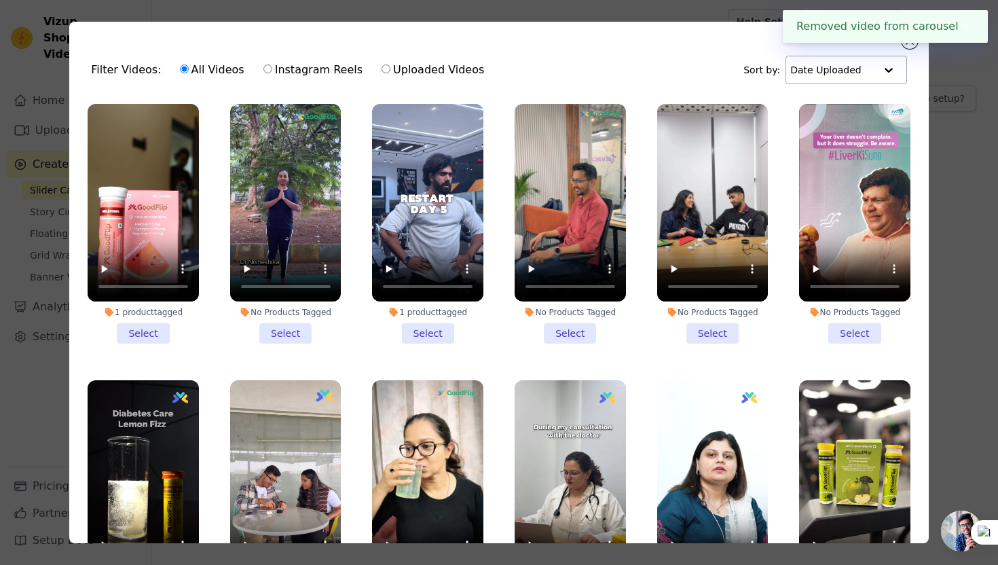
click at [857, 67] on input "text" at bounding box center [832, 69] width 84 height 27
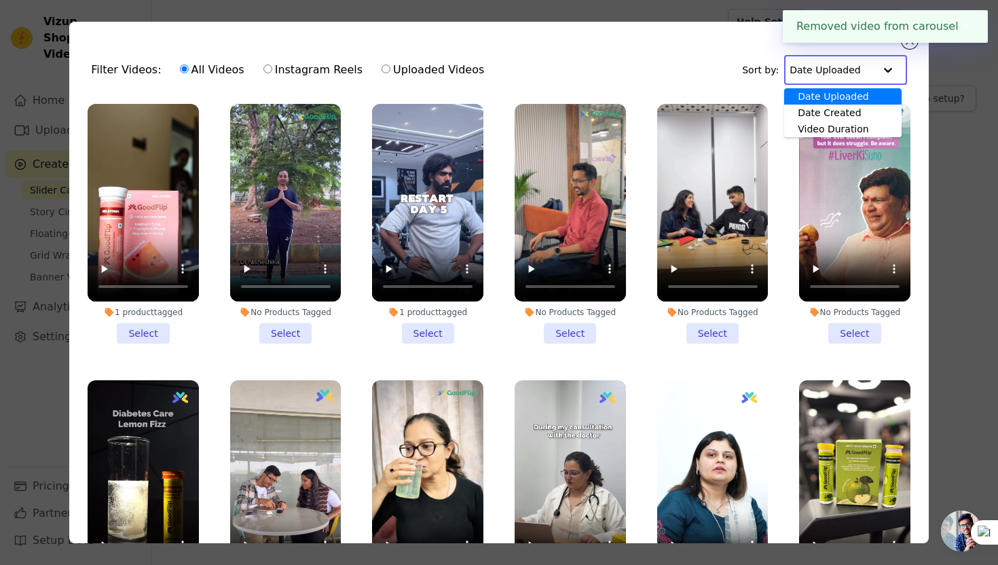
click at [856, 67] on input "text" at bounding box center [831, 69] width 84 height 27
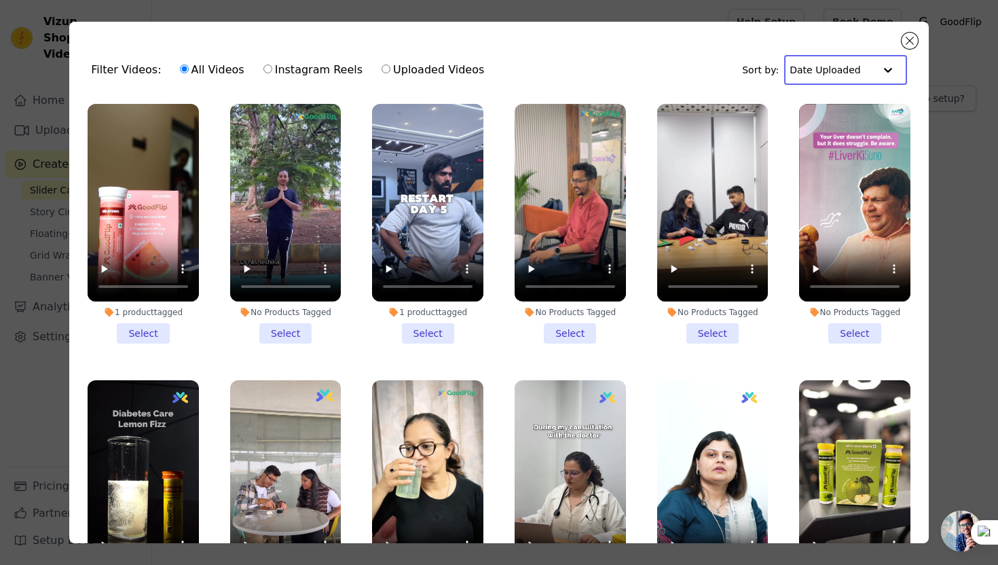
click at [325, 73] on label "Instagram Reels" at bounding box center [313, 70] width 100 height 18
click at [272, 73] on input "Instagram Reels" at bounding box center [267, 68] width 9 height 9
radio input "true"
click at [224, 63] on label "All Videos" at bounding box center [212, 70] width 66 height 18
click at [189, 64] on input "All Videos" at bounding box center [184, 68] width 9 height 9
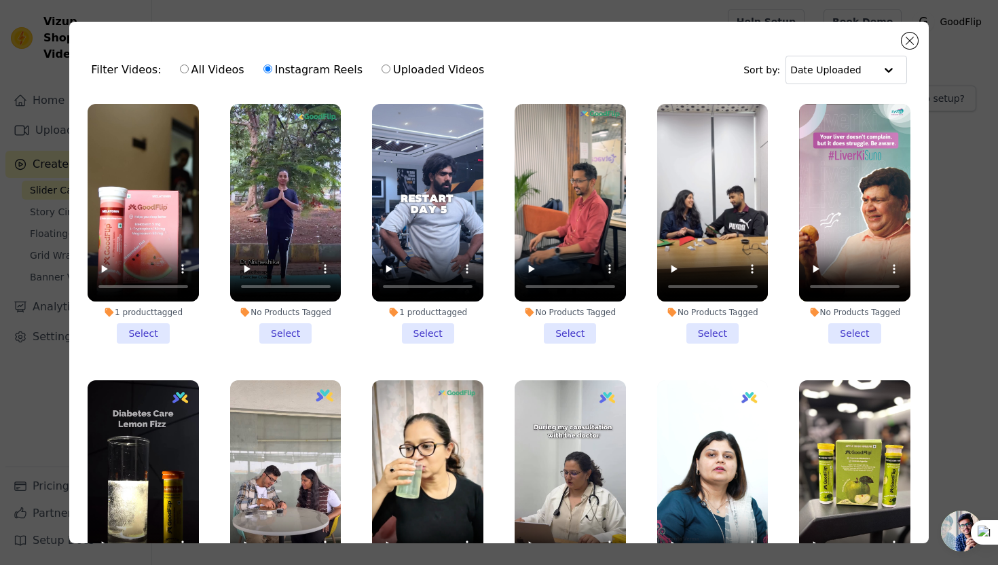
radio input "true"
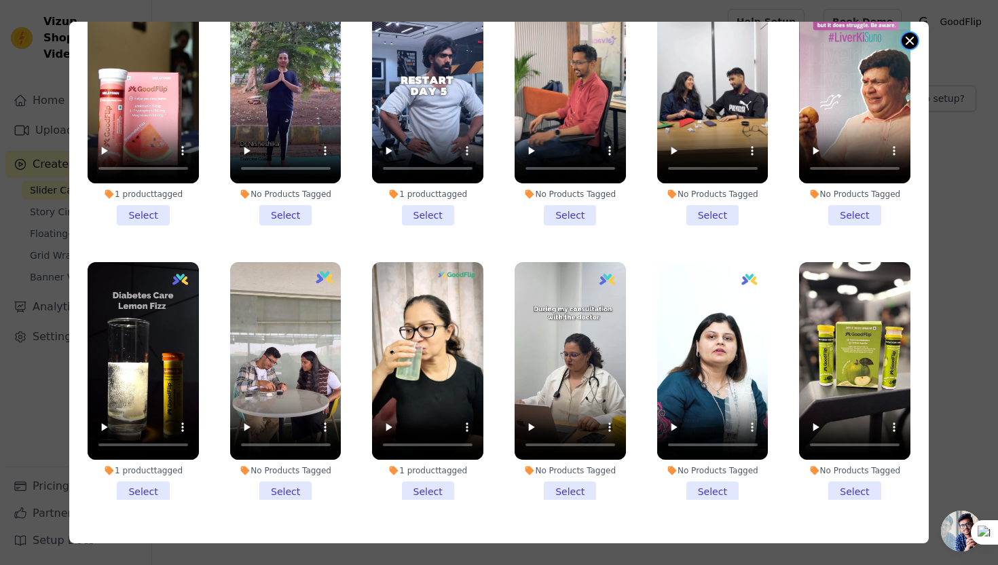
click at [909, 45] on button "Close modal" at bounding box center [909, 41] width 16 height 16
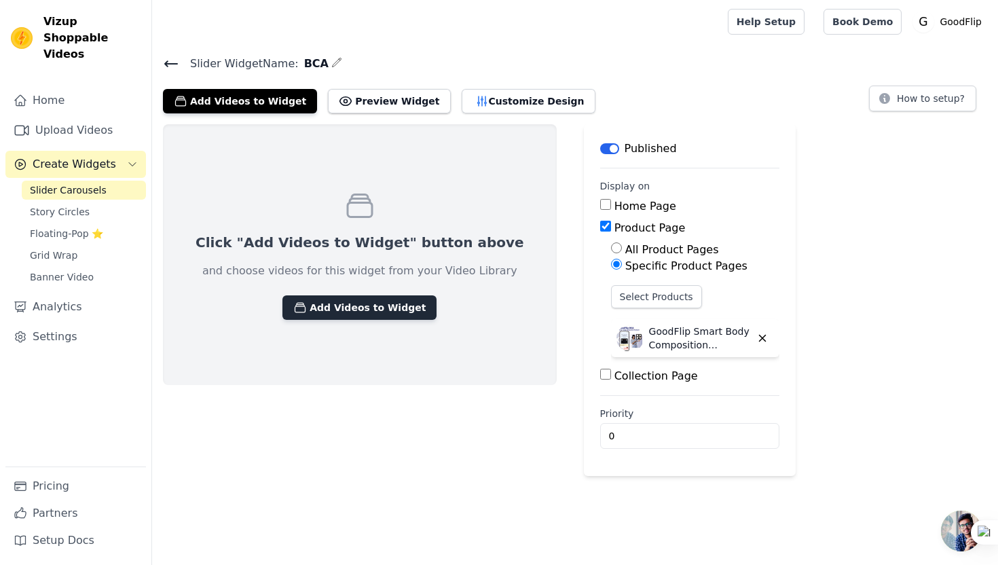
click at [351, 312] on button "Add Videos to Widget" at bounding box center [359, 307] width 154 height 24
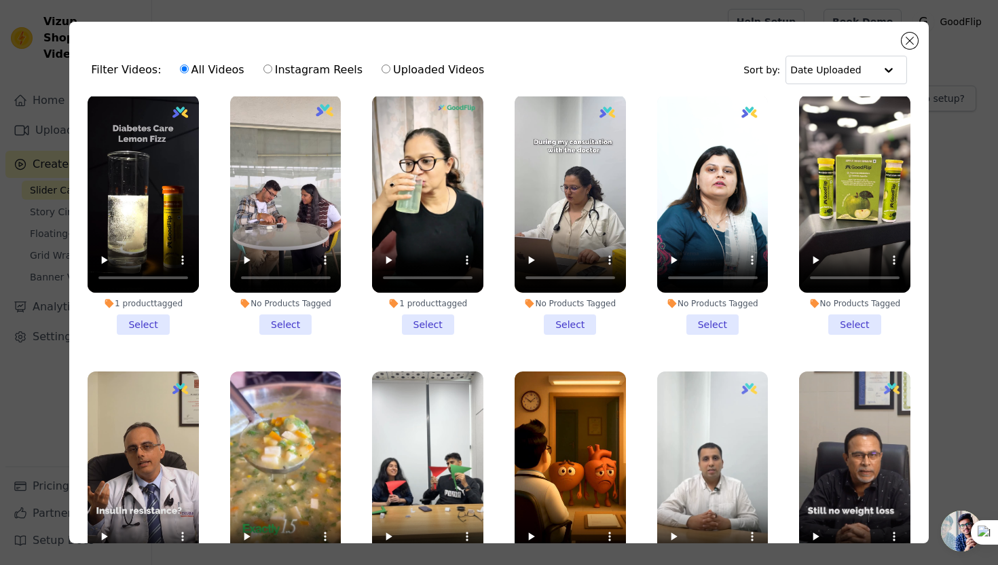
scroll to position [281, 0]
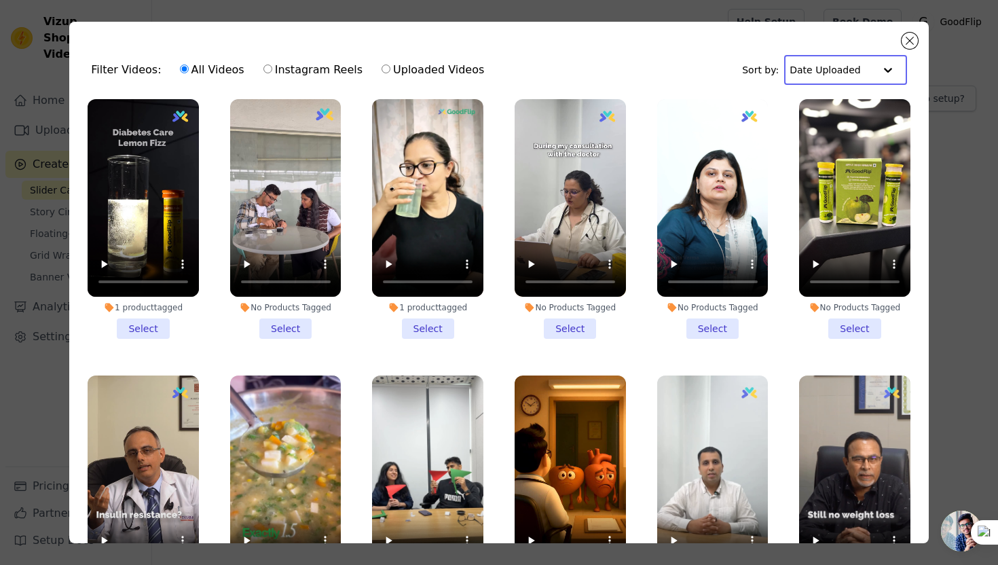
click at [813, 71] on input "text" at bounding box center [831, 69] width 84 height 27
click at [809, 113] on div "Date Created" at bounding box center [842, 113] width 117 height 16
click at [832, 73] on input "text" at bounding box center [835, 69] width 77 height 27
click at [825, 132] on div "Video Duration" at bounding box center [845, 129] width 109 height 16
click at [822, 75] on input "text" at bounding box center [831, 69] width 84 height 27
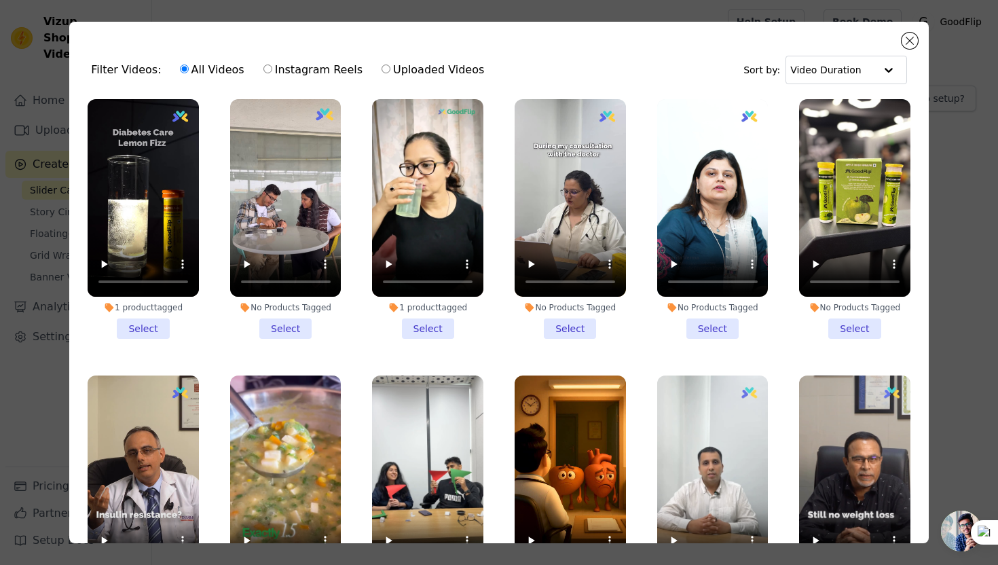
click at [670, 45] on div "Filter Videos: All Videos Instagram Reels Uploaded Videos Sort by: Video Durati…" at bounding box center [498, 69] width 837 height 53
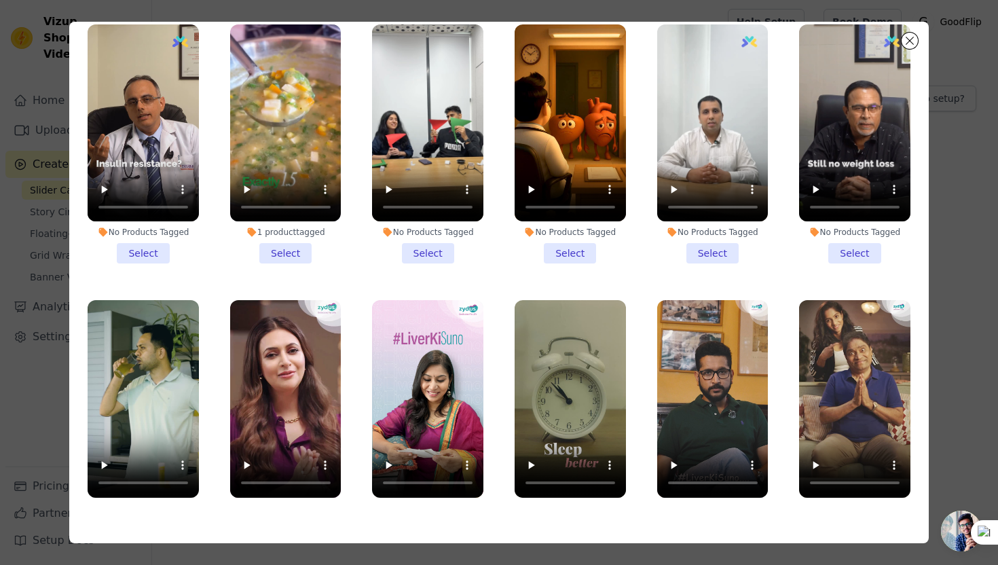
scroll to position [438, 0]
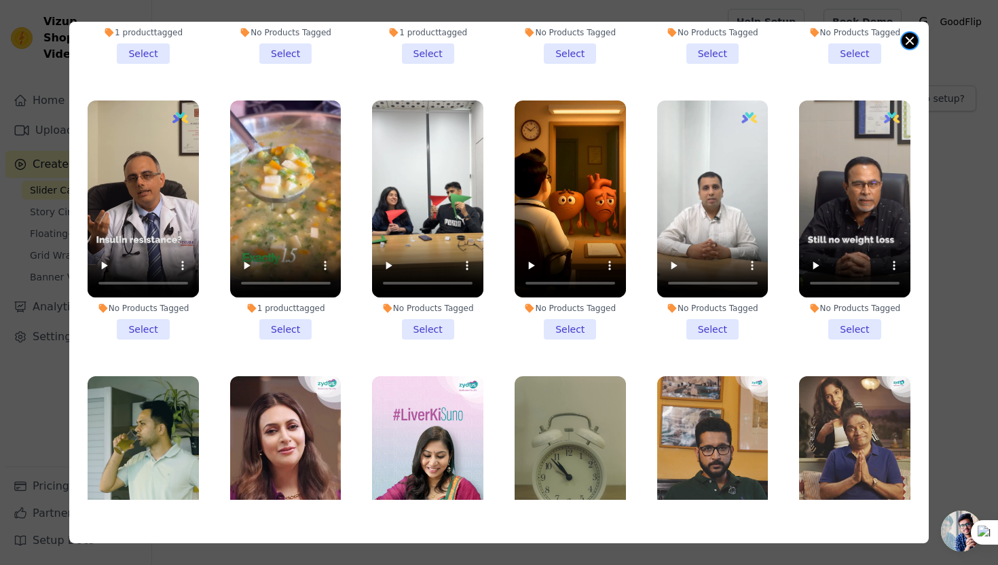
click at [910, 37] on button "Close modal" at bounding box center [909, 41] width 16 height 16
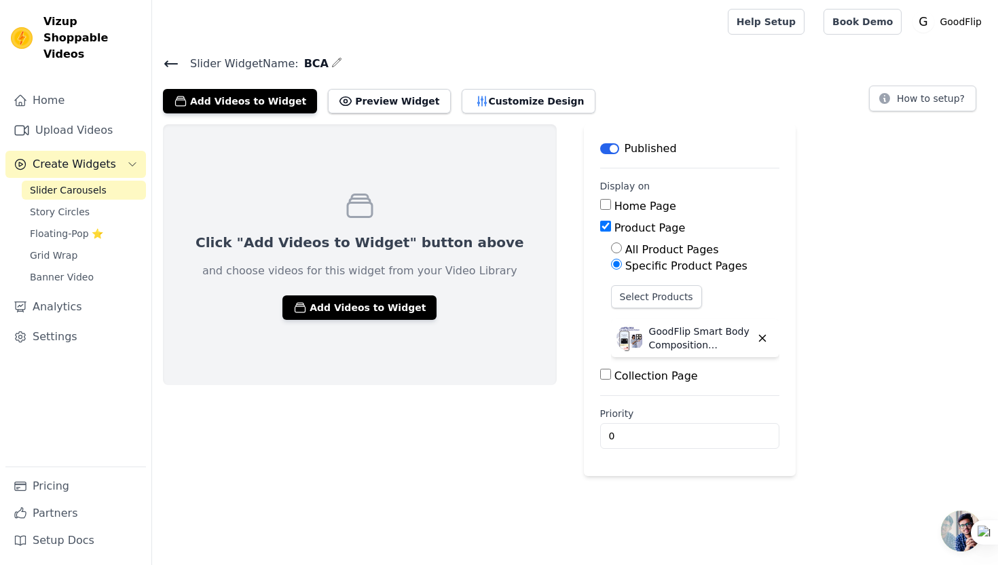
click at [172, 58] on icon at bounding box center [171, 64] width 16 height 16
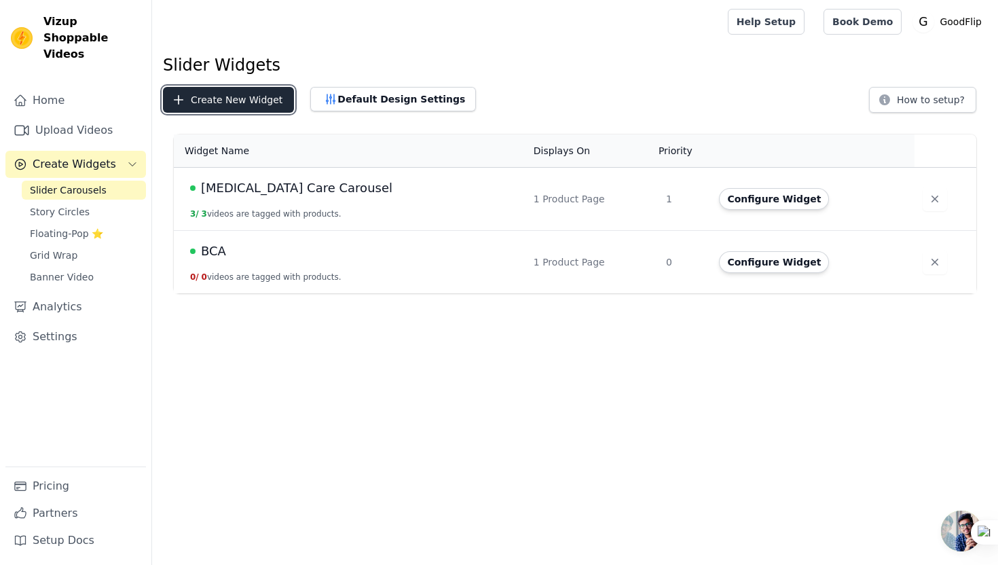
click at [252, 98] on button "Create New Widget" at bounding box center [228, 100] width 131 height 26
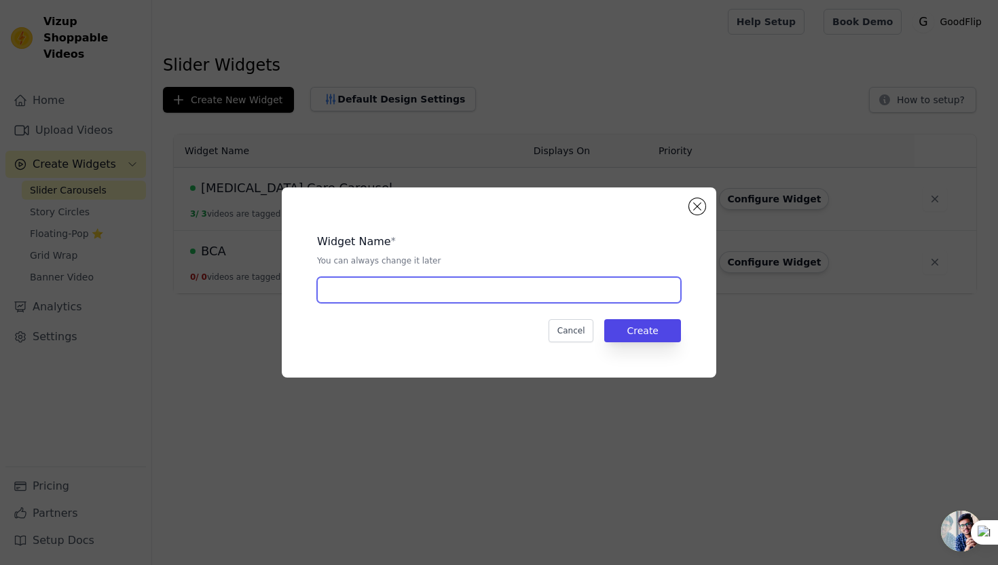
click at [383, 283] on input "text" at bounding box center [499, 290] width 364 height 26
type input "[MEDICAL_DATA]"
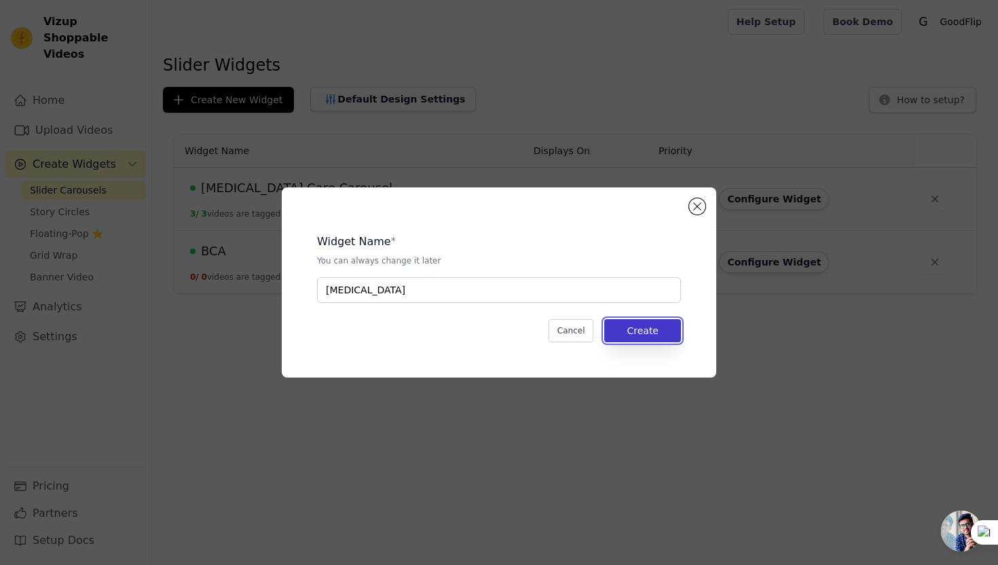
click at [635, 323] on button "Create" at bounding box center [642, 330] width 77 height 23
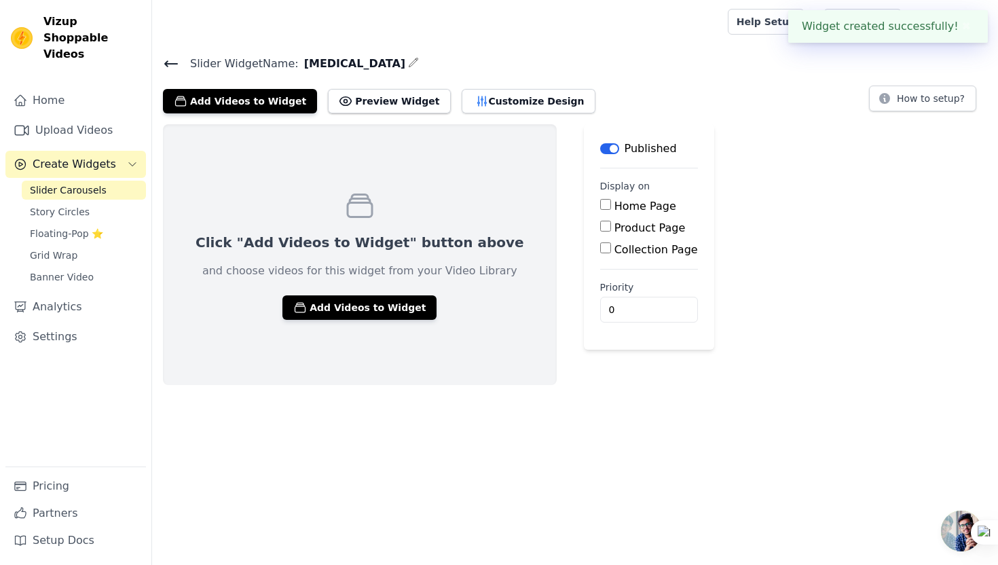
click at [600, 233] on div "Product Page" at bounding box center [649, 228] width 98 height 16
click at [600, 229] on input "Product Page" at bounding box center [605, 226] width 11 height 11
checkbox input "true"
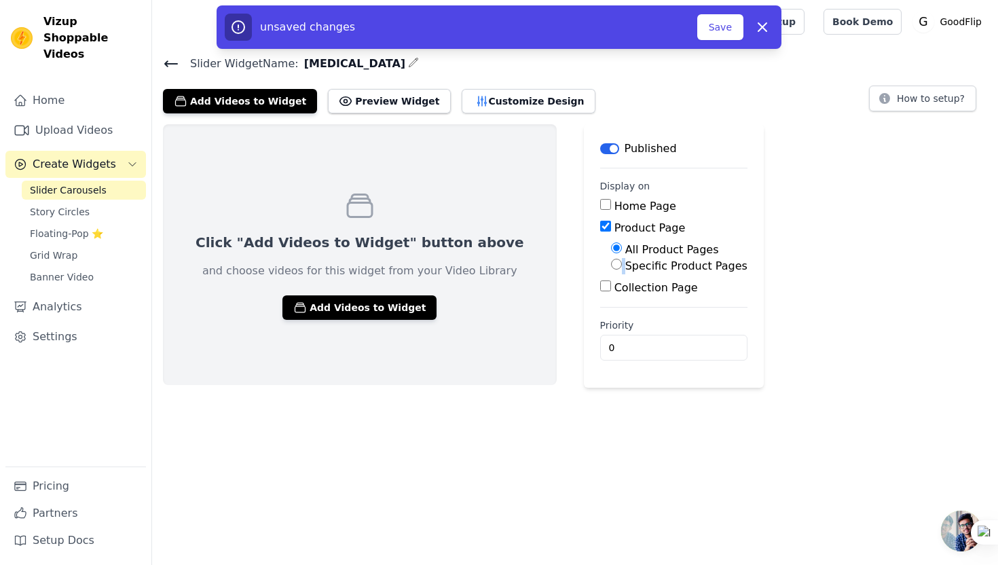
click at [611, 264] on div "Specific Product Pages" at bounding box center [679, 266] width 136 height 16
click at [611, 262] on input "Specific Product Pages" at bounding box center [616, 264] width 11 height 11
radio input "true"
click at [600, 282] on div "All Product Pages Specific Product Pages Select Products" at bounding box center [673, 280] width 147 height 77
click at [611, 288] on button "Select Products" at bounding box center [656, 296] width 91 height 23
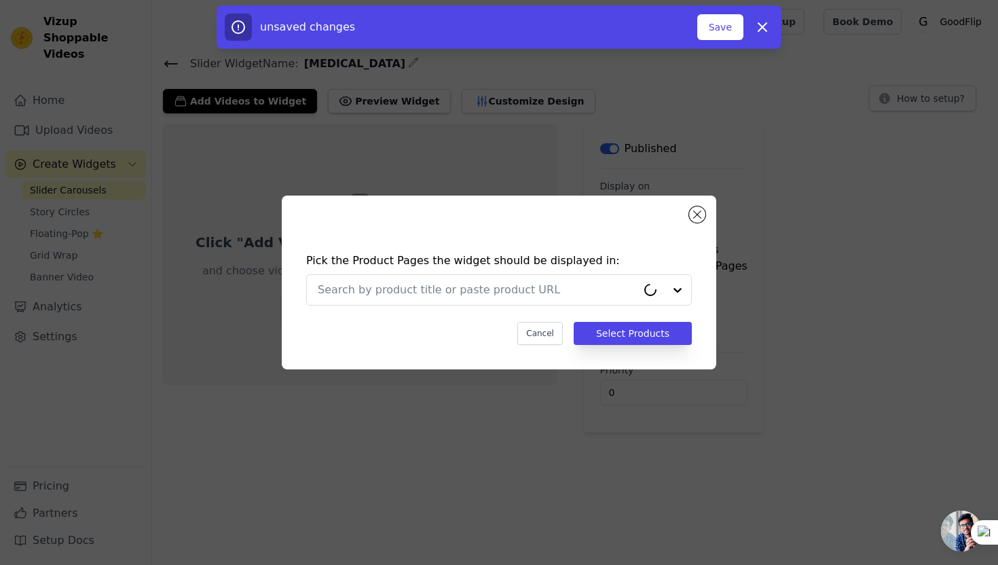
click at [584, 288] on input "text" at bounding box center [477, 290] width 319 height 16
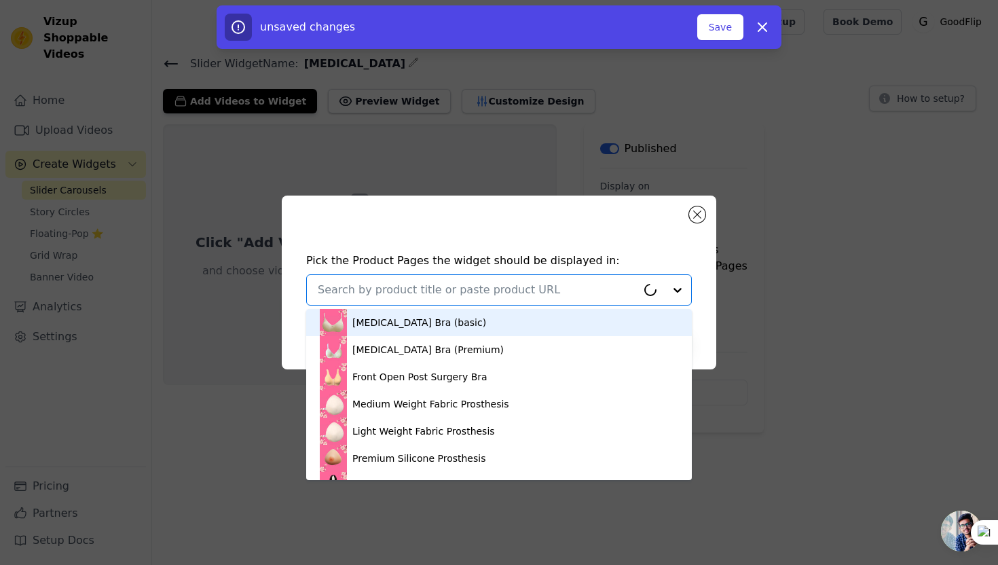
type input "e"
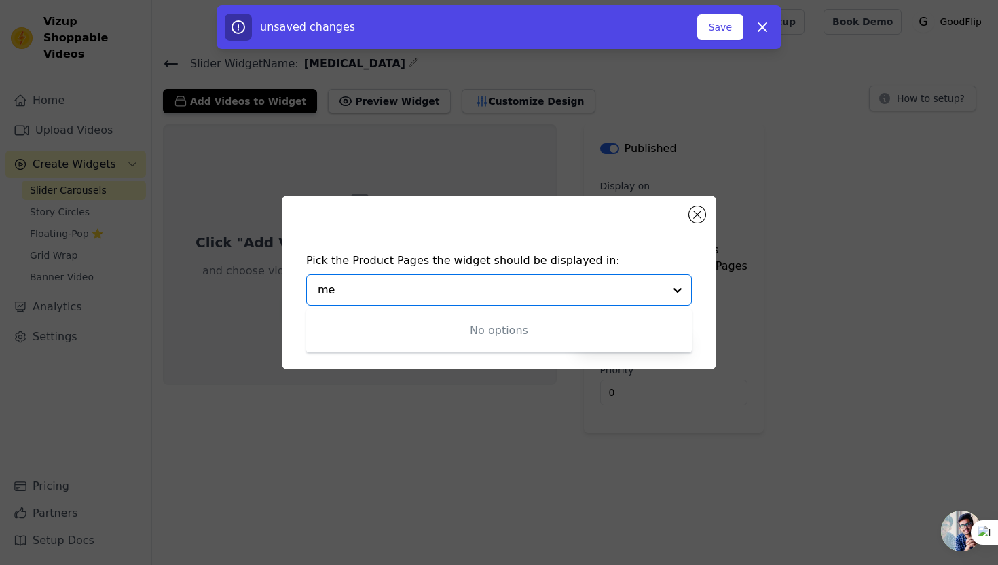
type input "[PERSON_NAME]"
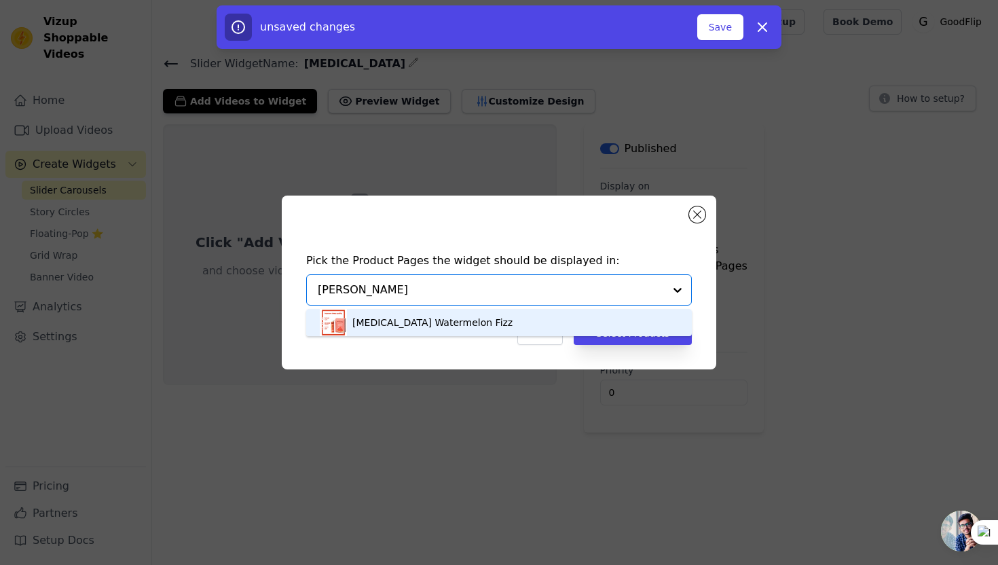
click at [458, 319] on div "[MEDICAL_DATA] Watermelon Fizz" at bounding box center [432, 323] width 160 height 14
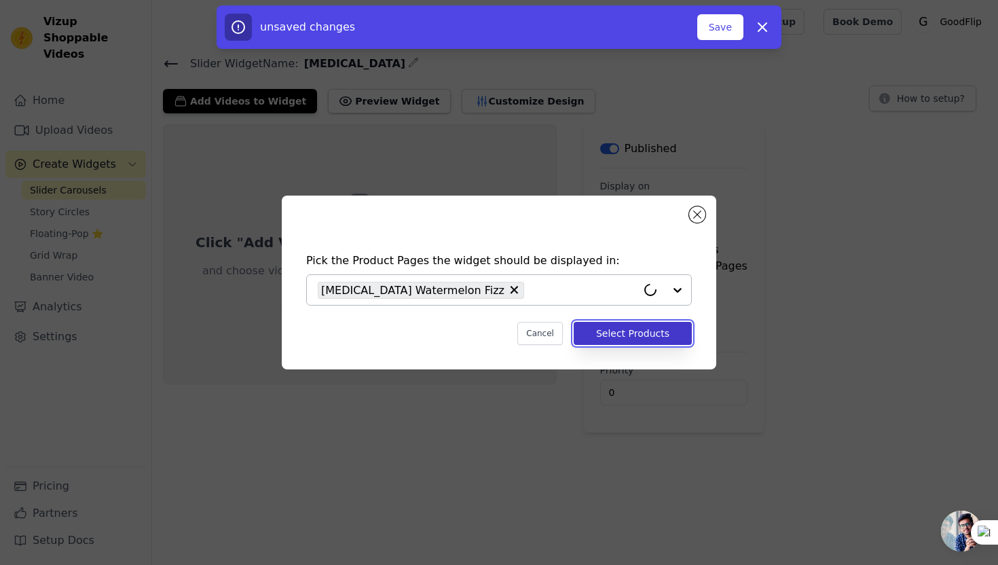
click at [603, 330] on button "Select Products" at bounding box center [633, 333] width 118 height 23
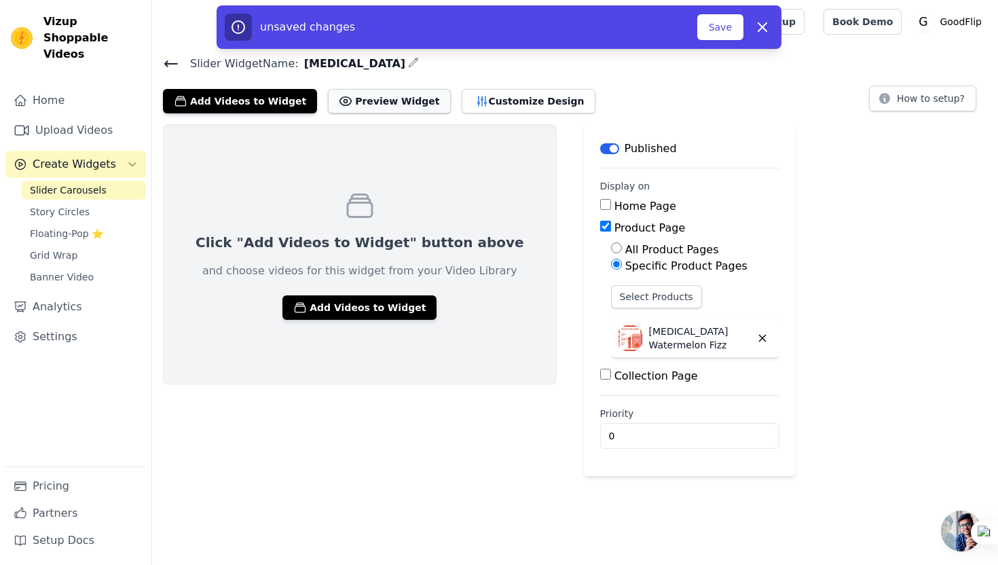
click at [416, 100] on button "Preview Widget" at bounding box center [389, 101] width 122 height 24
click at [293, 305] on button "Add Videos to Widget" at bounding box center [359, 307] width 154 height 24
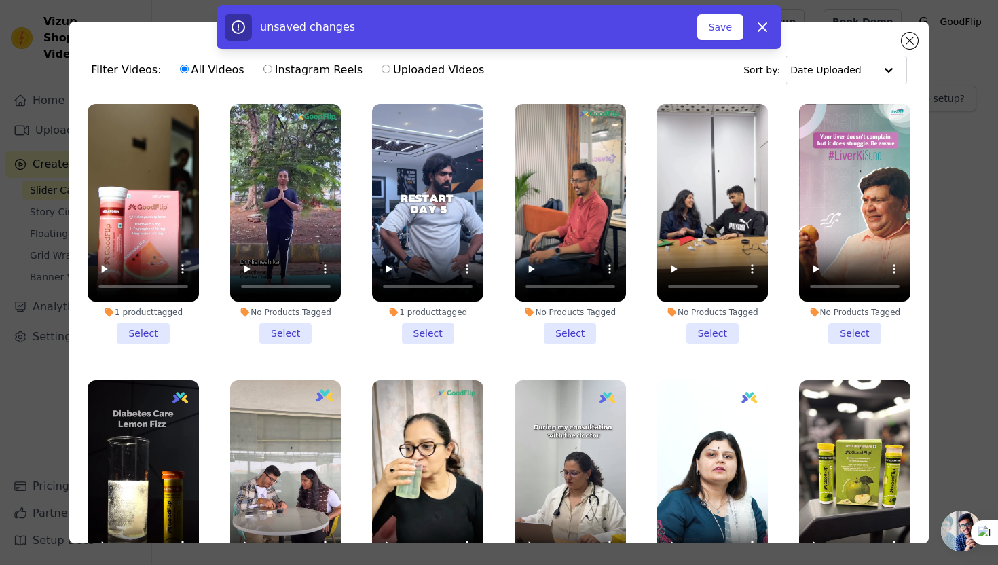
click at [151, 333] on li "1 product tagged Select" at bounding box center [143, 224] width 111 height 240
click at [0, 0] on input "1 product tagged Select" at bounding box center [0, 0] width 0 height 0
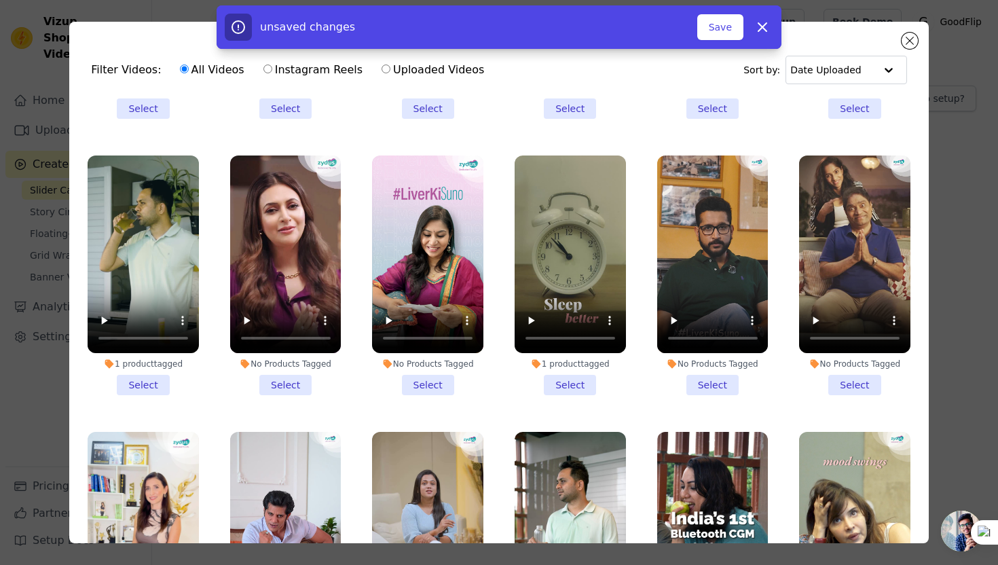
scroll to position [760, 0]
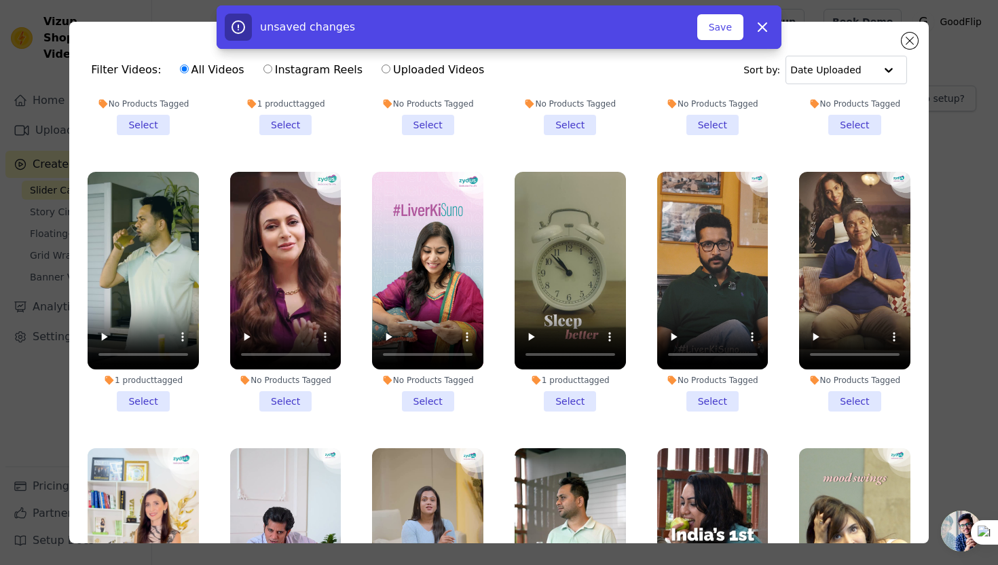
click at [554, 401] on li "1 product tagged Select" at bounding box center [569, 292] width 111 height 240
click at [0, 0] on input "1 product tagged Select" at bounding box center [0, 0] width 0 height 0
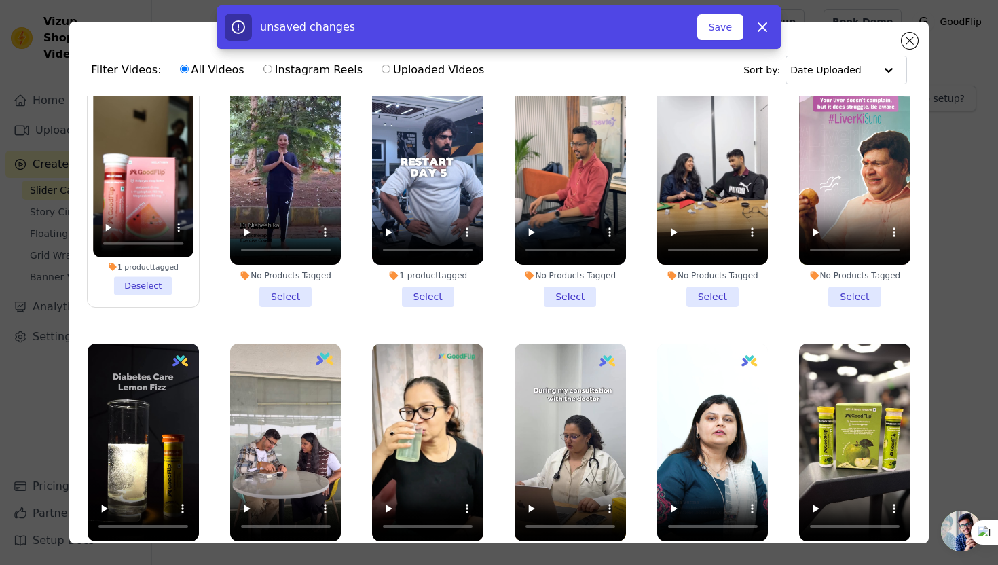
scroll to position [0, 0]
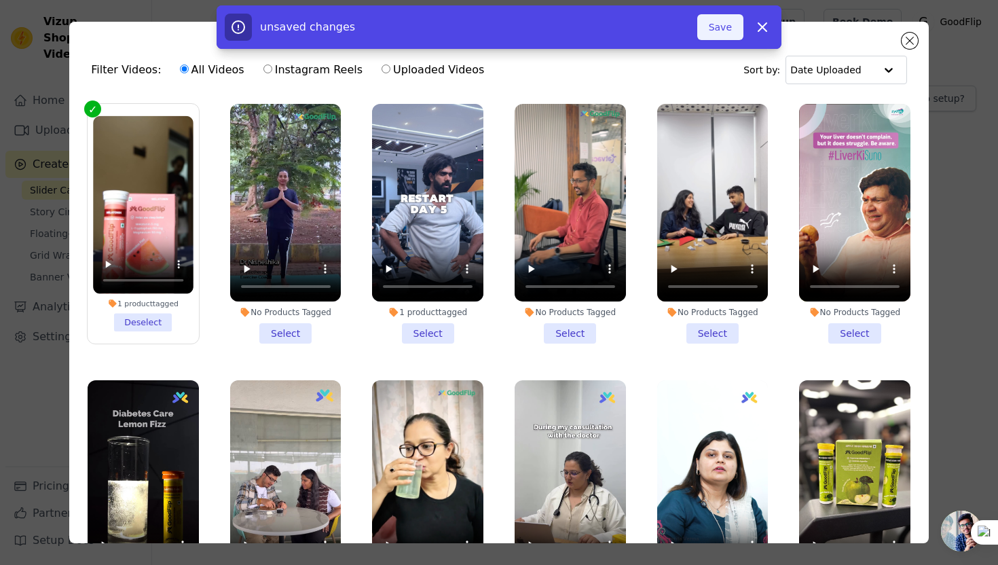
click at [711, 29] on button "Save" at bounding box center [720, 27] width 46 height 26
click at [720, 23] on button "Add To Widget" at bounding box center [697, 27] width 91 height 26
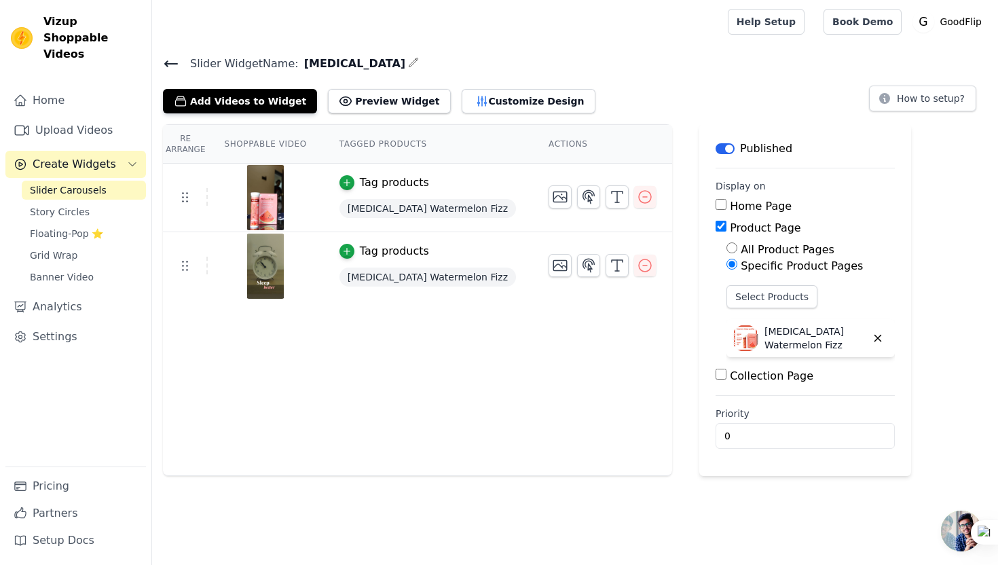
click at [174, 62] on icon at bounding box center [171, 63] width 12 height 5
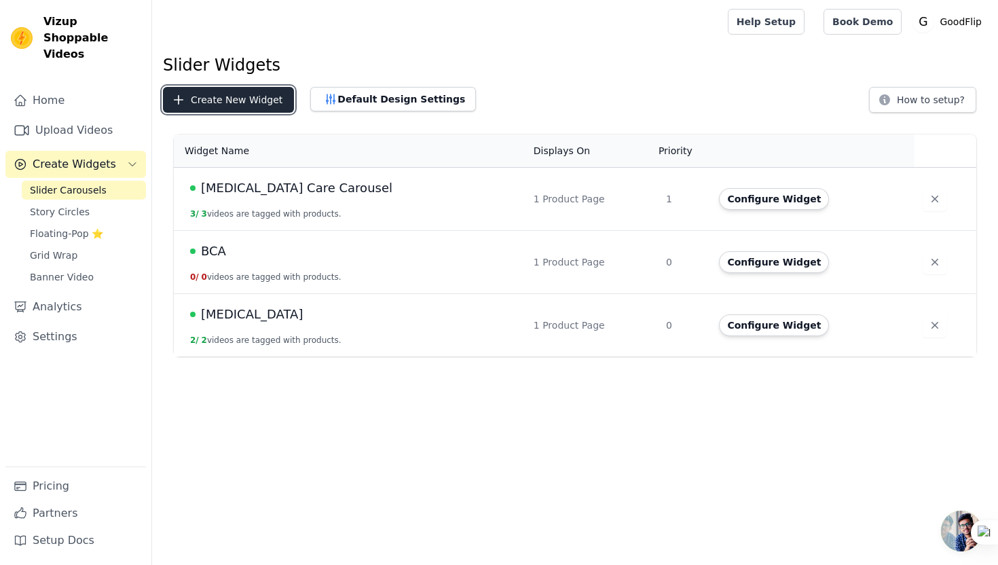
click at [255, 105] on button "Create New Widget" at bounding box center [228, 100] width 131 height 26
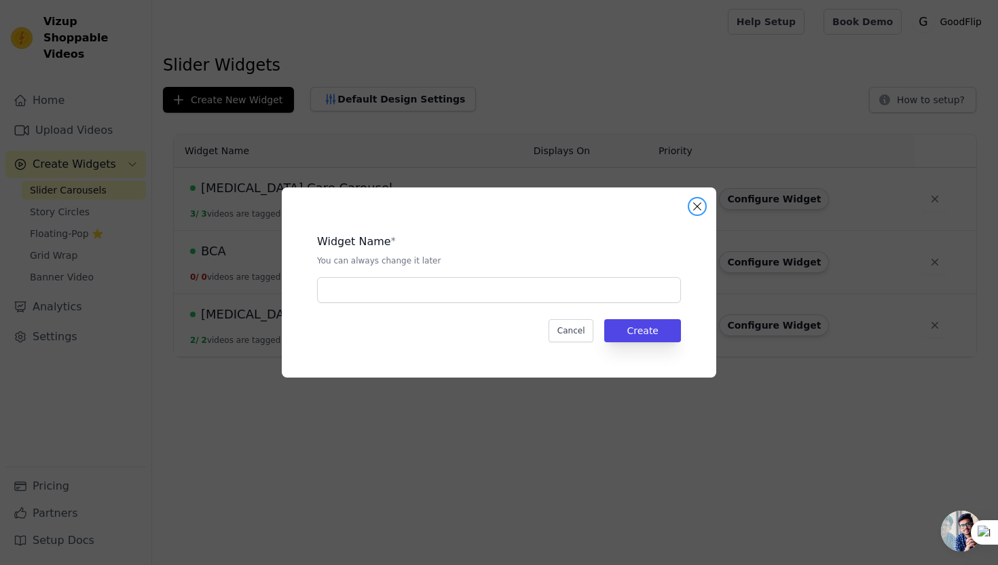
click at [702, 203] on button "Close modal" at bounding box center [697, 206] width 16 height 16
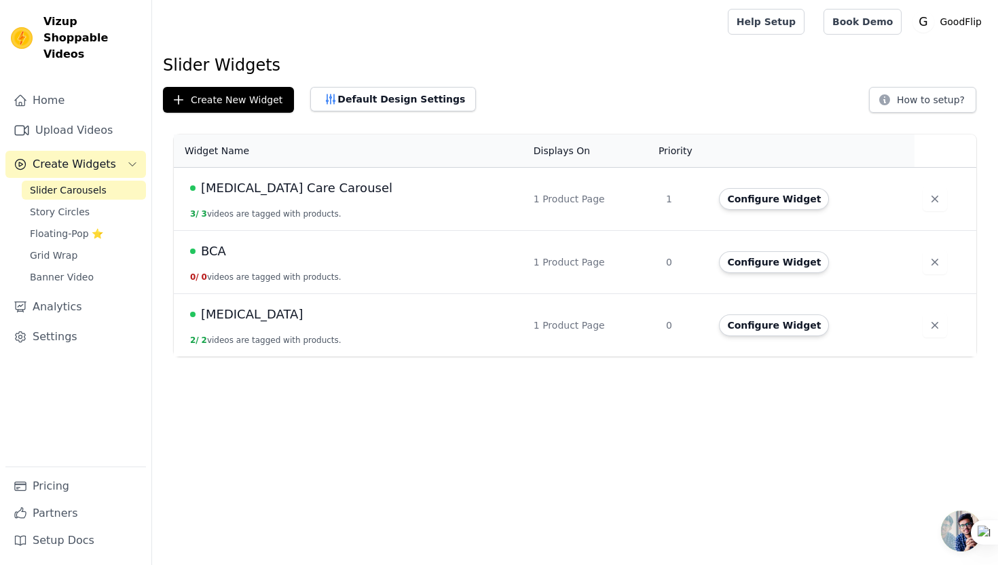
click at [267, 189] on span "[MEDICAL_DATA] Care Carousel" at bounding box center [296, 188] width 191 height 19
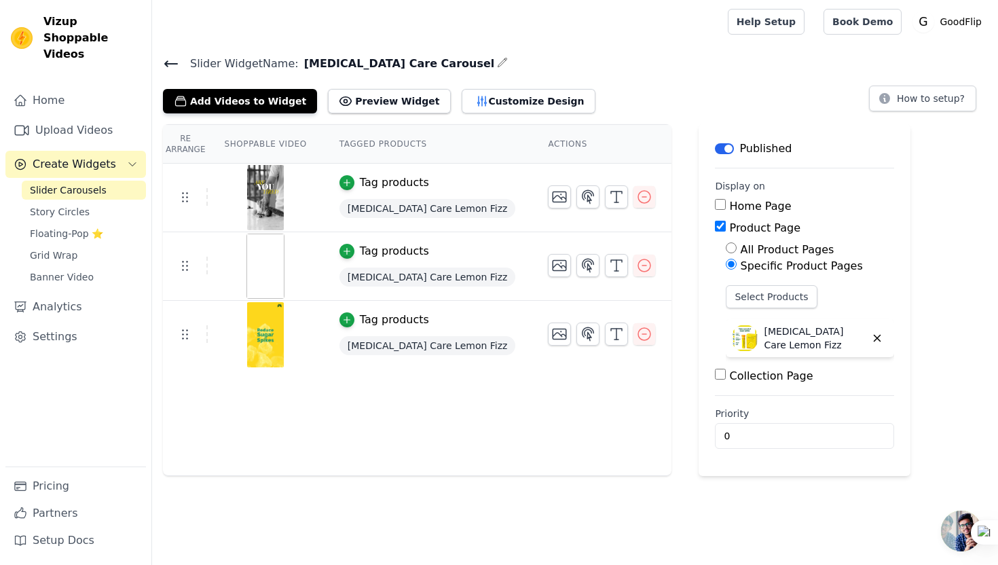
click at [269, 269] on img at bounding box center [265, 265] width 38 height 65
click at [349, 253] on icon "button" at bounding box center [347, 251] width 10 height 10
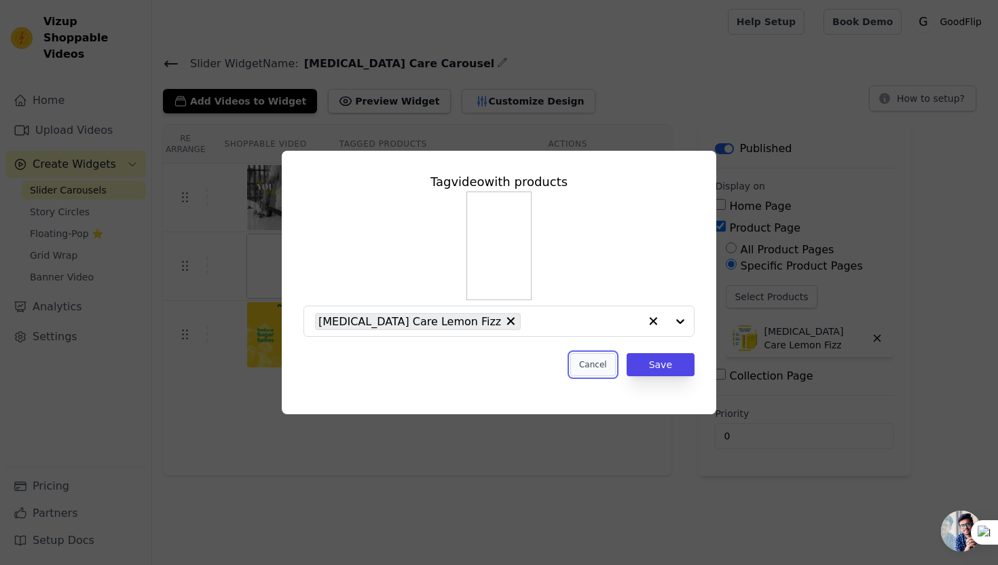
click at [588, 357] on button "Cancel" at bounding box center [592, 364] width 45 height 23
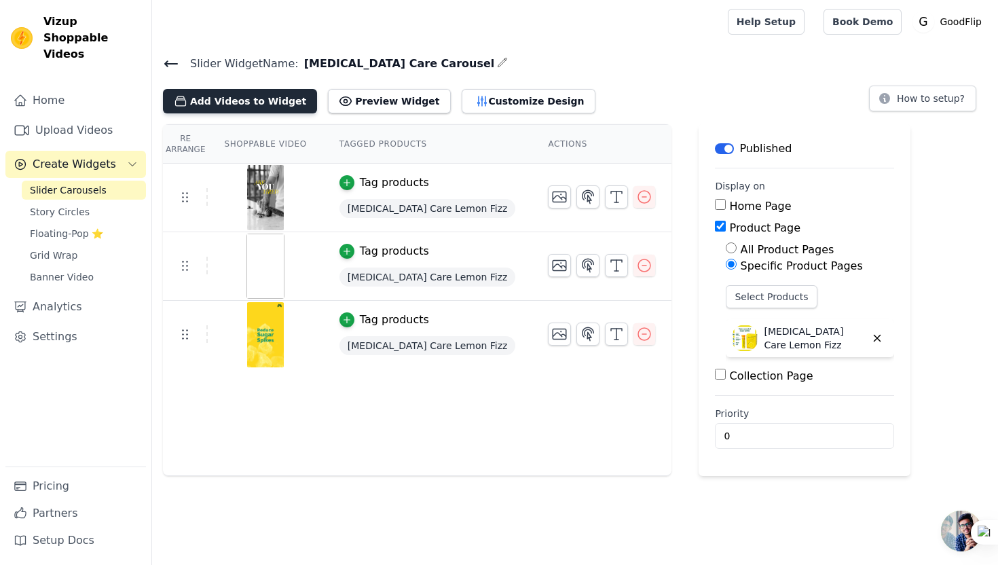
click at [278, 99] on button "Add Videos to Widget" at bounding box center [240, 101] width 154 height 24
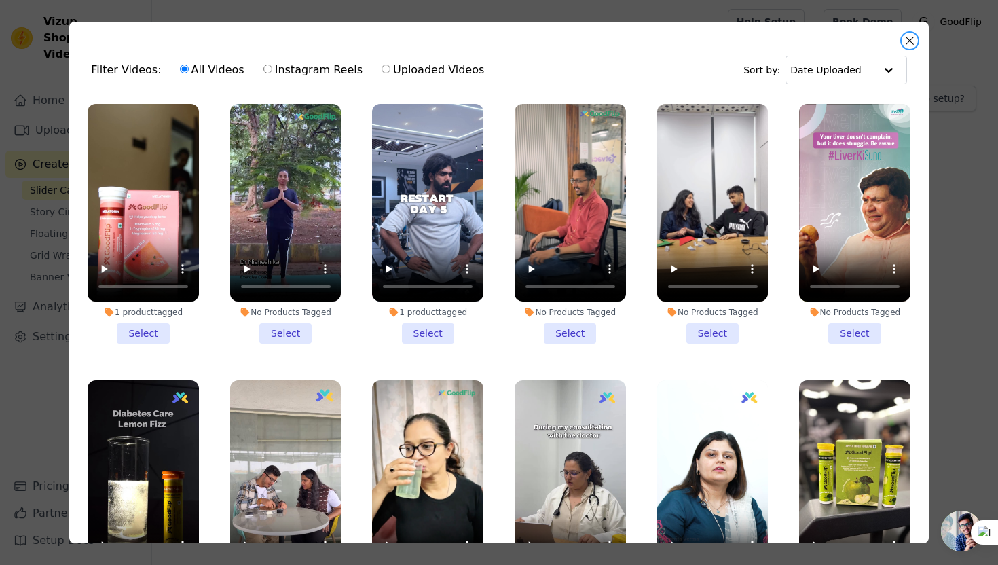
click at [914, 37] on button "Close modal" at bounding box center [909, 41] width 16 height 16
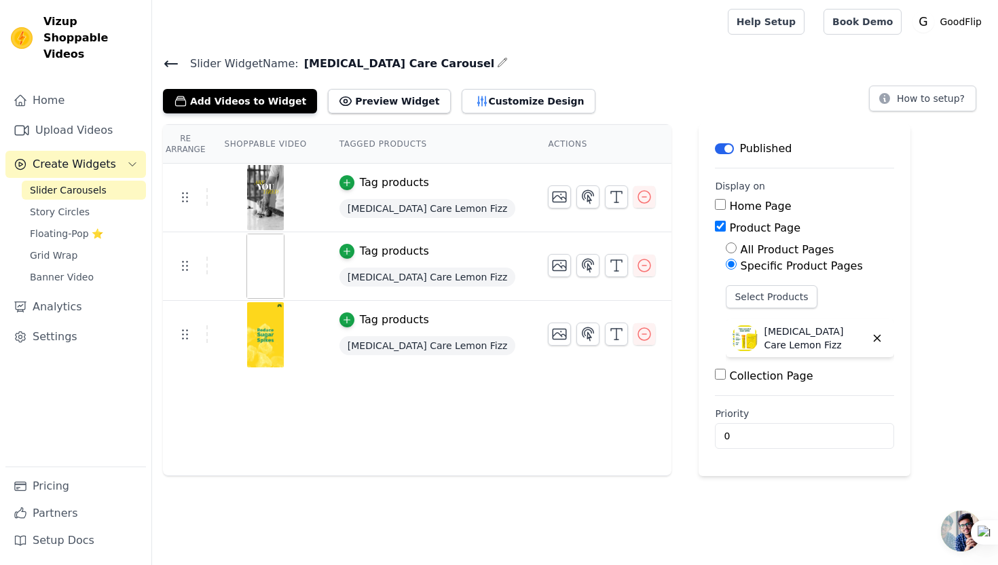
click at [283, 153] on th "Shoppable Video" at bounding box center [265, 144] width 115 height 39
click at [283, 143] on th "Shoppable Video" at bounding box center [265, 144] width 115 height 39
click at [402, 148] on th "Tagged Products" at bounding box center [427, 144] width 209 height 39
click at [167, 57] on icon at bounding box center [171, 64] width 16 height 16
